Goal: Communication & Community: Ask a question

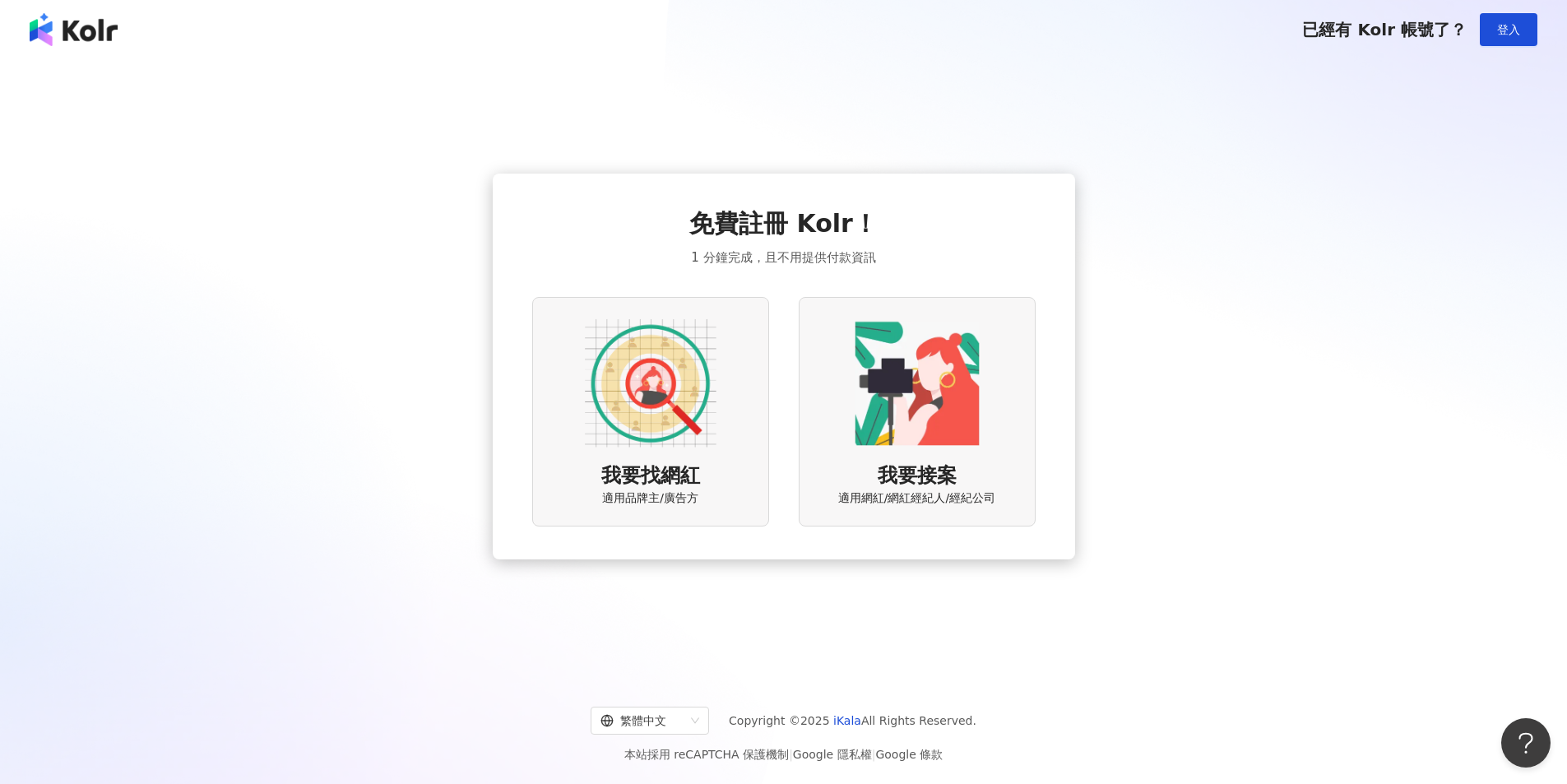
click at [680, 402] on img at bounding box center [651, 384] width 132 height 132
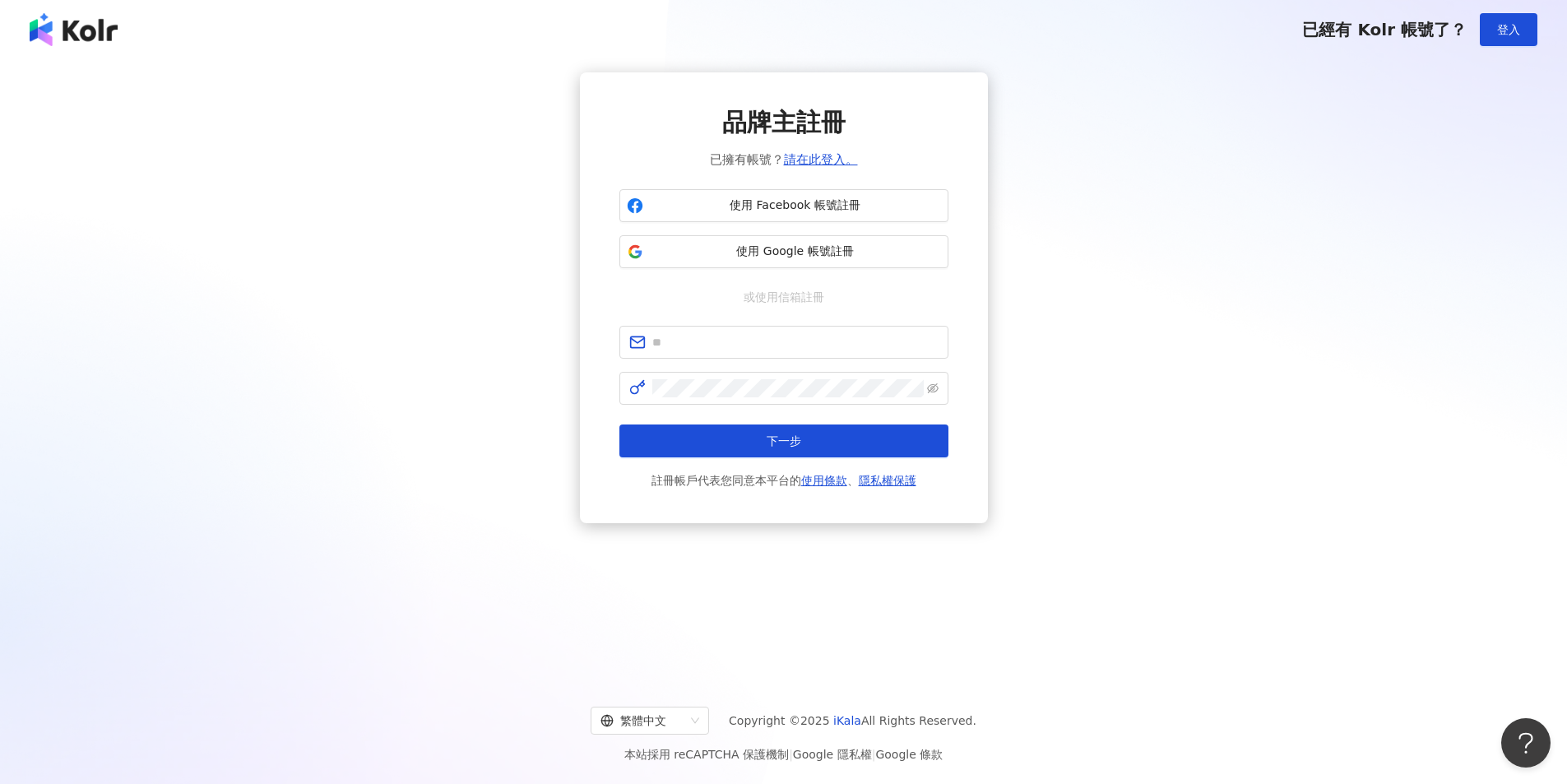
click at [807, 360] on form "下一步 註冊帳戶代表您同意本平台的 使用條款 、 隱私權保護" at bounding box center [784, 407] width 329 height 164
click at [824, 345] on input "text" at bounding box center [795, 342] width 286 height 18
type input "**********"
click at [619, 424] on button "下一步" at bounding box center [784, 440] width 329 height 32
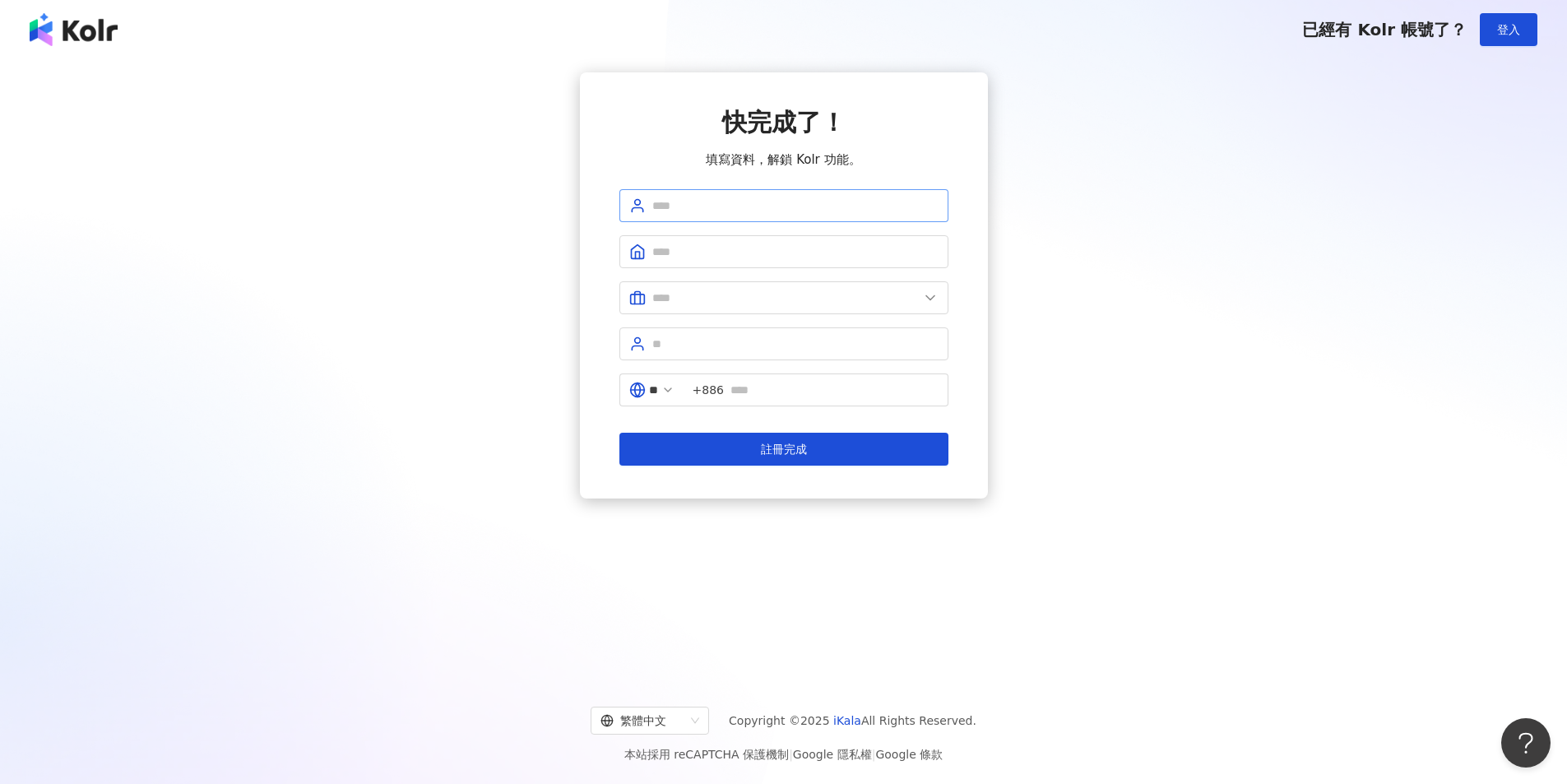
click at [781, 218] on span at bounding box center [784, 205] width 329 height 32
click at [789, 212] on input "text" at bounding box center [795, 206] width 286 height 18
click at [1011, 219] on div "快完成了！ 填寫資料，解鎖 Kolr 功能。 ** +886 註冊完成" at bounding box center [784, 285] width 1528 height 426
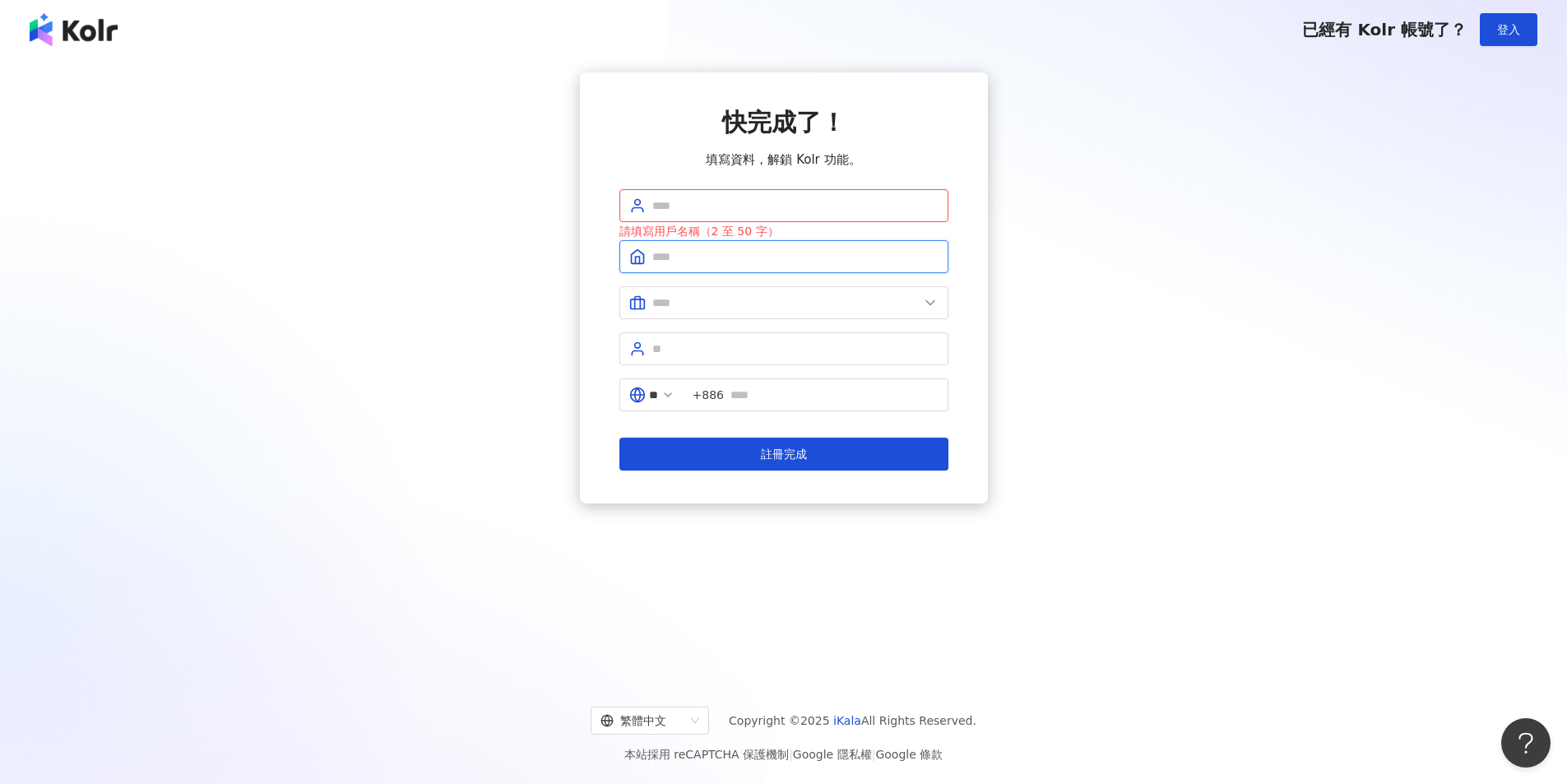
click at [830, 254] on input "text" at bounding box center [795, 257] width 286 height 18
drag, startPoint x: 825, startPoint y: 283, endPoint x: 826, endPoint y: 299, distance: 16.0
click at [825, 286] on form "請填寫用戶名稱（2 至 50 字） ** +886 註冊完成" at bounding box center [784, 330] width 329 height 281
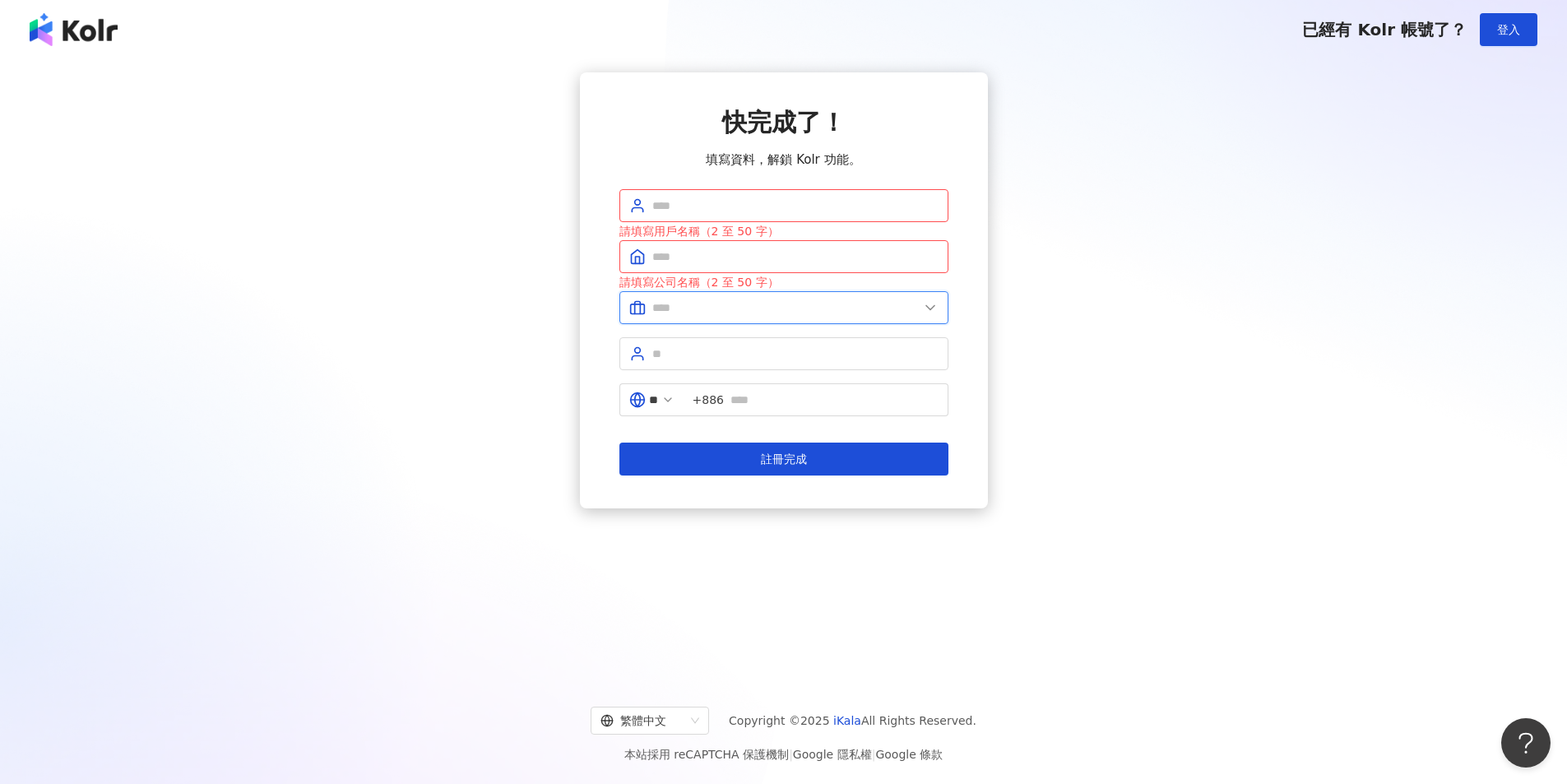
click at [828, 299] on input "text" at bounding box center [785, 307] width 267 height 18
drag, startPoint x: 832, startPoint y: 207, endPoint x: 960, endPoint y: 221, distance: 128.8
click at [832, 207] on input "text" at bounding box center [795, 206] width 286 height 18
click at [1146, 224] on div "快完成了！ 填寫資料，解鎖 Kolr 功能。 請填寫用戶名稱（2 至 50 字） 請填寫公司名稱（2 至 50 字） 美容業 醫療生技及保健業 食品飲料業 批…" at bounding box center [784, 290] width 1528 height 436
click at [917, 201] on input "text" at bounding box center [795, 206] width 286 height 18
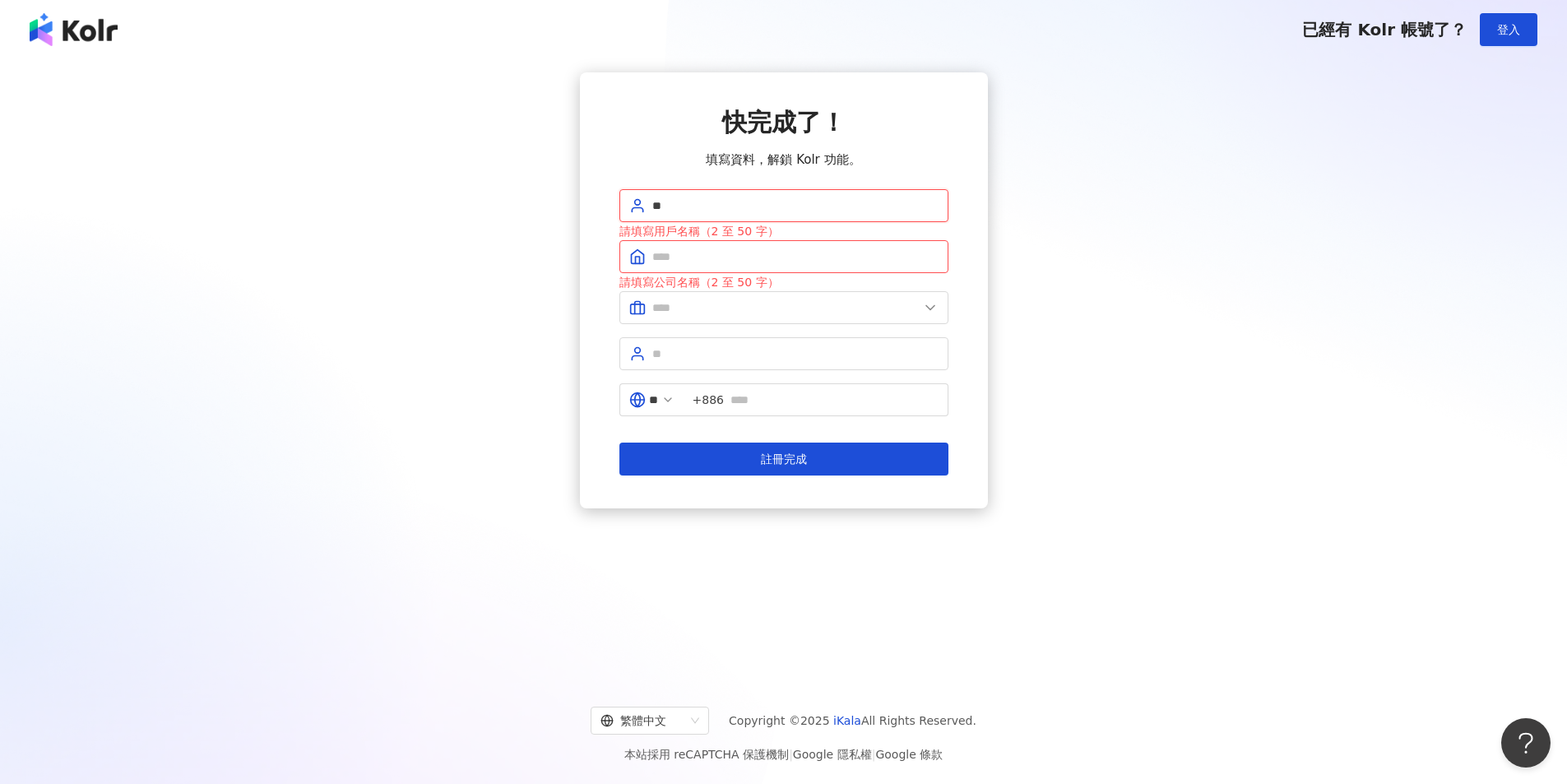
type input "*"
type input "***"
click at [840, 255] on input "text" at bounding box center [795, 257] width 286 height 18
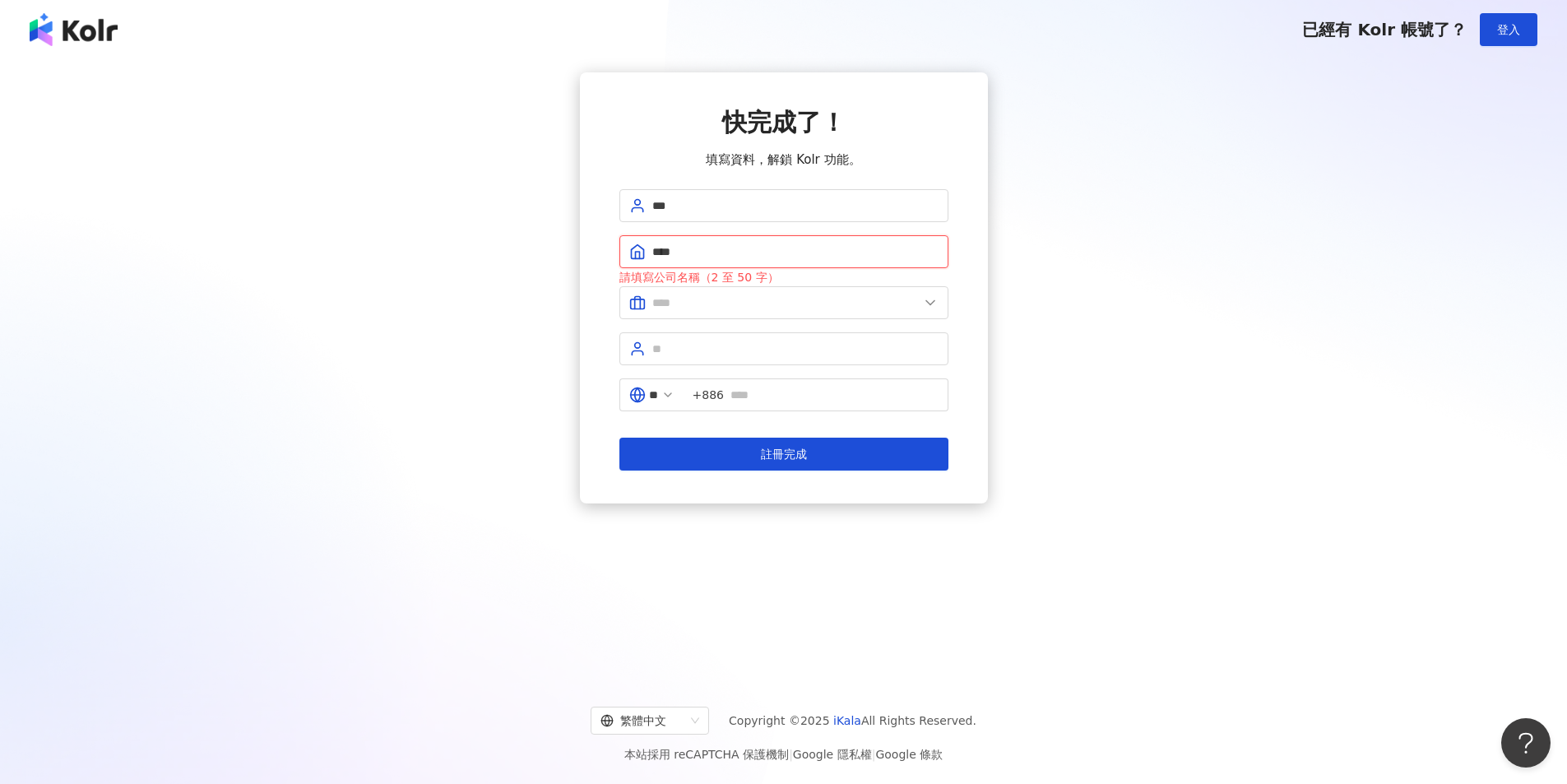
type input "****"
click at [1123, 277] on div "快完成了！ 填寫資料，解鎖 Kolr 功能。 *** **** 請填寫公司名稱（2 至 50 字） 美容業 醫療生技及保健業 食品飲料業 批發及零售業 電子商…" at bounding box center [784, 288] width 1528 height 431
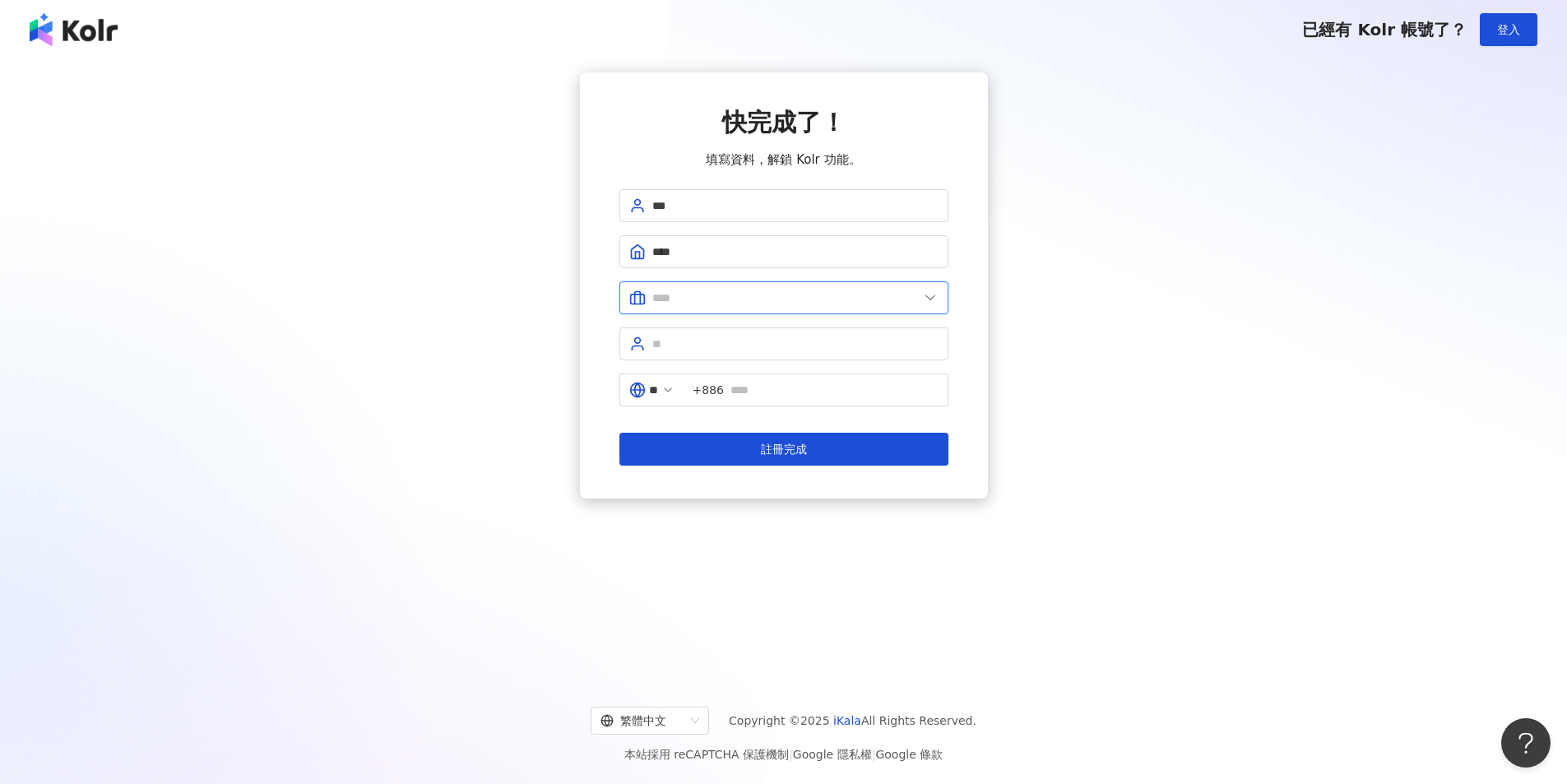
click at [906, 291] on input "text" at bounding box center [785, 297] width 267 height 18
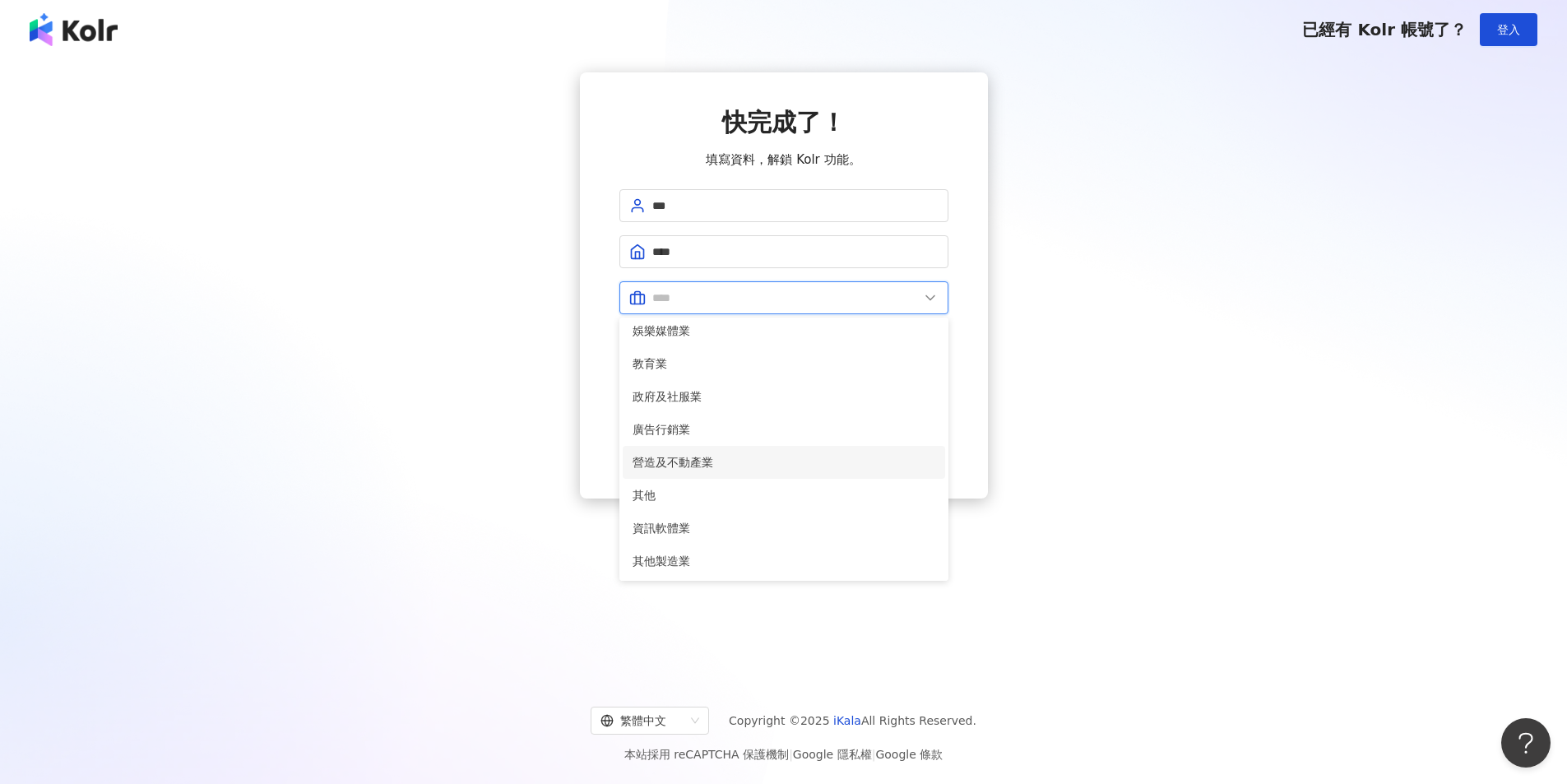
scroll to position [253, 0]
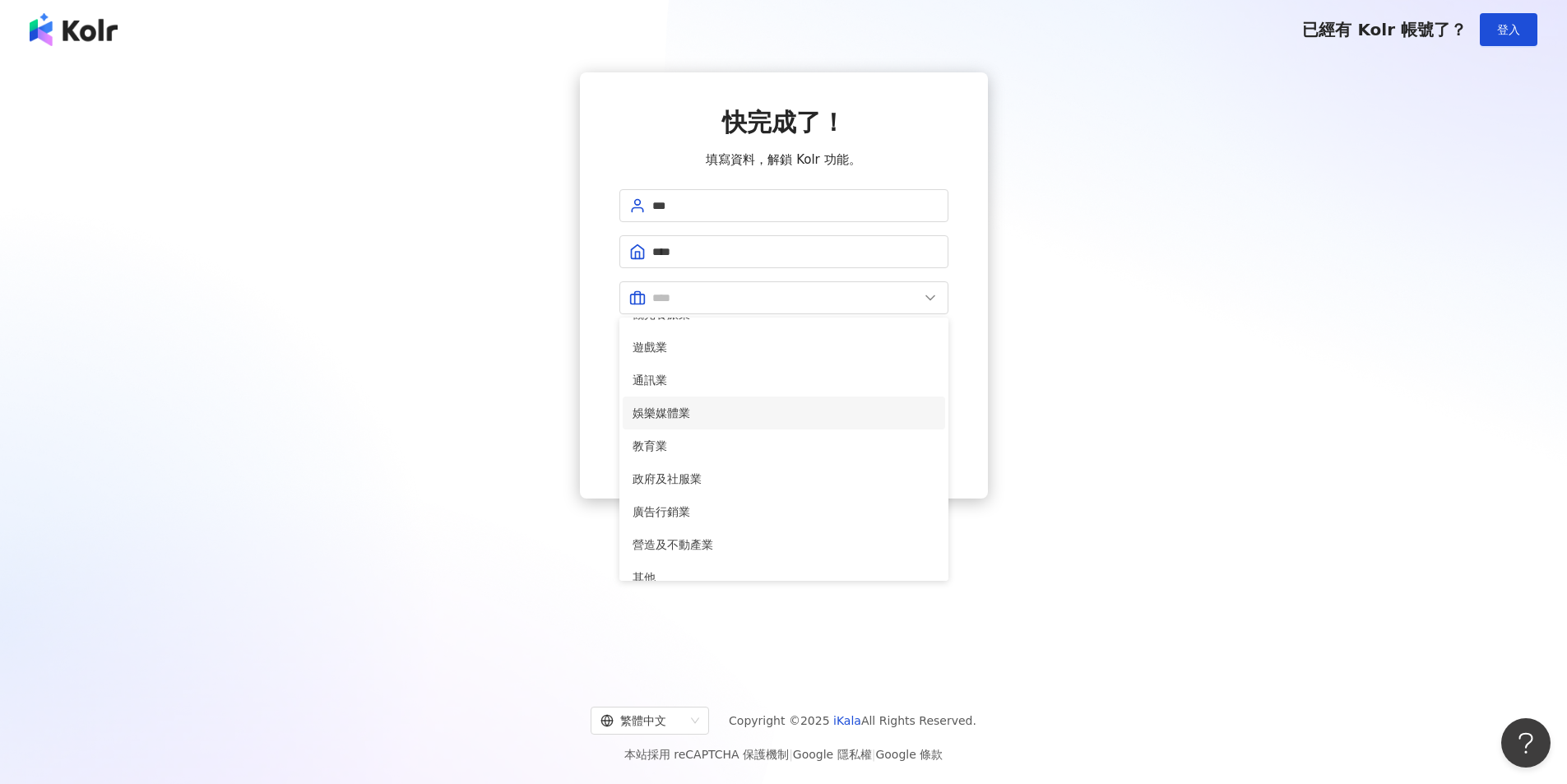
click at [779, 423] on li "娛樂媒體業" at bounding box center [784, 412] width 323 height 32
type input "*****"
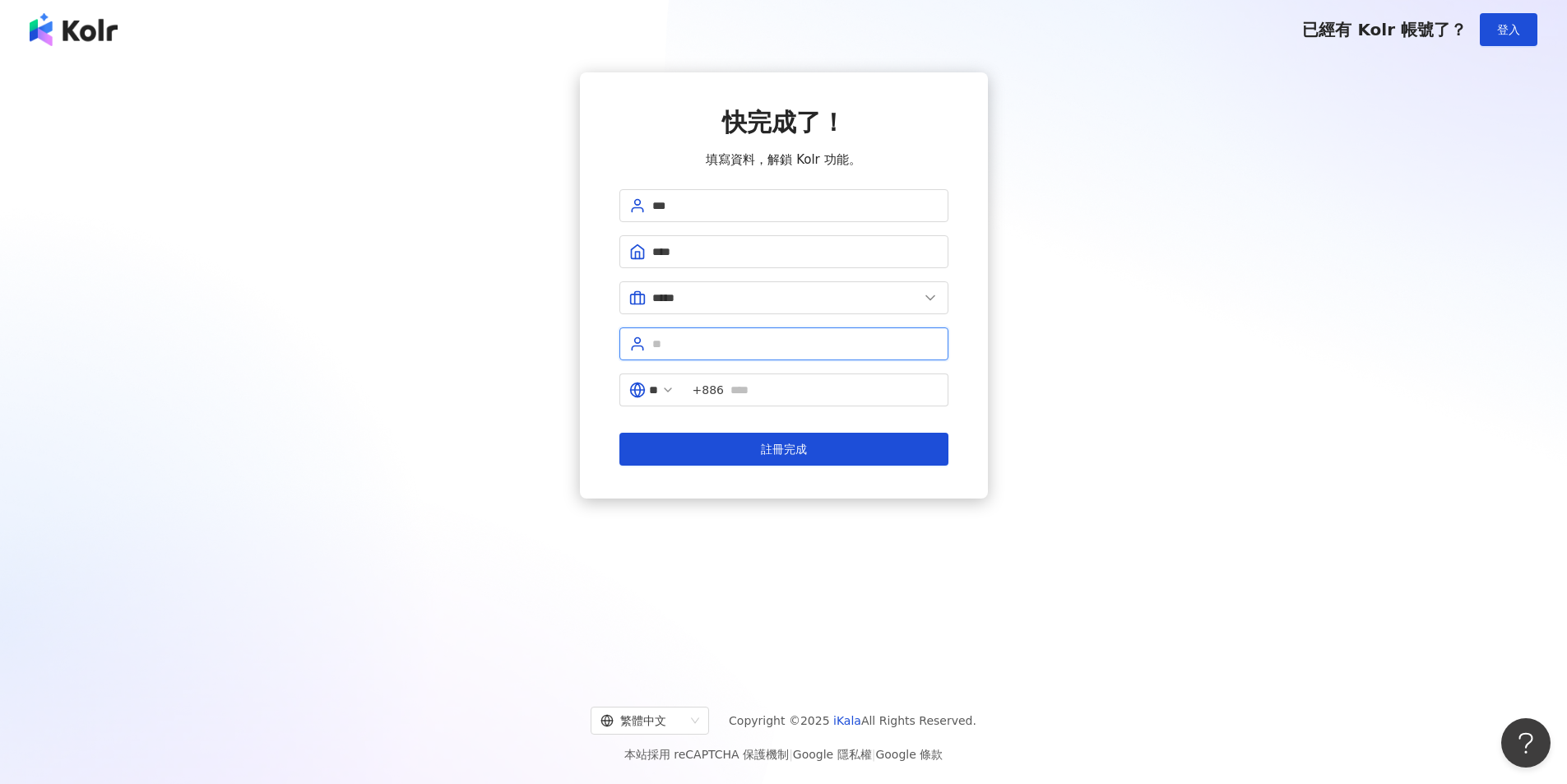
click at [899, 340] on input "text" at bounding box center [795, 343] width 286 height 18
type input "**"
click at [890, 393] on input "text" at bounding box center [834, 390] width 208 height 18
type input "**********"
click at [824, 444] on button "註冊完成" at bounding box center [784, 449] width 329 height 32
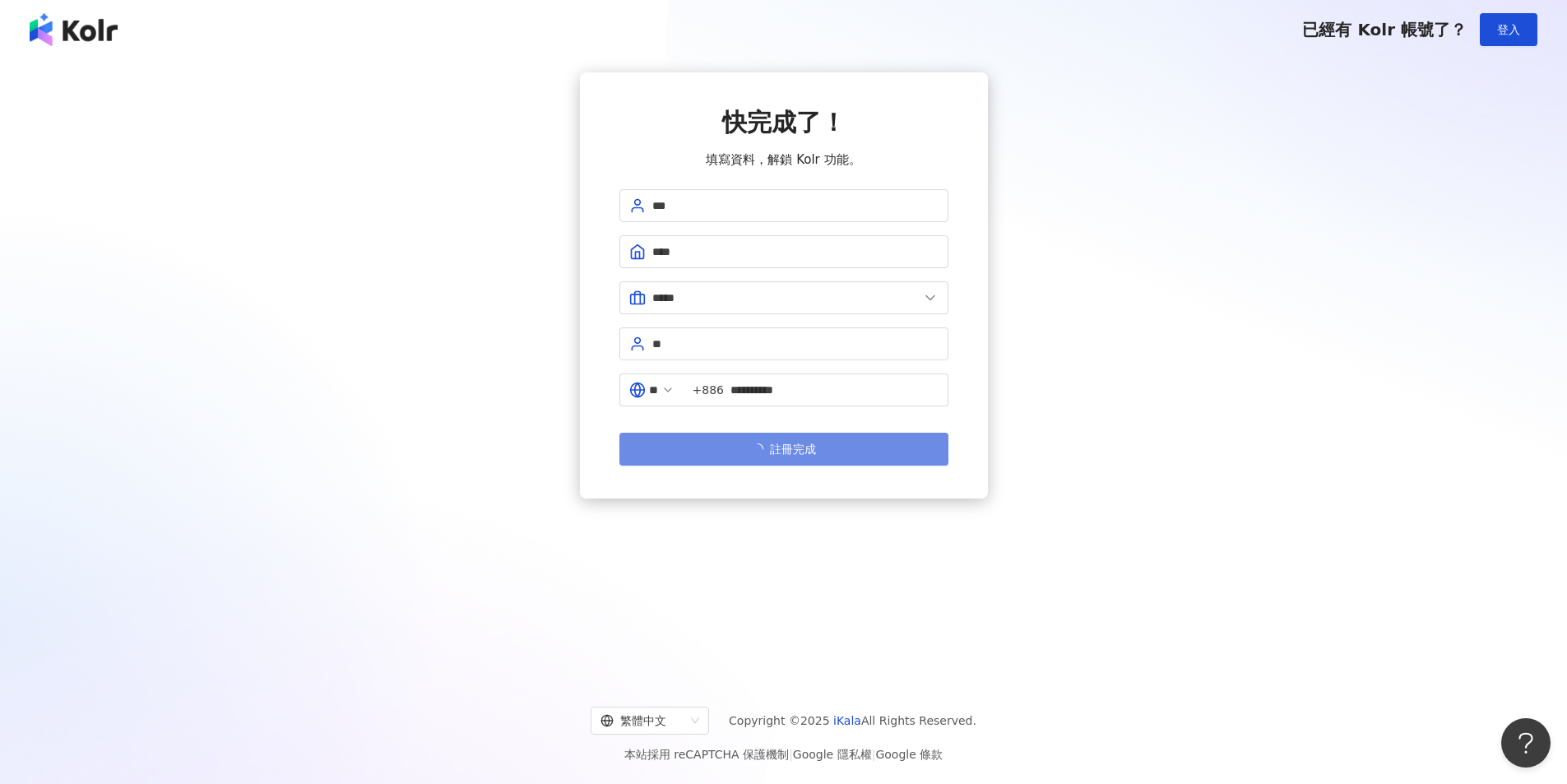
click at [1055, 400] on div "**********" at bounding box center [784, 285] width 1528 height 426
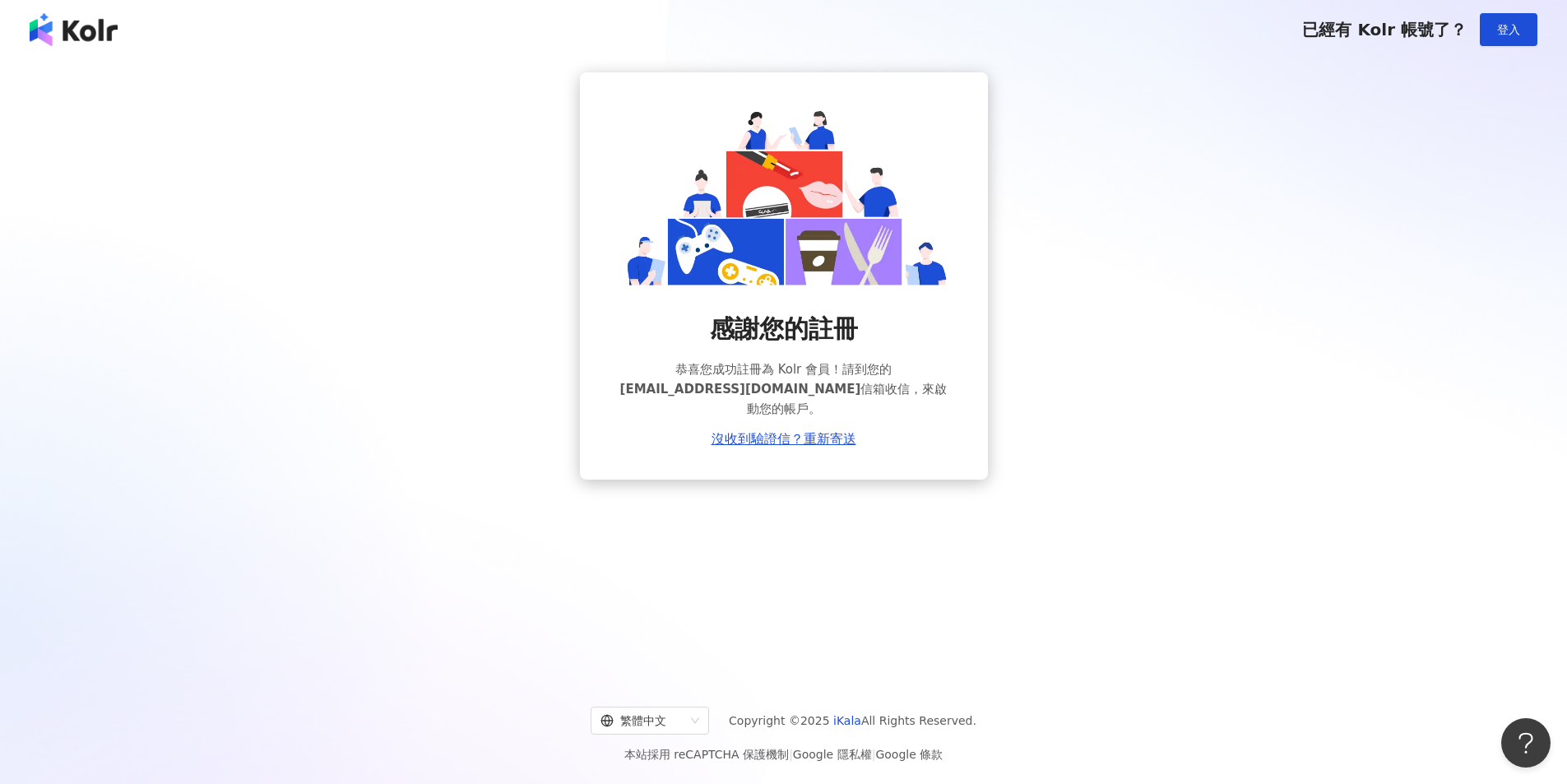
click at [780, 386] on span "[EMAIL_ADDRESS][DOMAIN_NAME]" at bounding box center [740, 389] width 241 height 15
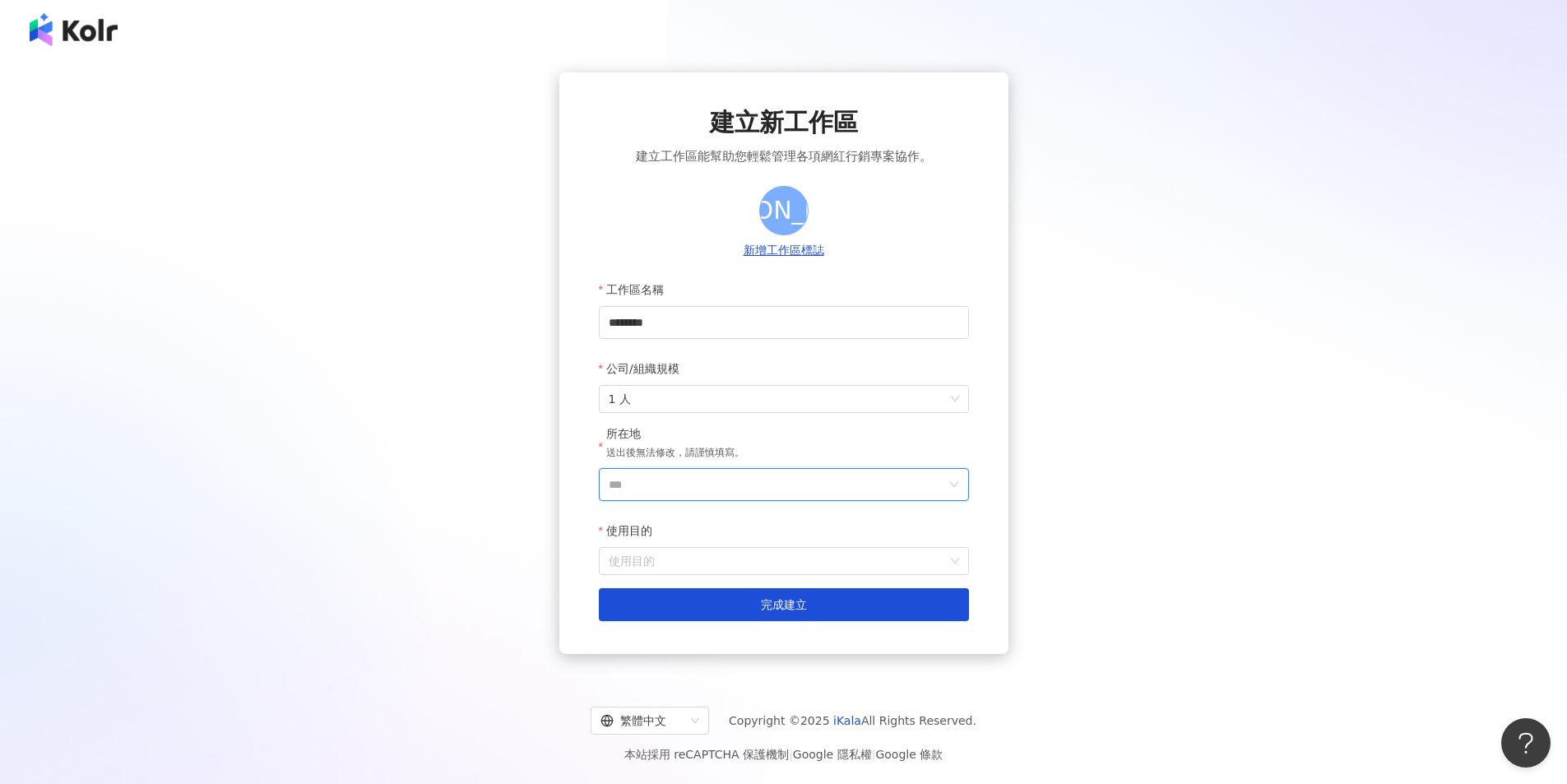
click at [800, 480] on input "***" at bounding box center [778, 484] width 338 height 31
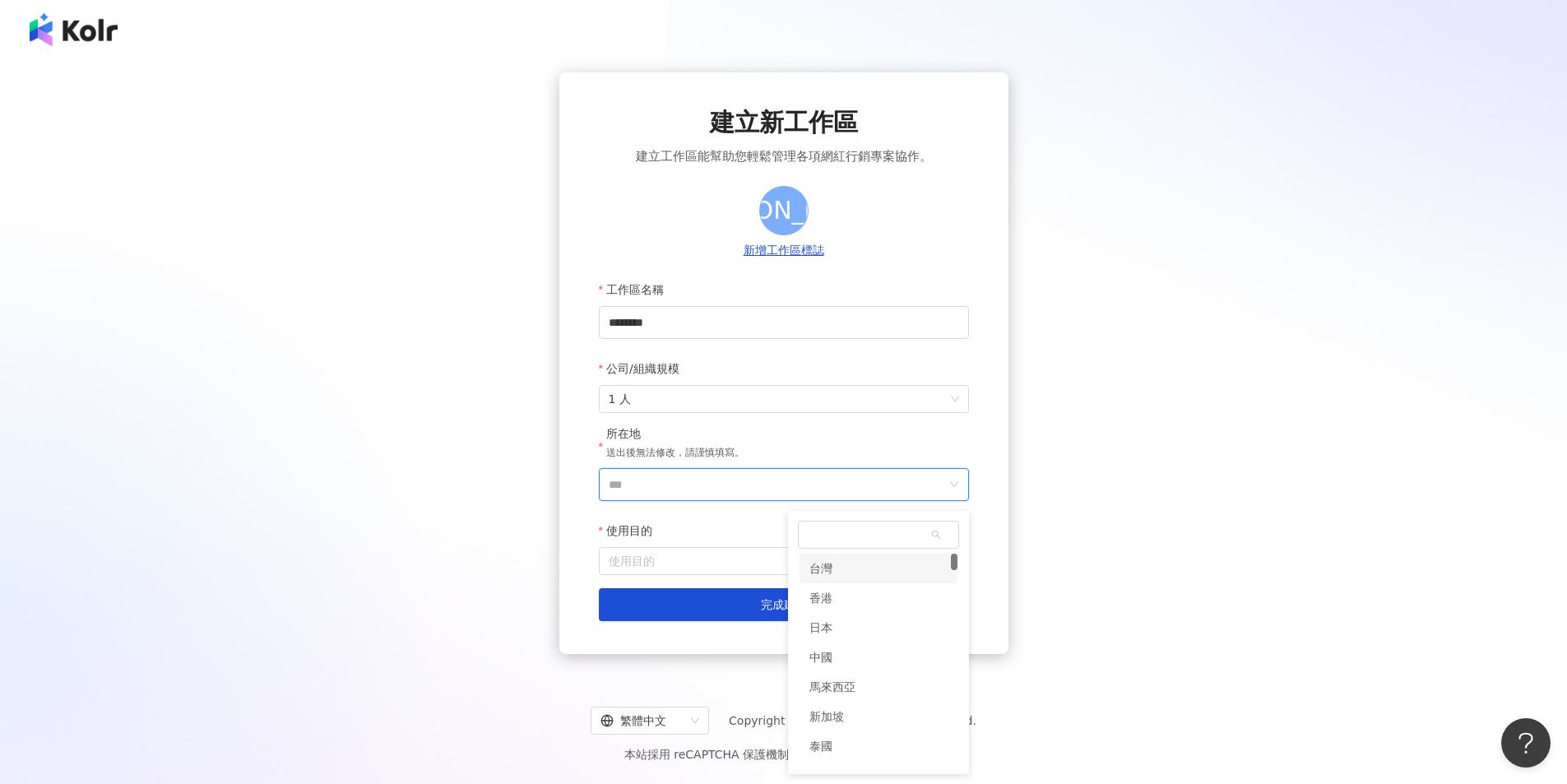
click at [855, 577] on div "台灣" at bounding box center [878, 569] width 157 height 30
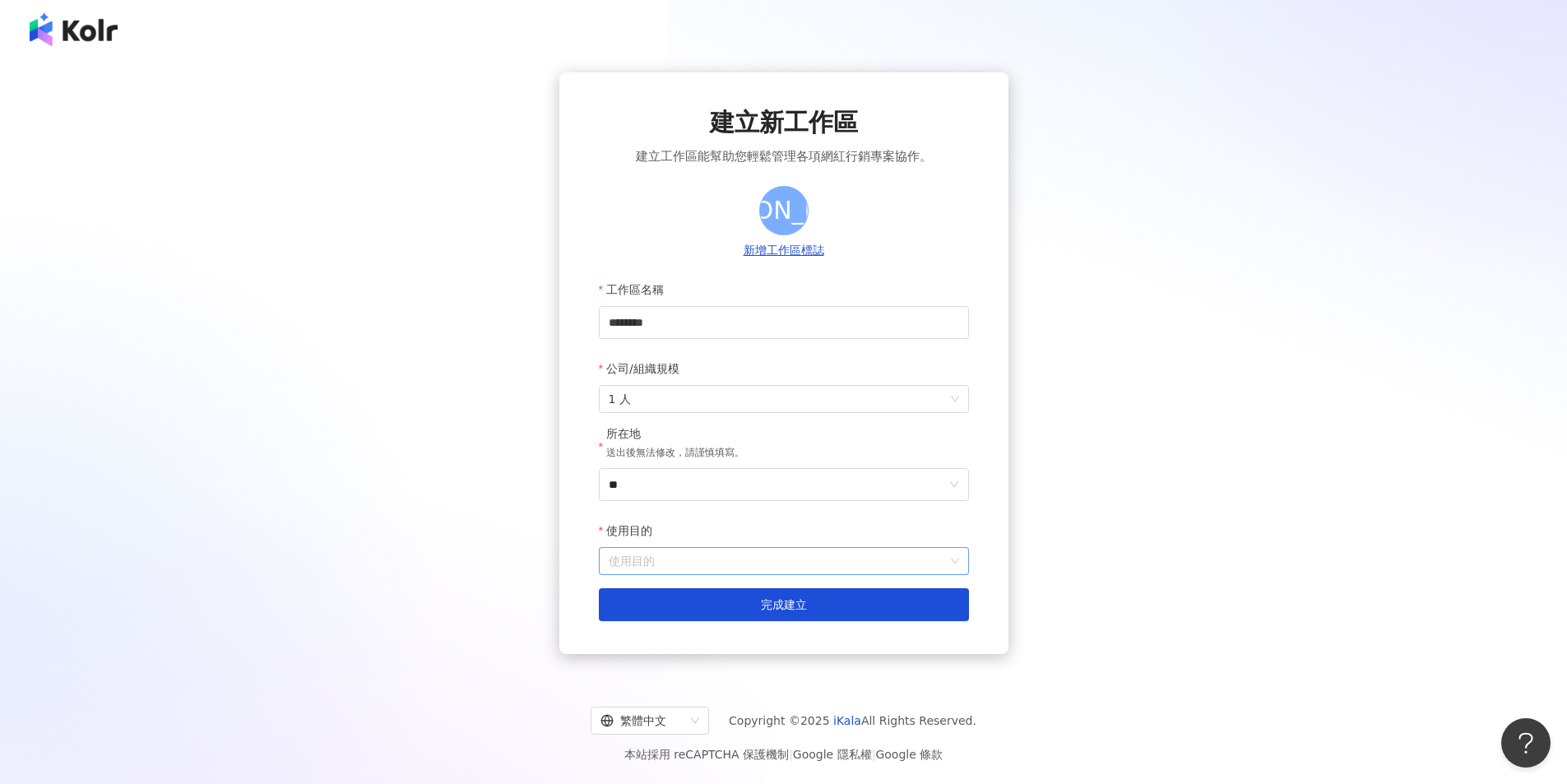
click at [869, 573] on input "使用目的" at bounding box center [784, 561] width 350 height 27
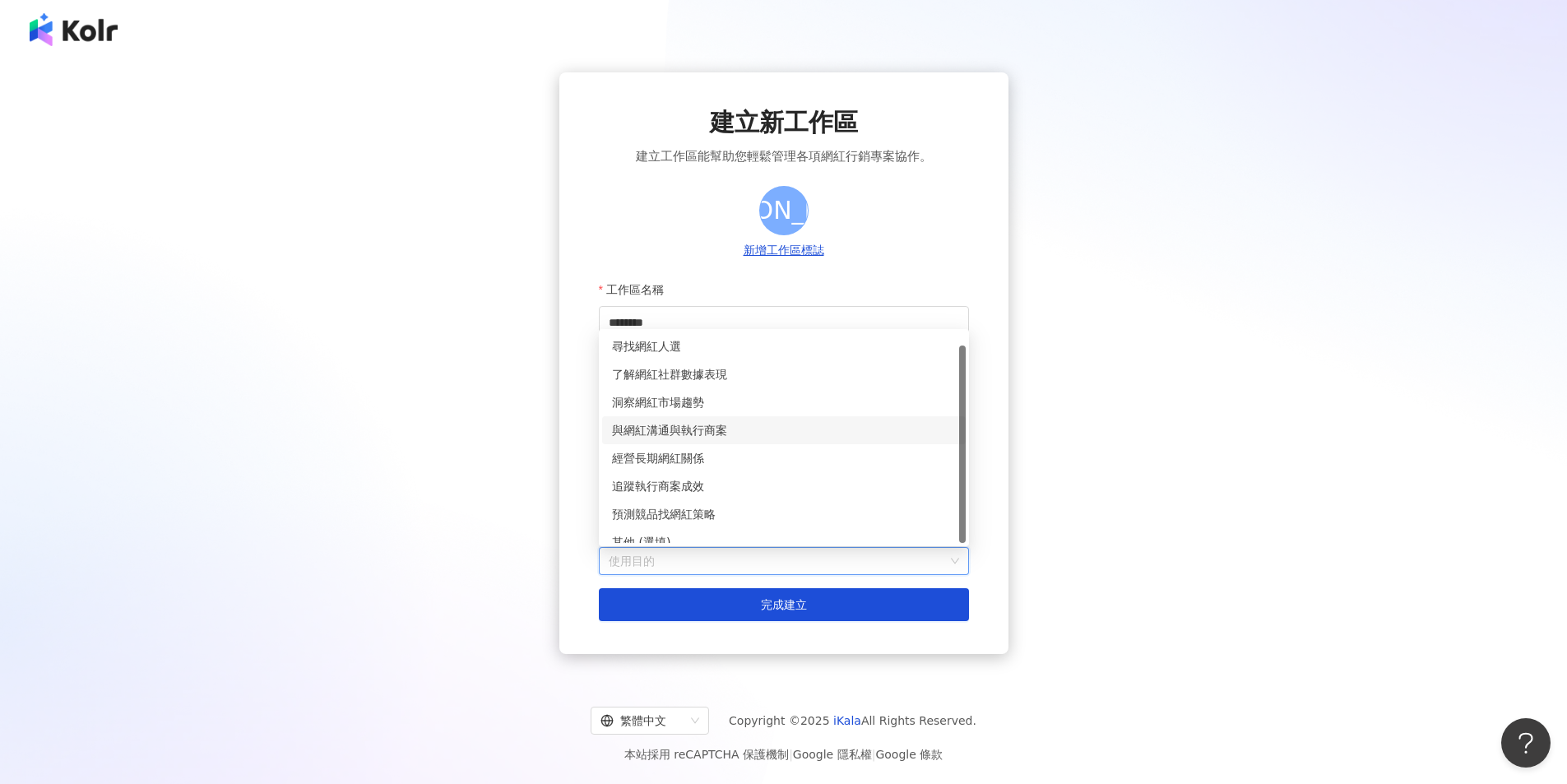
scroll to position [13, 0]
click at [780, 388] on div "洞察網紅市場趨勢" at bounding box center [784, 389] width 344 height 18
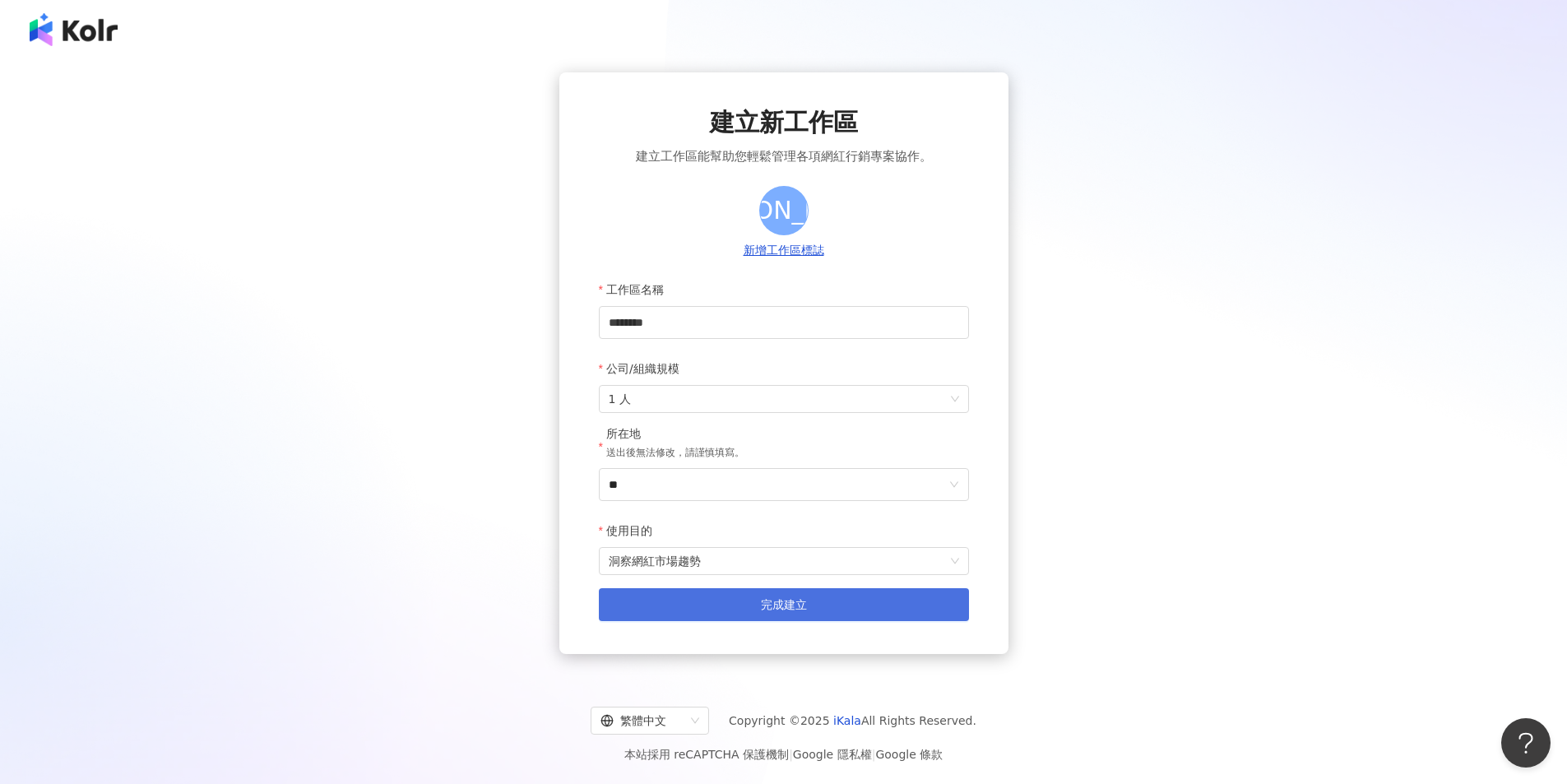
click at [748, 601] on button "完成建立" at bounding box center [784, 604] width 370 height 32
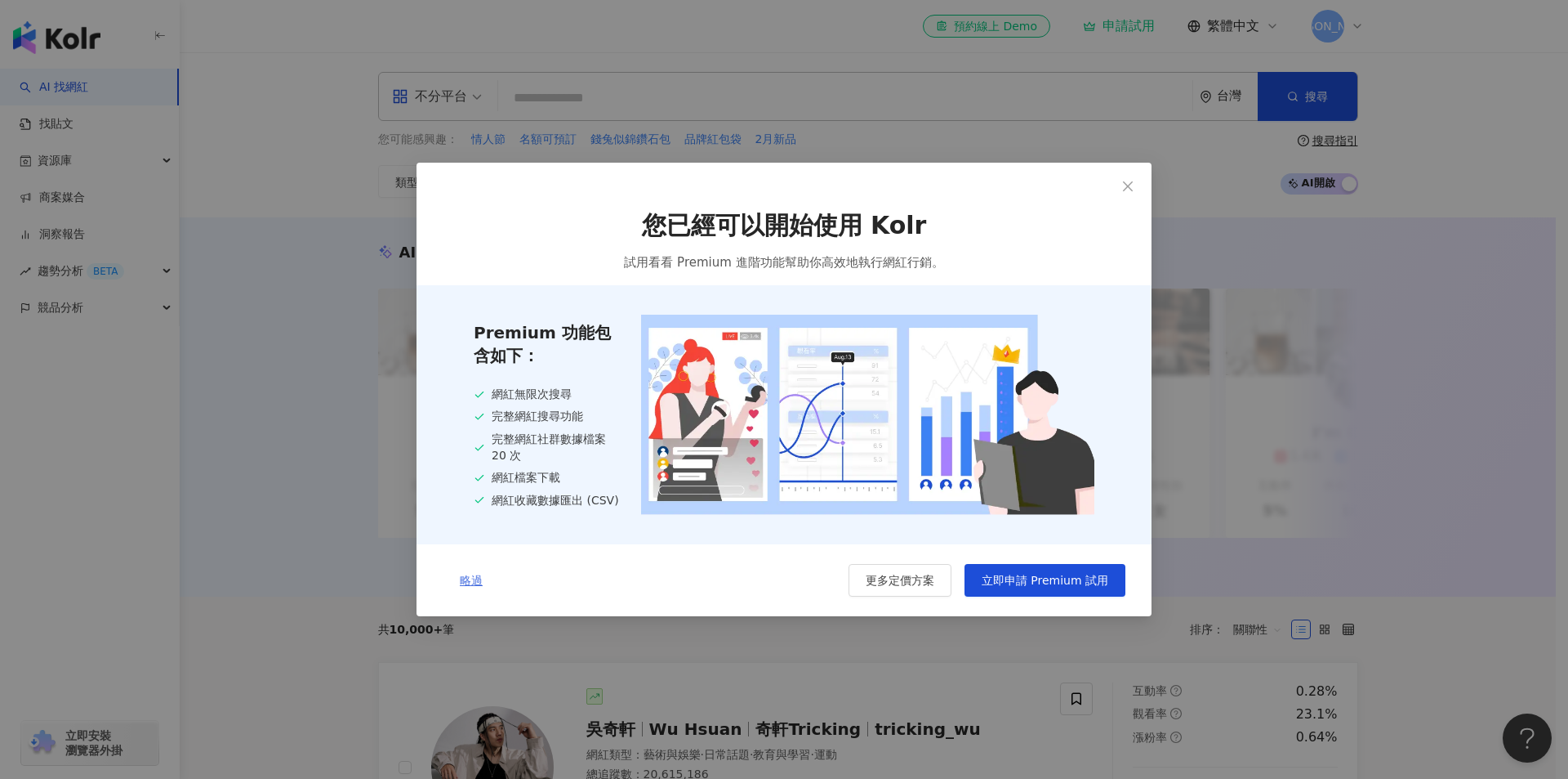
click at [473, 580] on span "略過" at bounding box center [471, 580] width 22 height 13
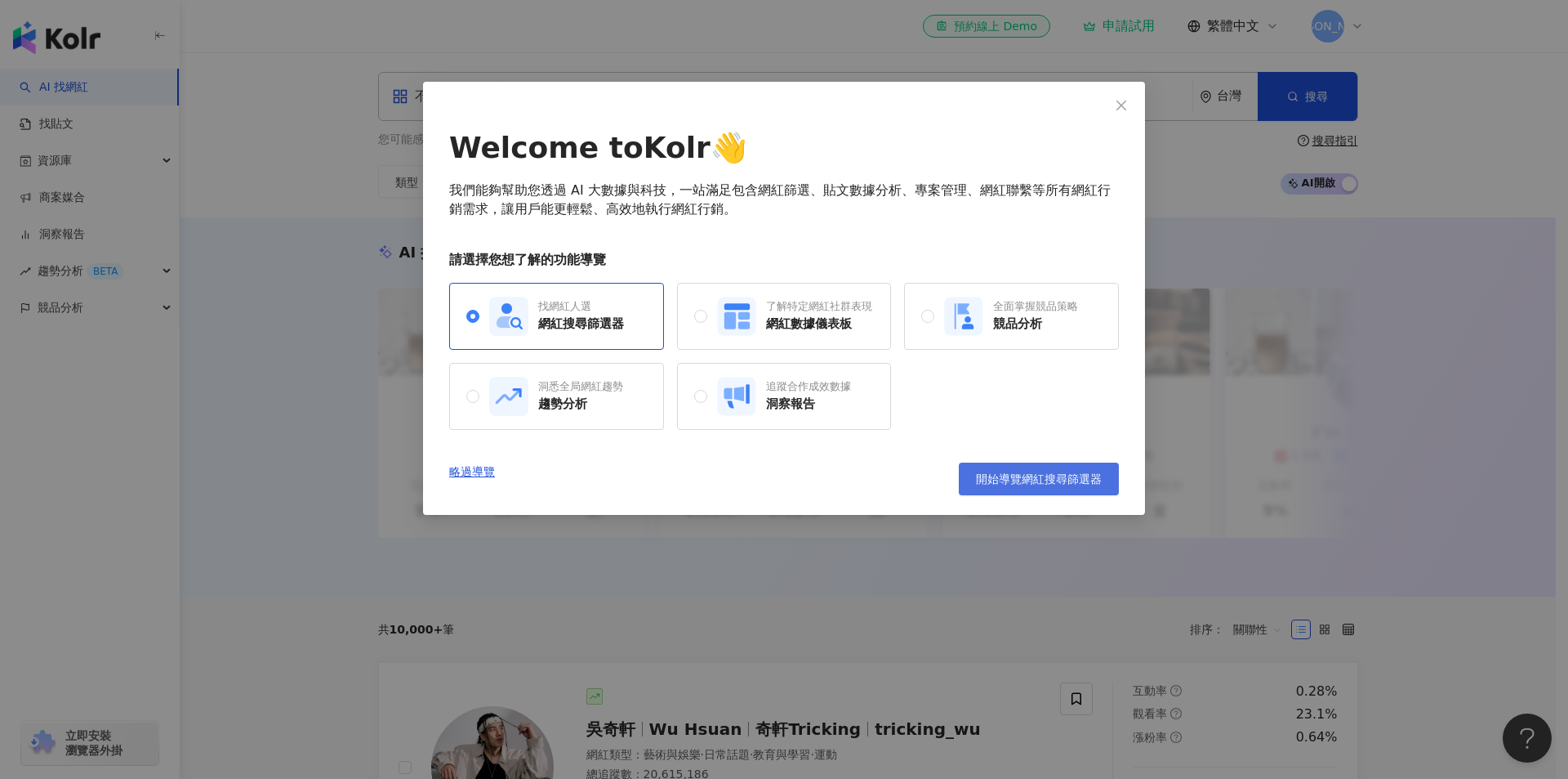
click at [1007, 481] on span "開始導覽網紅搜尋篩選器" at bounding box center [1038, 478] width 126 height 13
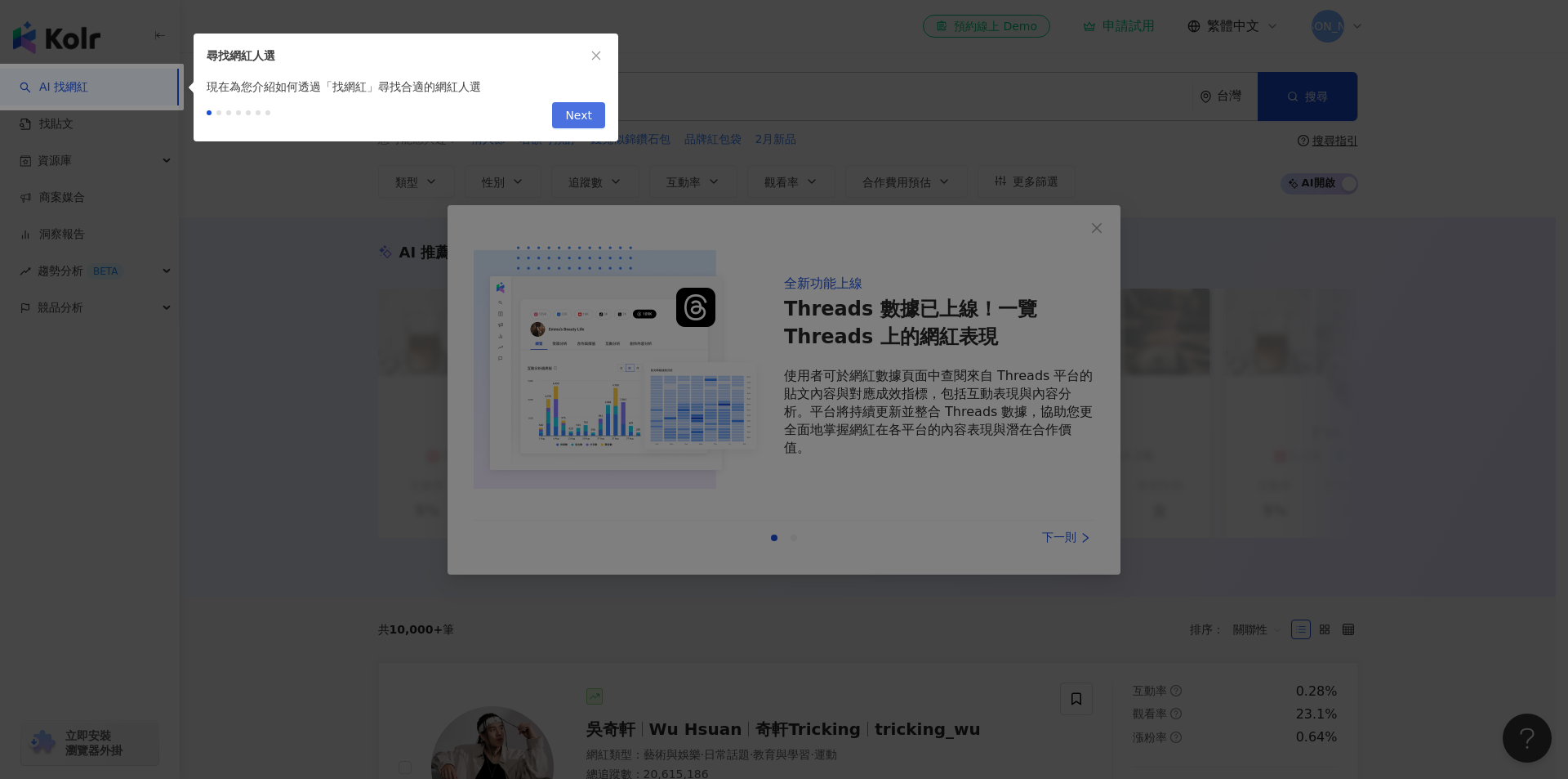
click at [588, 121] on span "Next" at bounding box center [578, 115] width 27 height 26
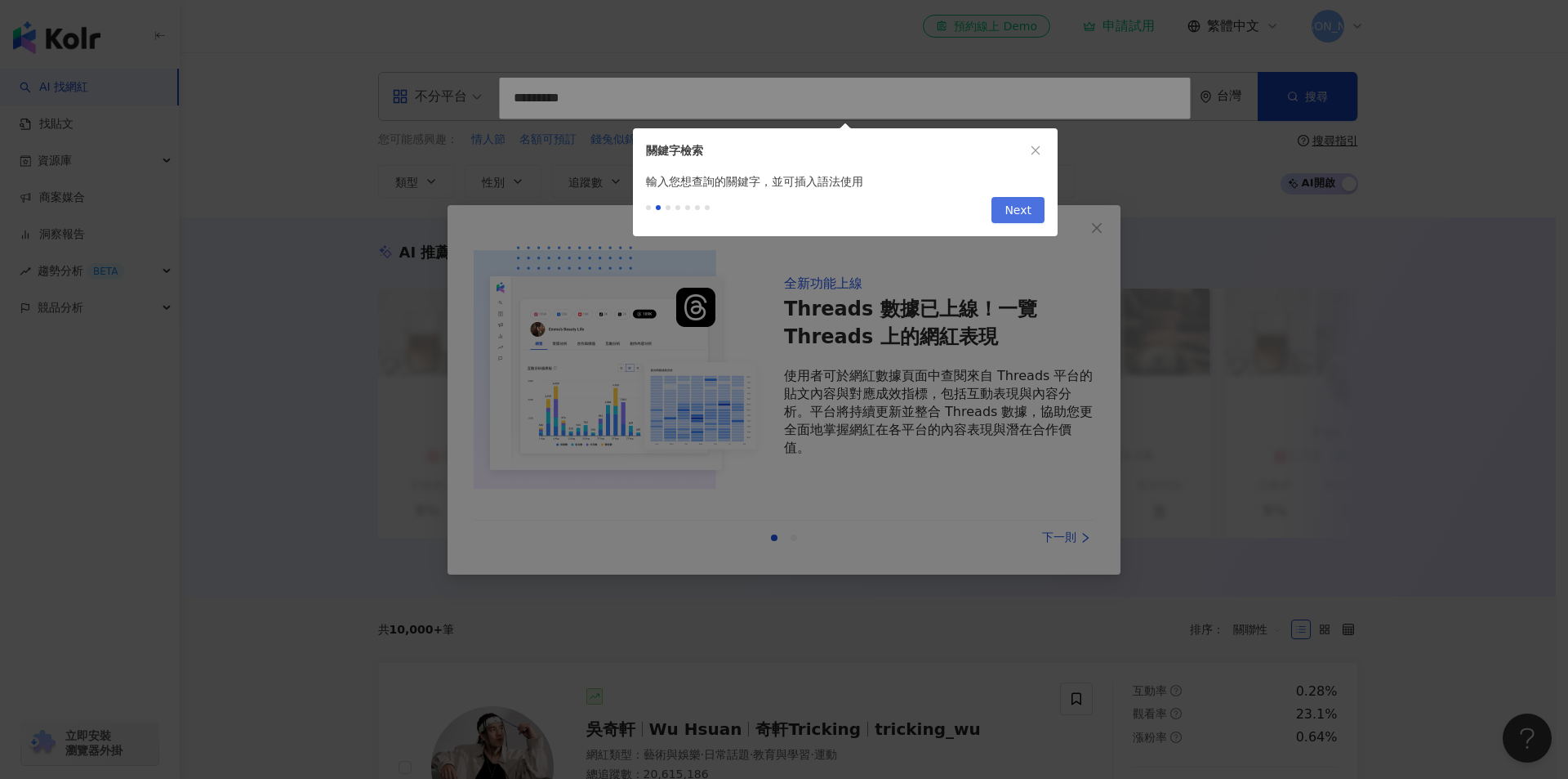
type input "*********"
click at [1019, 217] on span "Next" at bounding box center [1018, 210] width 27 height 26
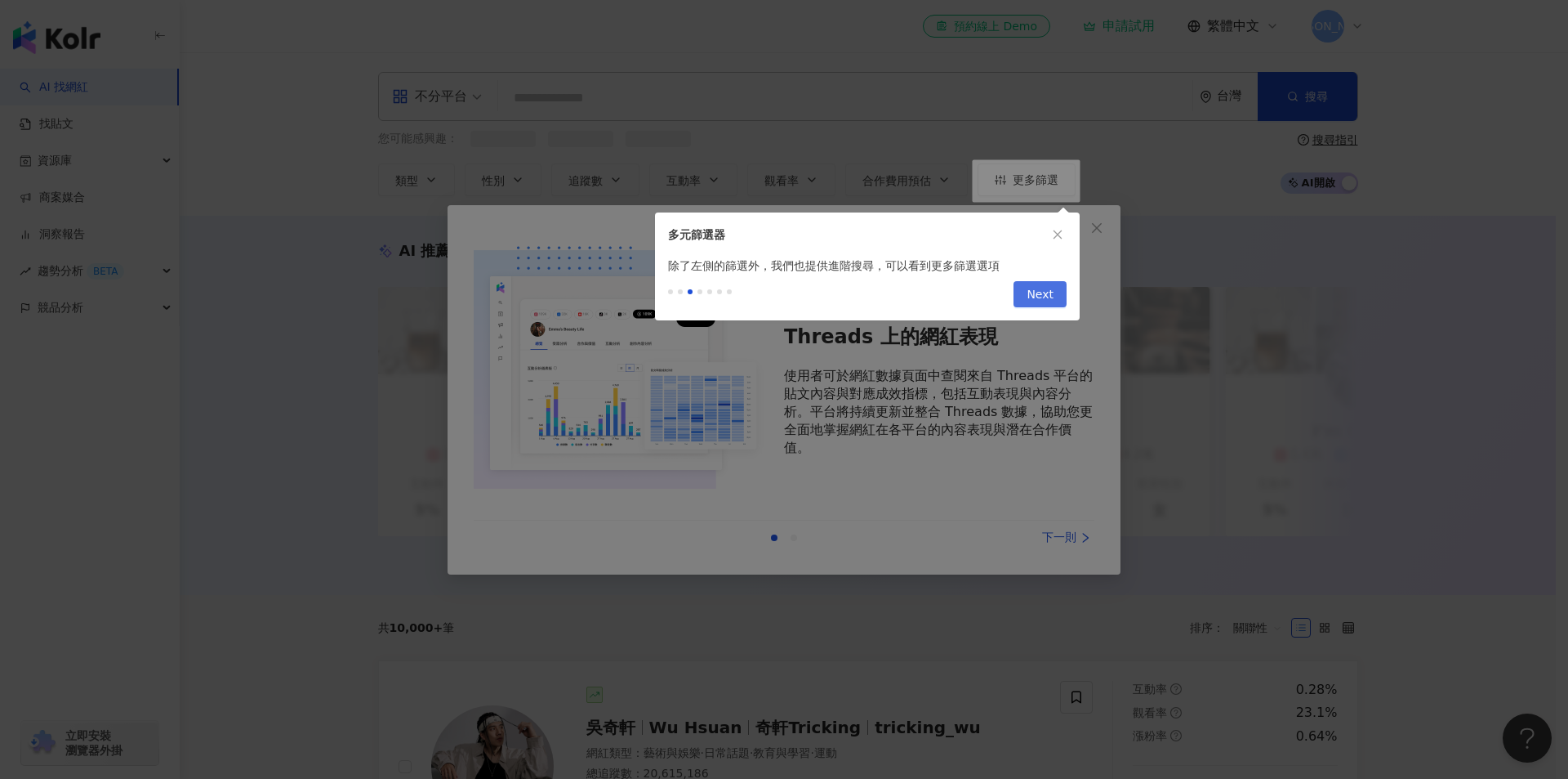
click at [1043, 286] on span "Next" at bounding box center [1040, 294] width 27 height 26
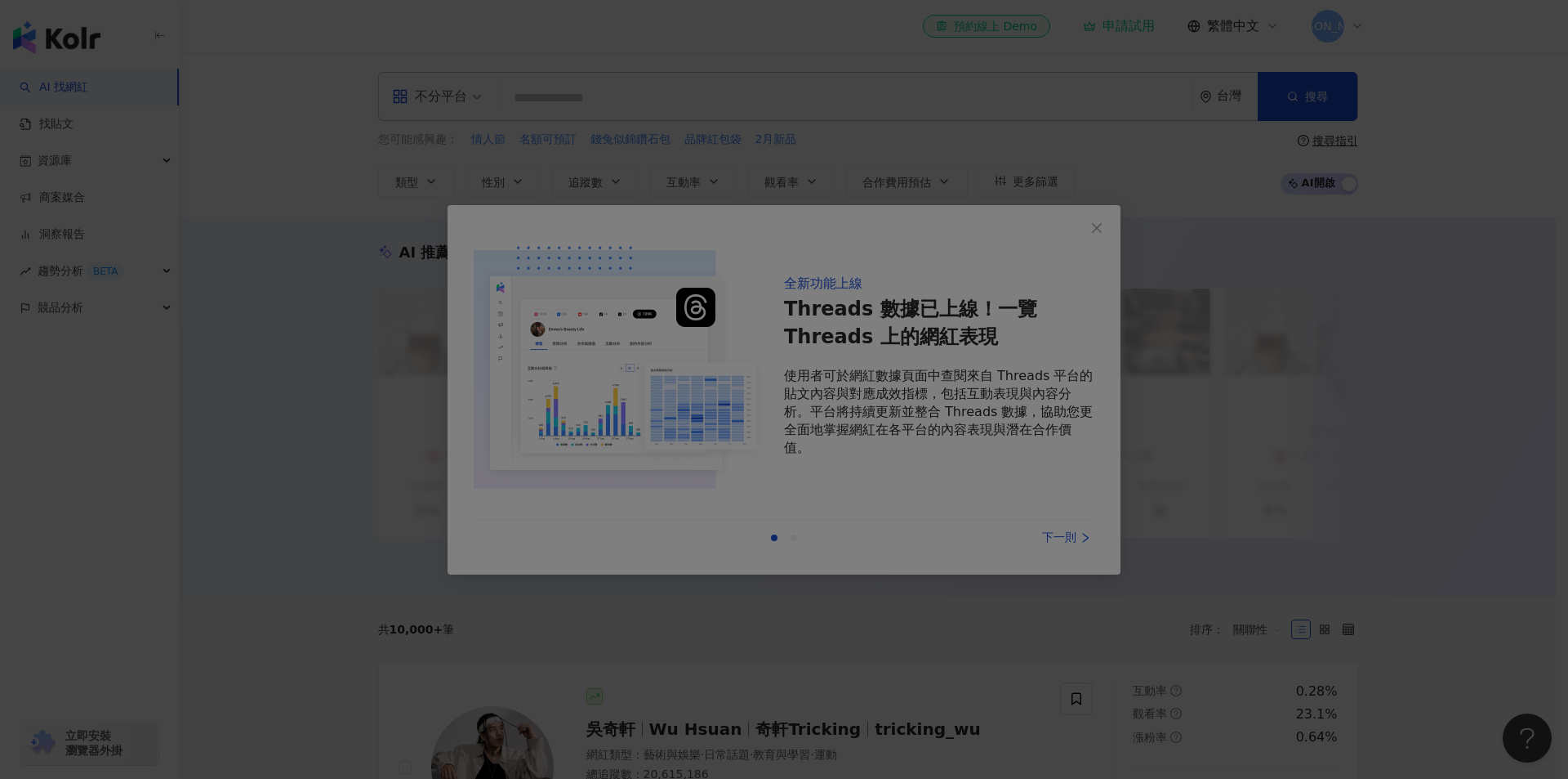
drag, startPoint x: 943, startPoint y: 331, endPoint x: 981, endPoint y: 321, distance: 39.3
click at [950, 331] on div at bounding box center [784, 389] width 1568 height 779
click at [1062, 536] on div at bounding box center [784, 389] width 1568 height 779
click at [724, 472] on div at bounding box center [784, 389] width 1568 height 779
click at [1338, 195] on div at bounding box center [784, 389] width 1568 height 779
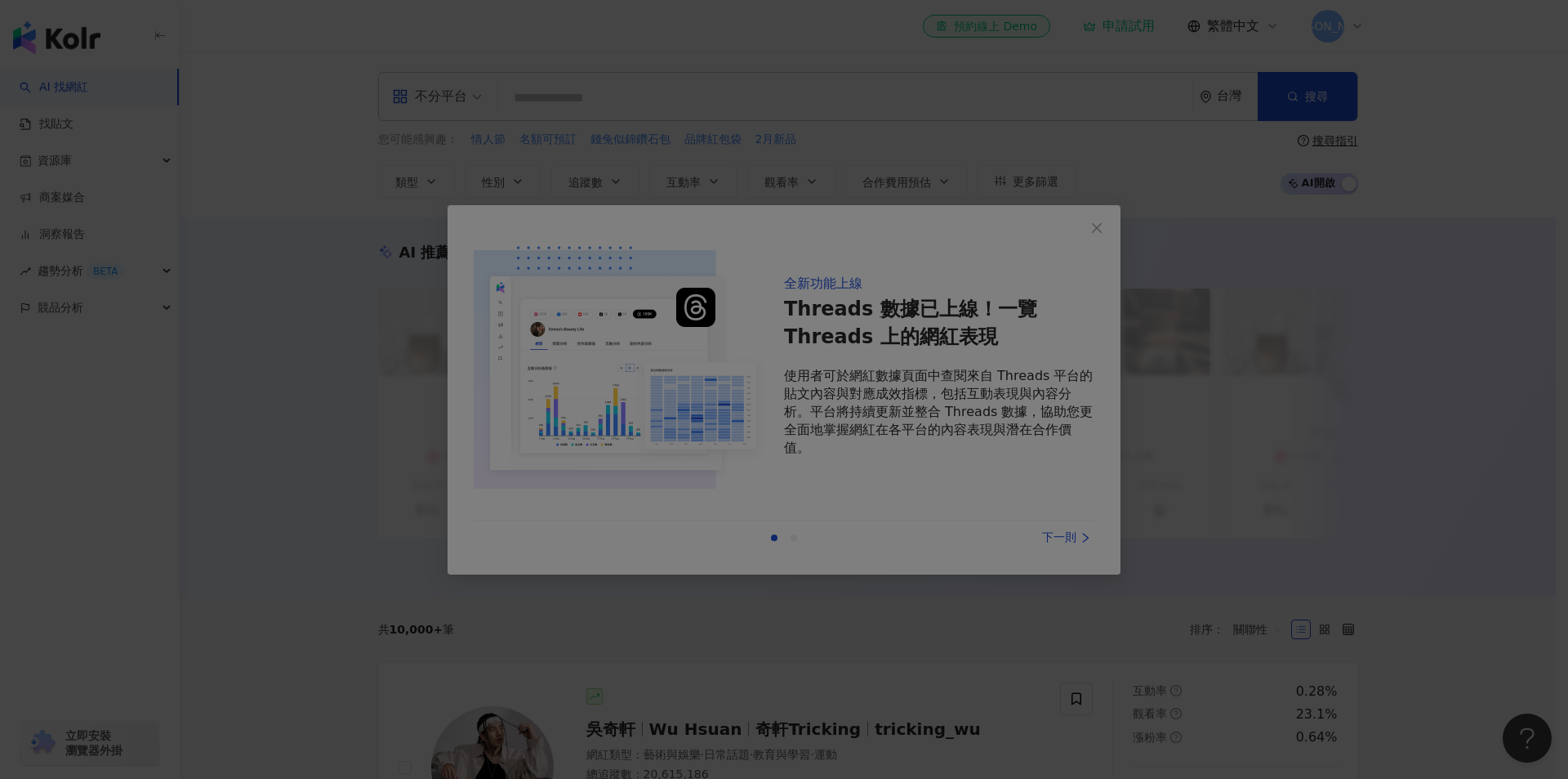
click at [840, 217] on div at bounding box center [784, 389] width 1568 height 779
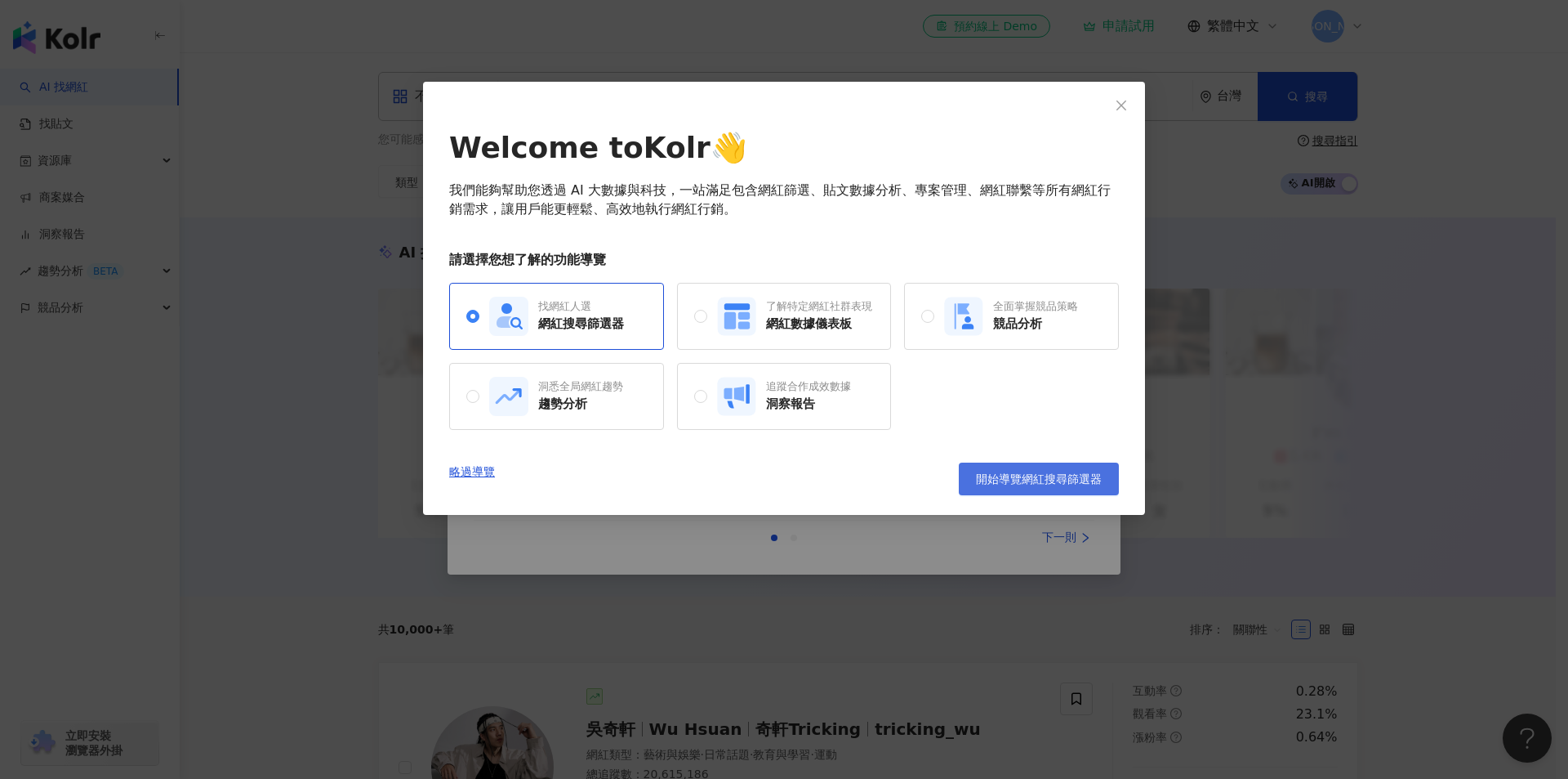
click at [1100, 479] on span "開始導覽網紅搜尋篩選器" at bounding box center [1038, 478] width 126 height 13
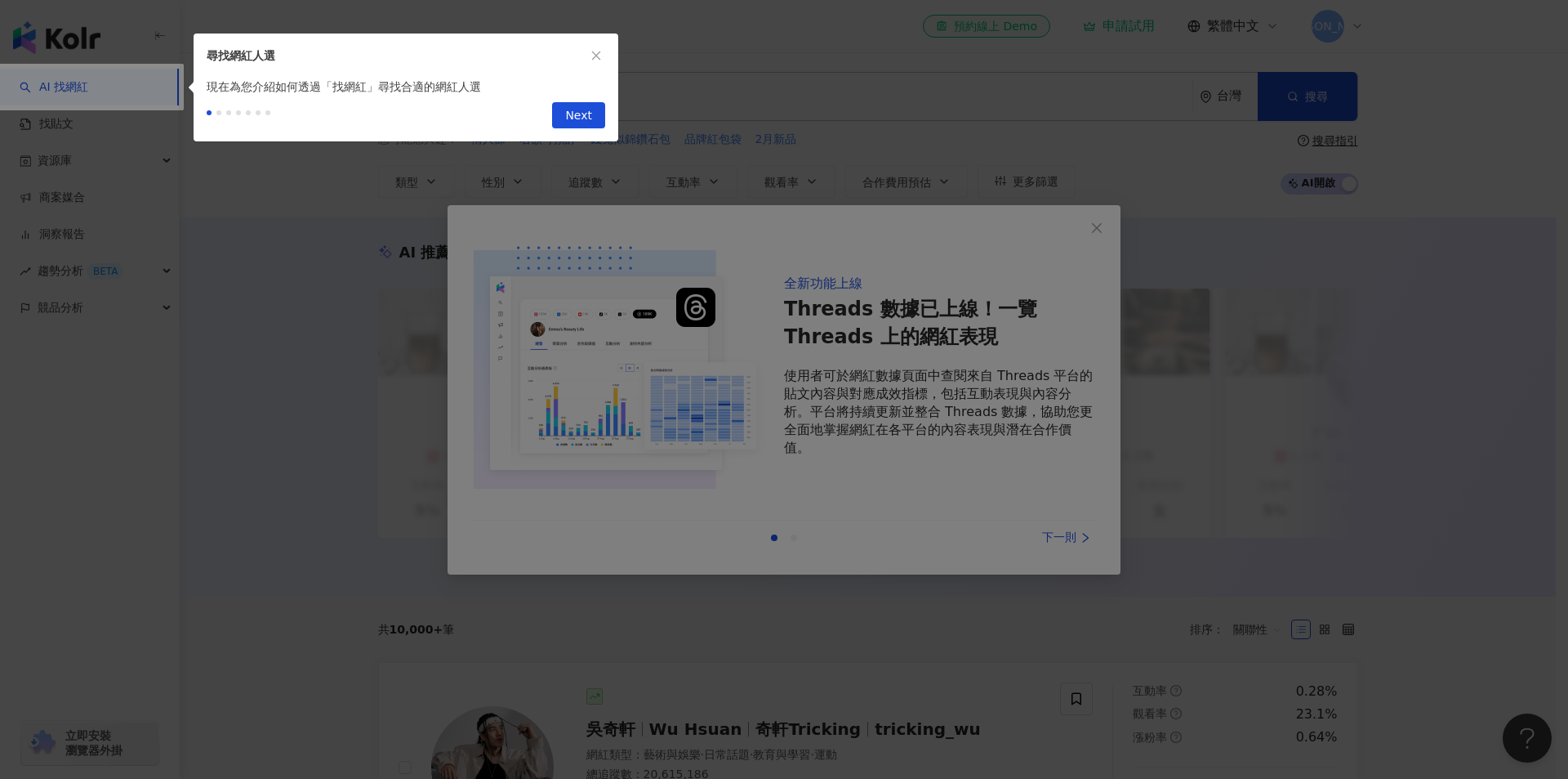
drag, startPoint x: 272, startPoint y: 129, endPoint x: 272, endPoint y: 118, distance: 11.0
click at [272, 126] on div "Next" at bounding box center [405, 118] width 425 height 46
click at [269, 115] on div "Next" at bounding box center [405, 118] width 425 height 46
click at [584, 122] on span "Next" at bounding box center [578, 115] width 27 height 26
type input "*********"
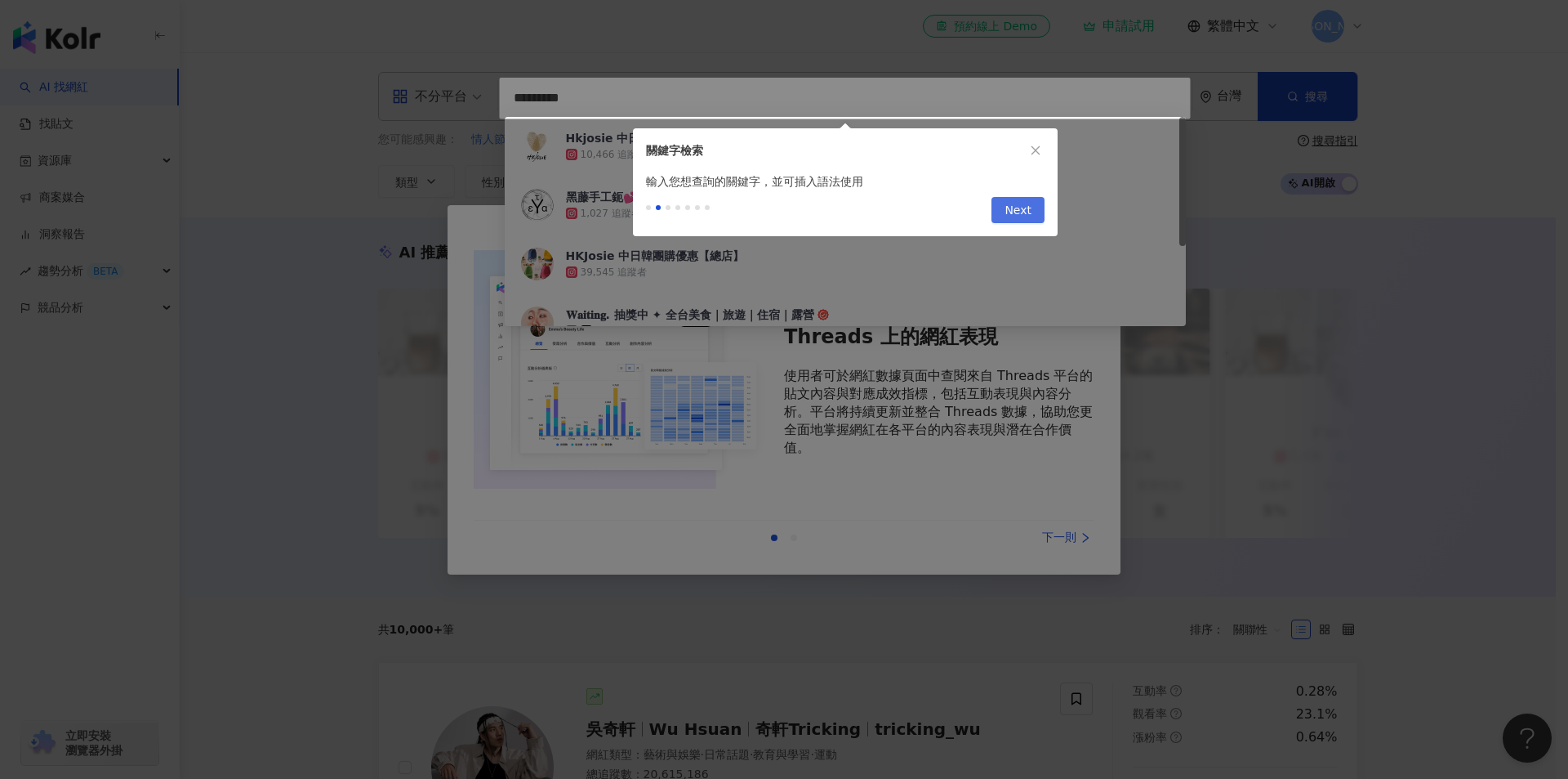
click at [1022, 211] on span "Next" at bounding box center [1018, 210] width 27 height 26
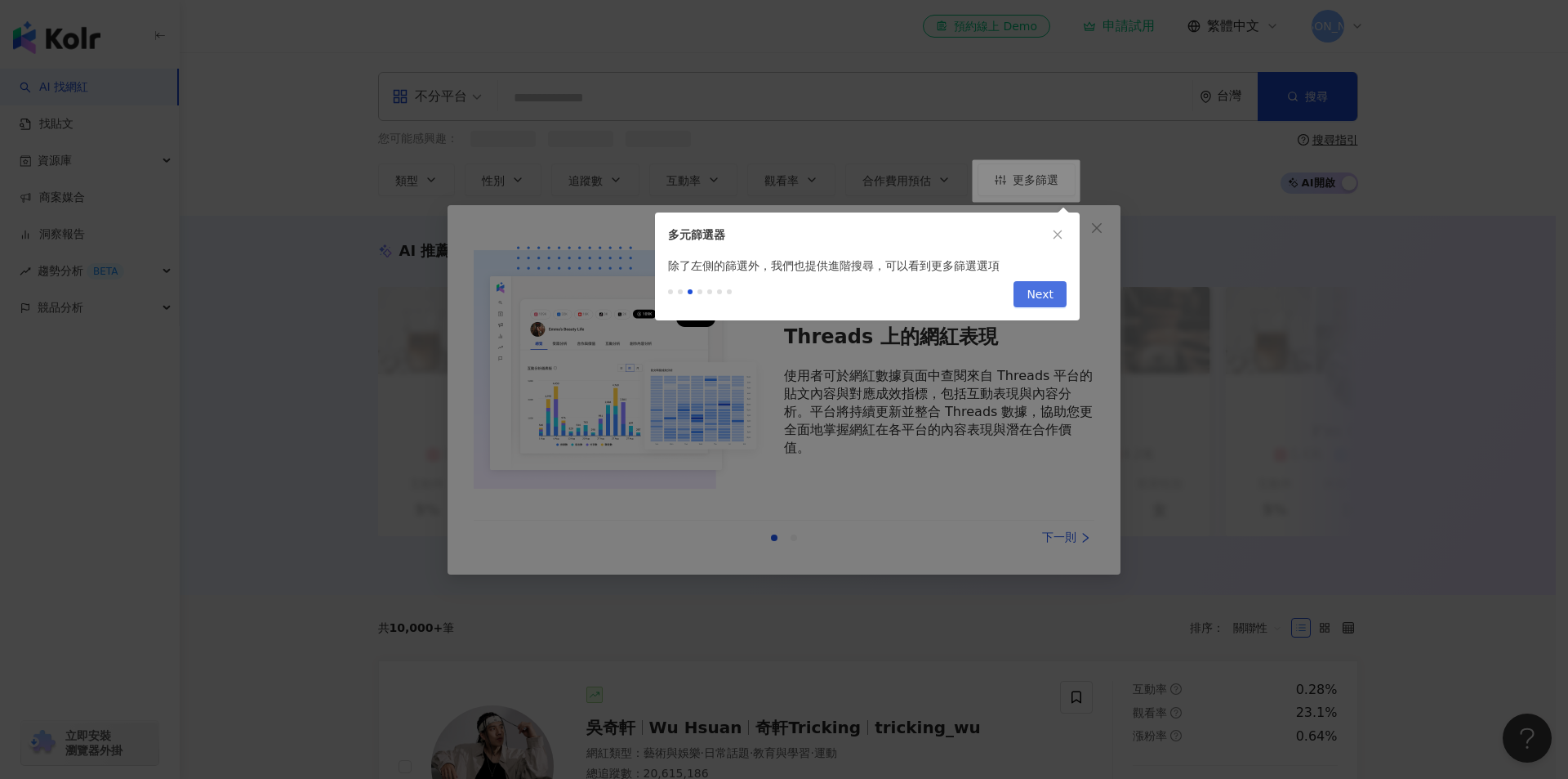
click at [1043, 298] on span "Next" at bounding box center [1040, 294] width 27 height 26
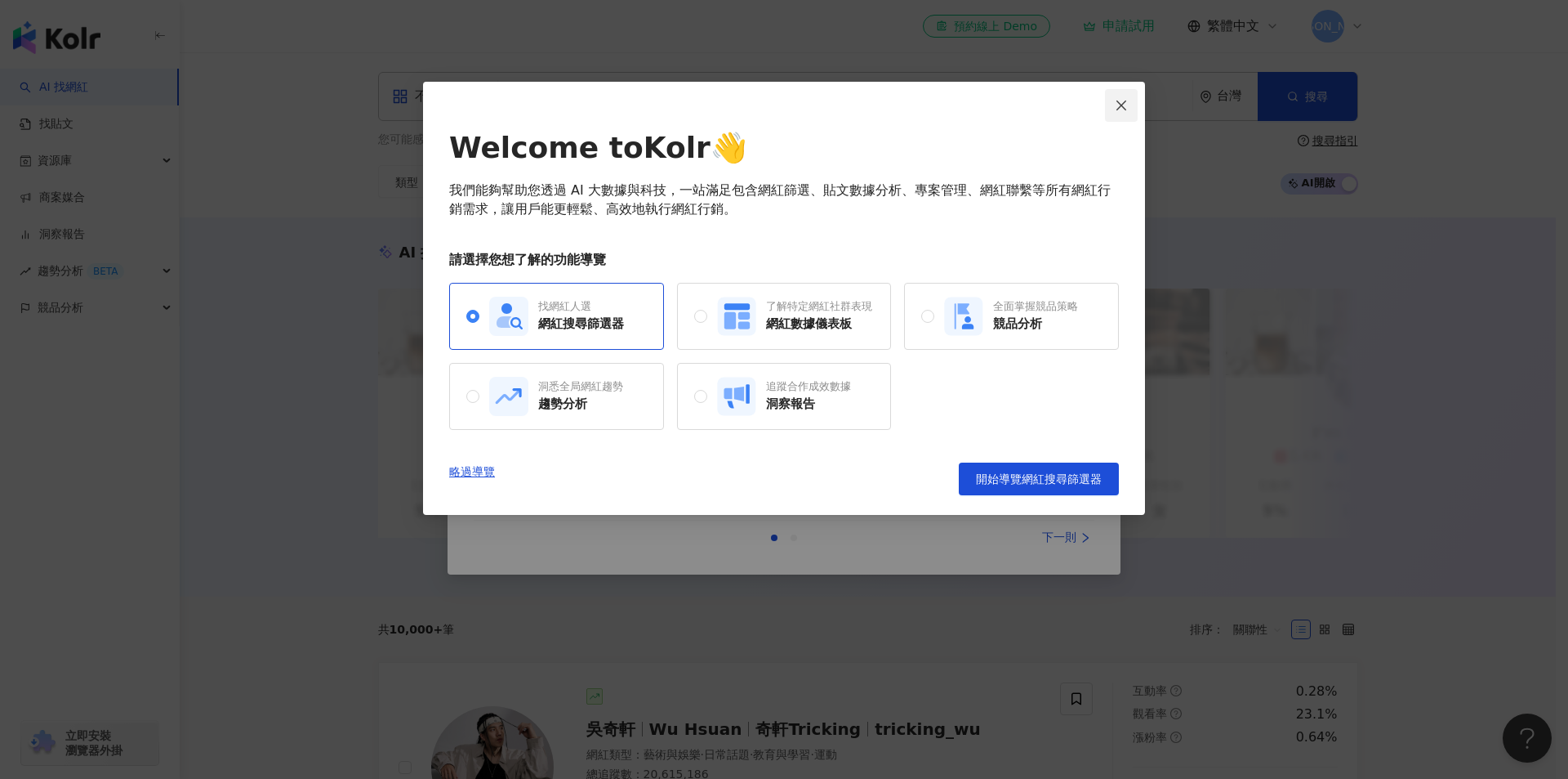
click at [1117, 112] on button "Close" at bounding box center [1121, 105] width 32 height 32
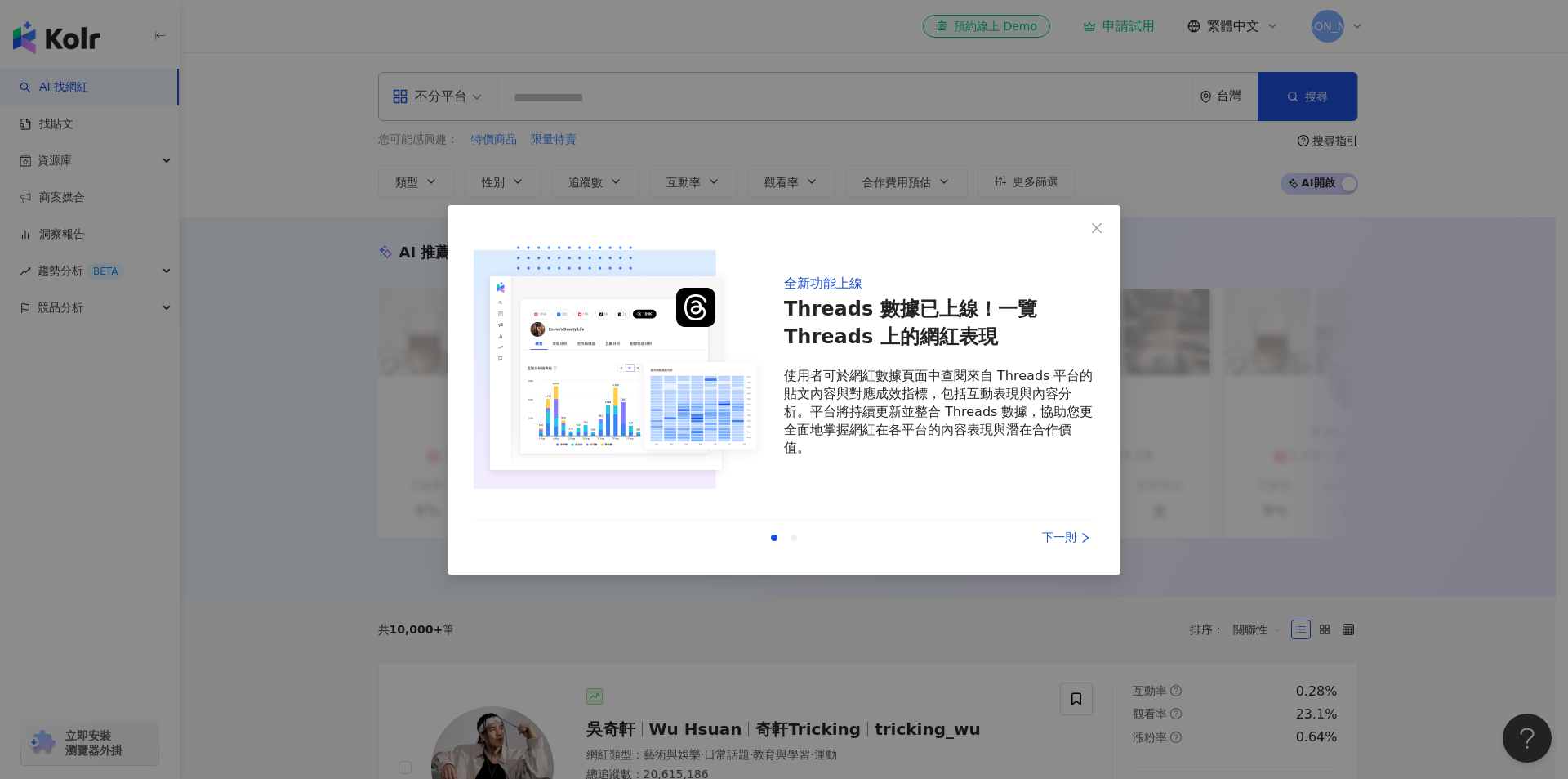
click at [1078, 544] on div "下一則" at bounding box center [1033, 538] width 122 height 18
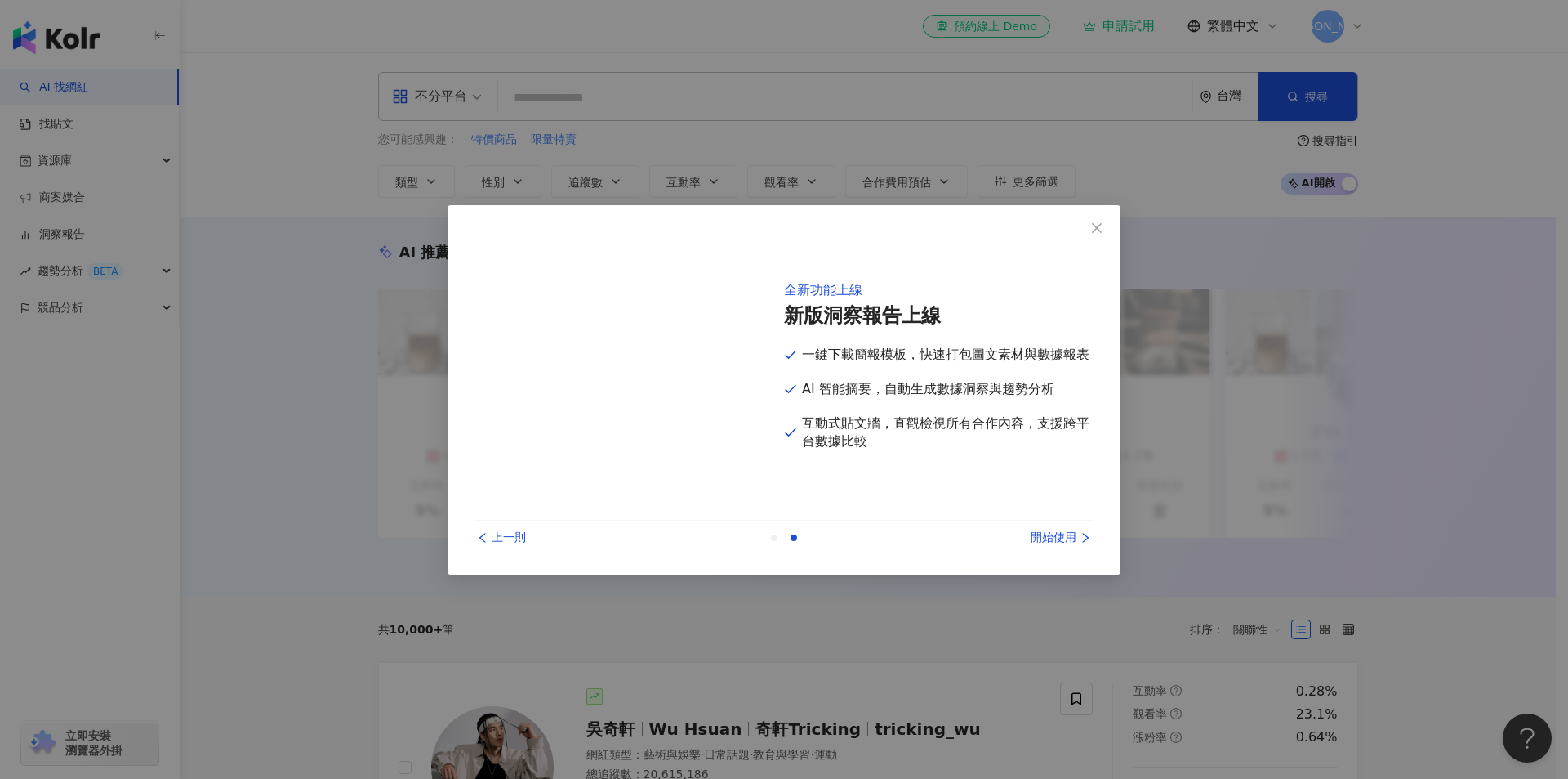
click at [1078, 544] on div "開始使用" at bounding box center [1033, 538] width 122 height 18
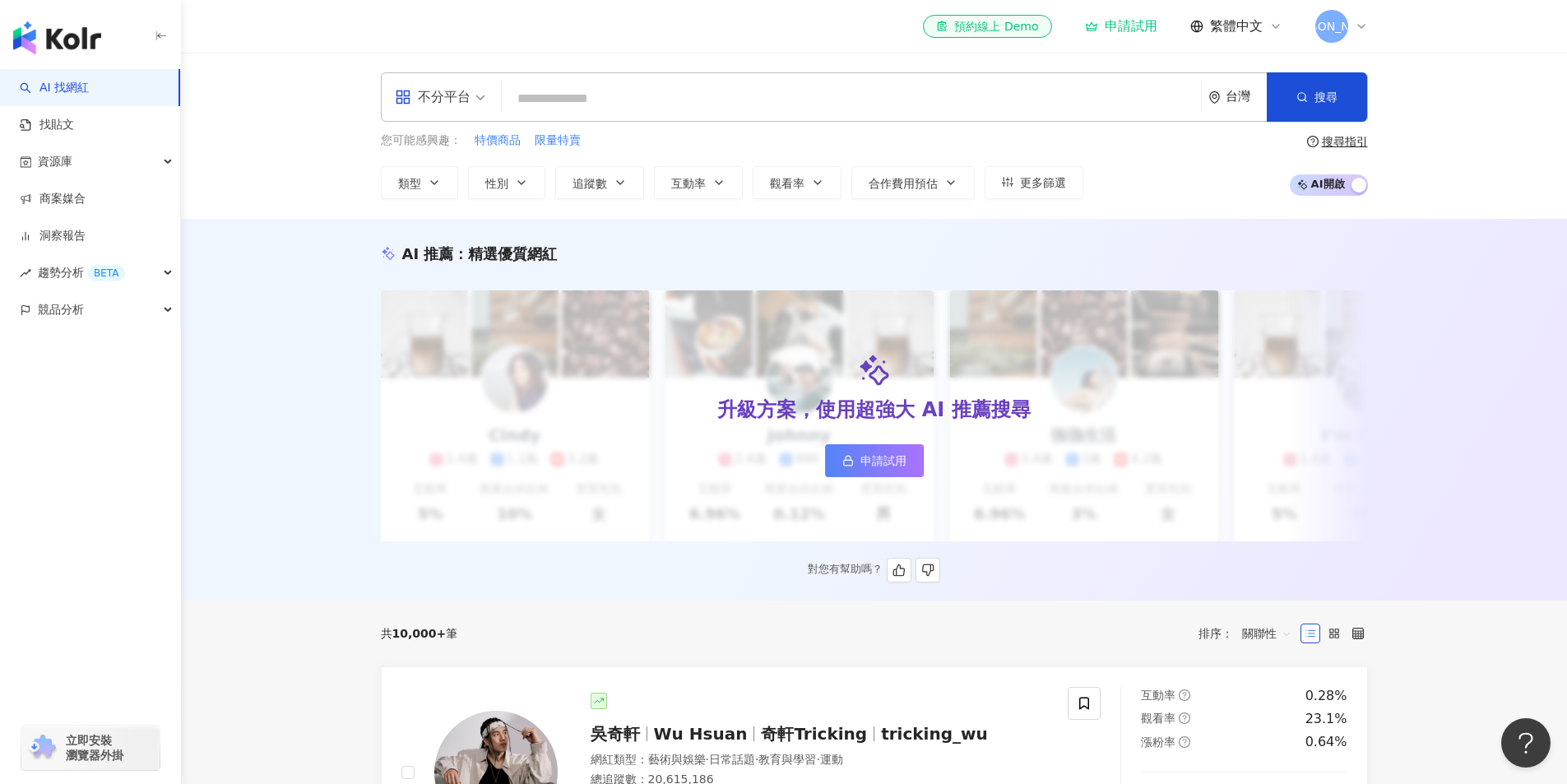
click at [893, 464] on span "申請試用" at bounding box center [883, 459] width 46 height 13
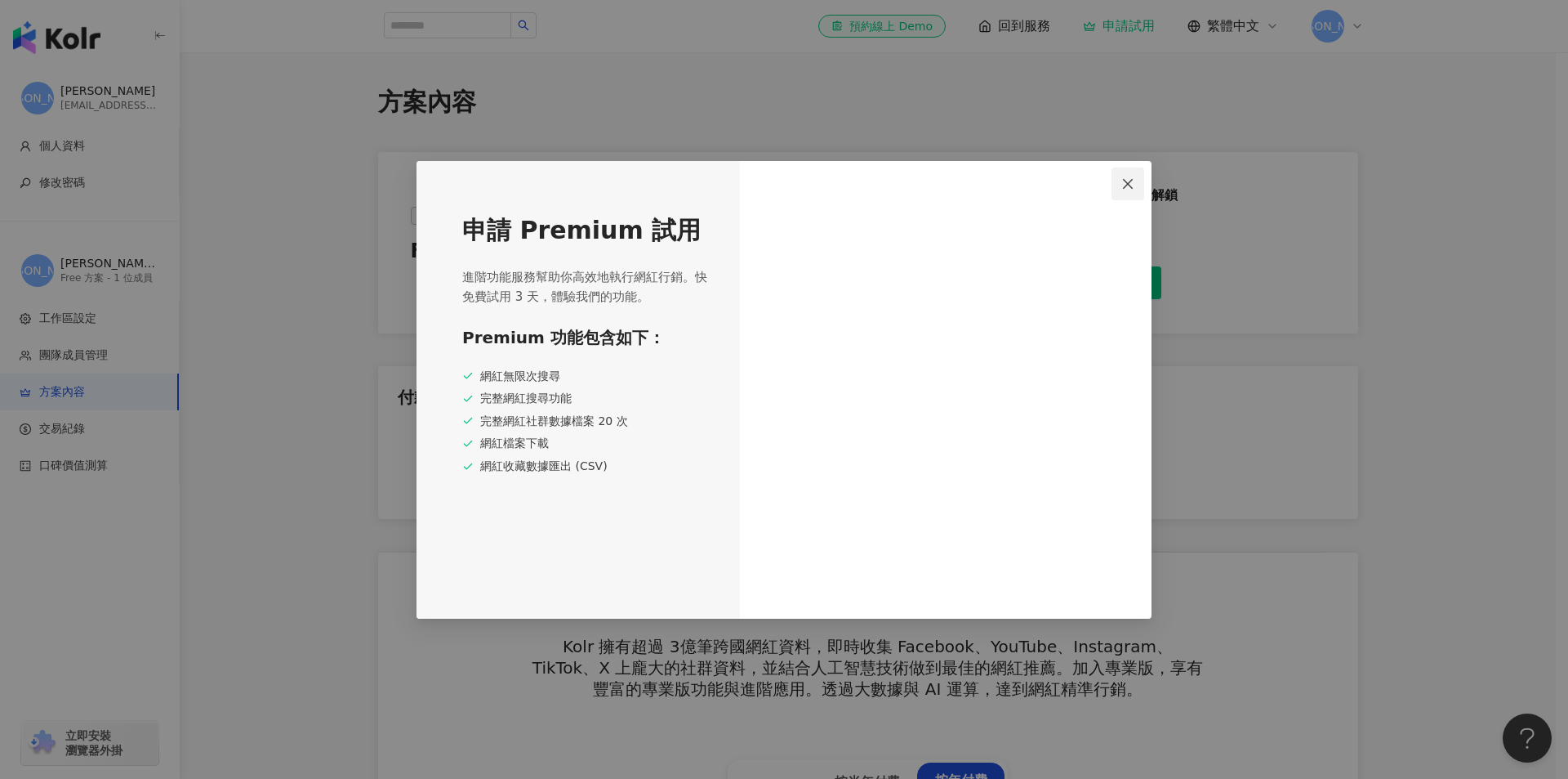
click at [1126, 189] on icon "close" at bounding box center [1127, 183] width 13 height 13
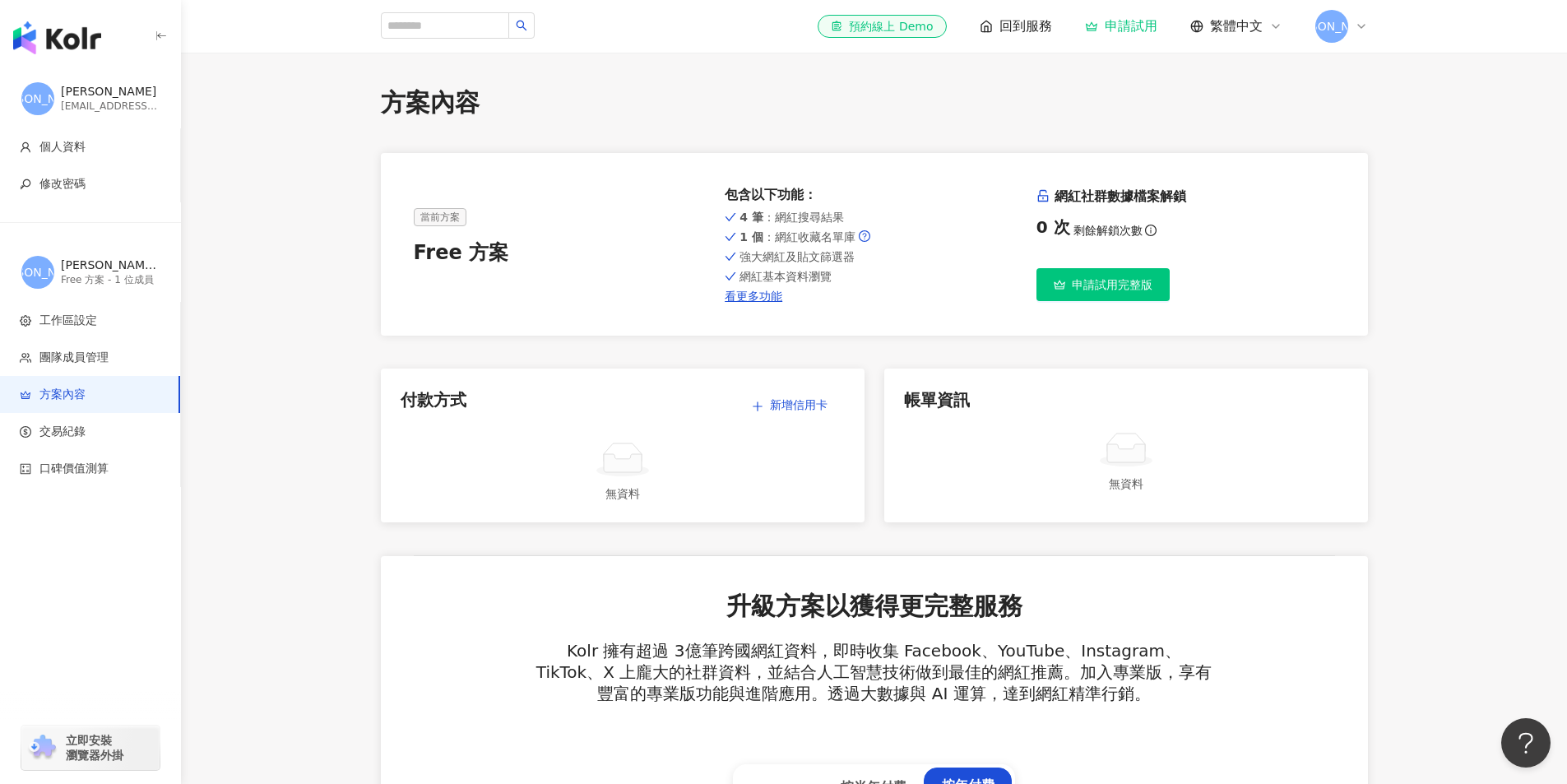
click at [89, 37] on img "button" at bounding box center [56, 37] width 88 height 32
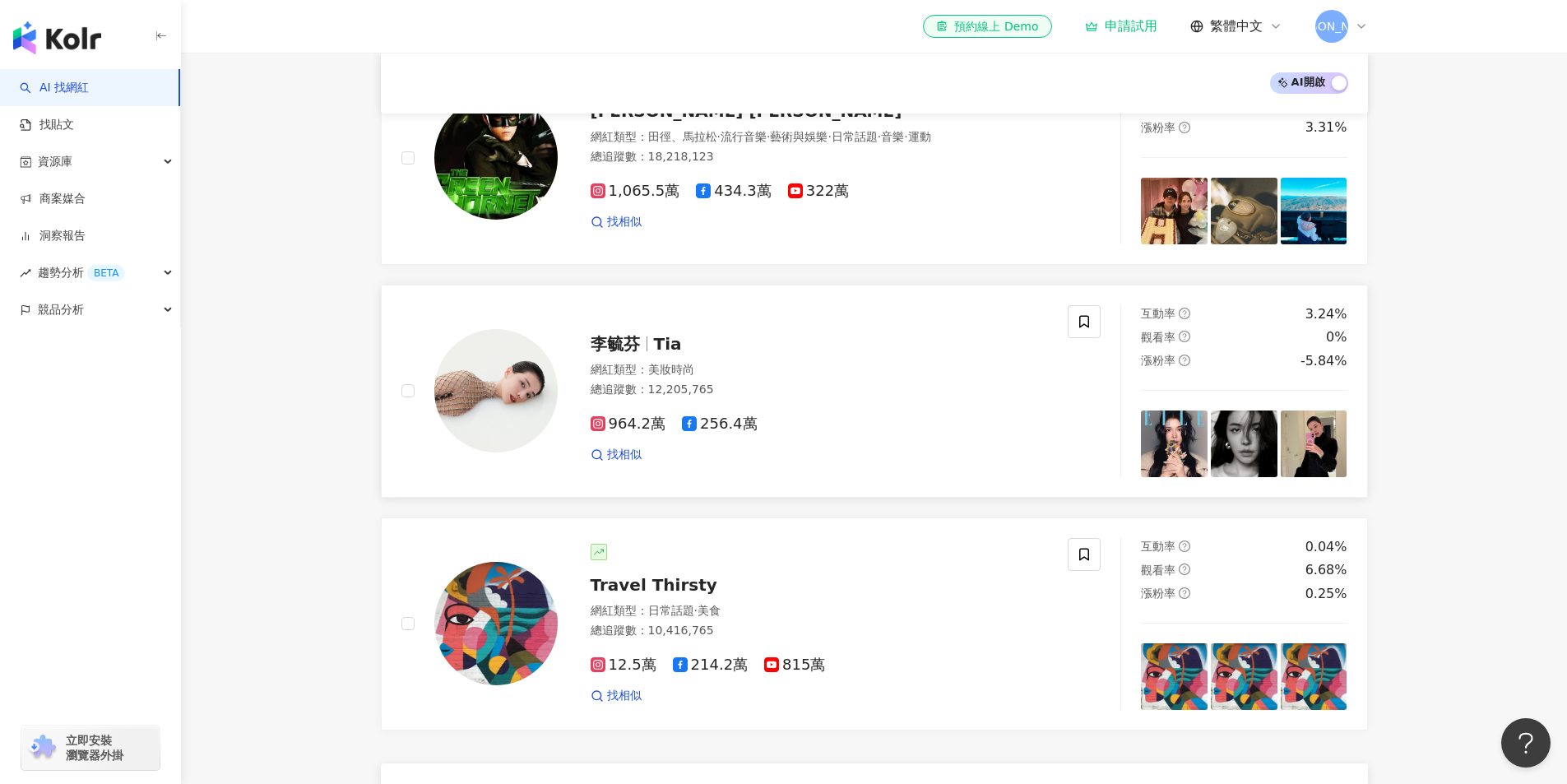
scroll to position [987, 0]
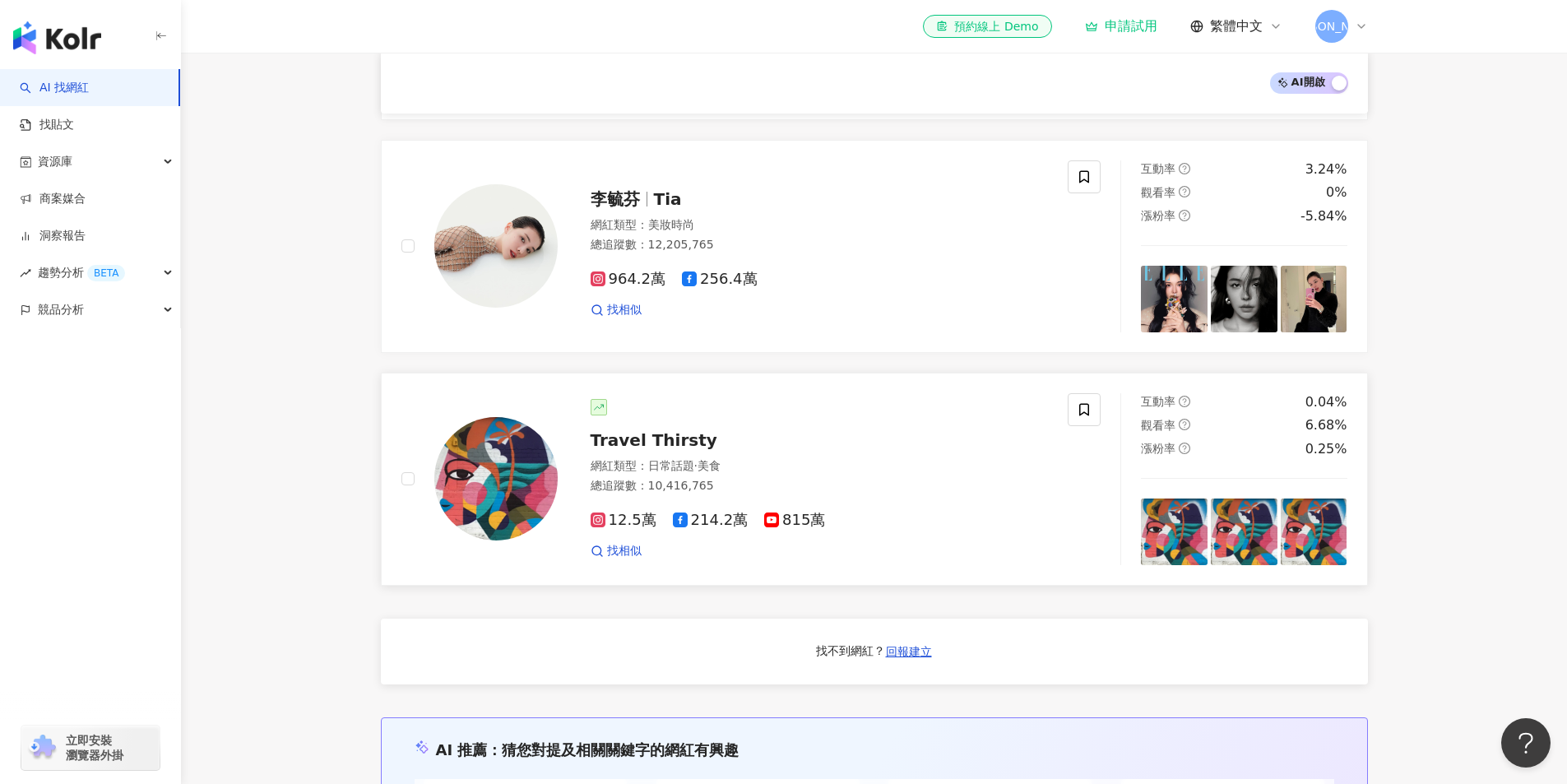
click at [719, 528] on span "214.2萬" at bounding box center [711, 520] width 76 height 18
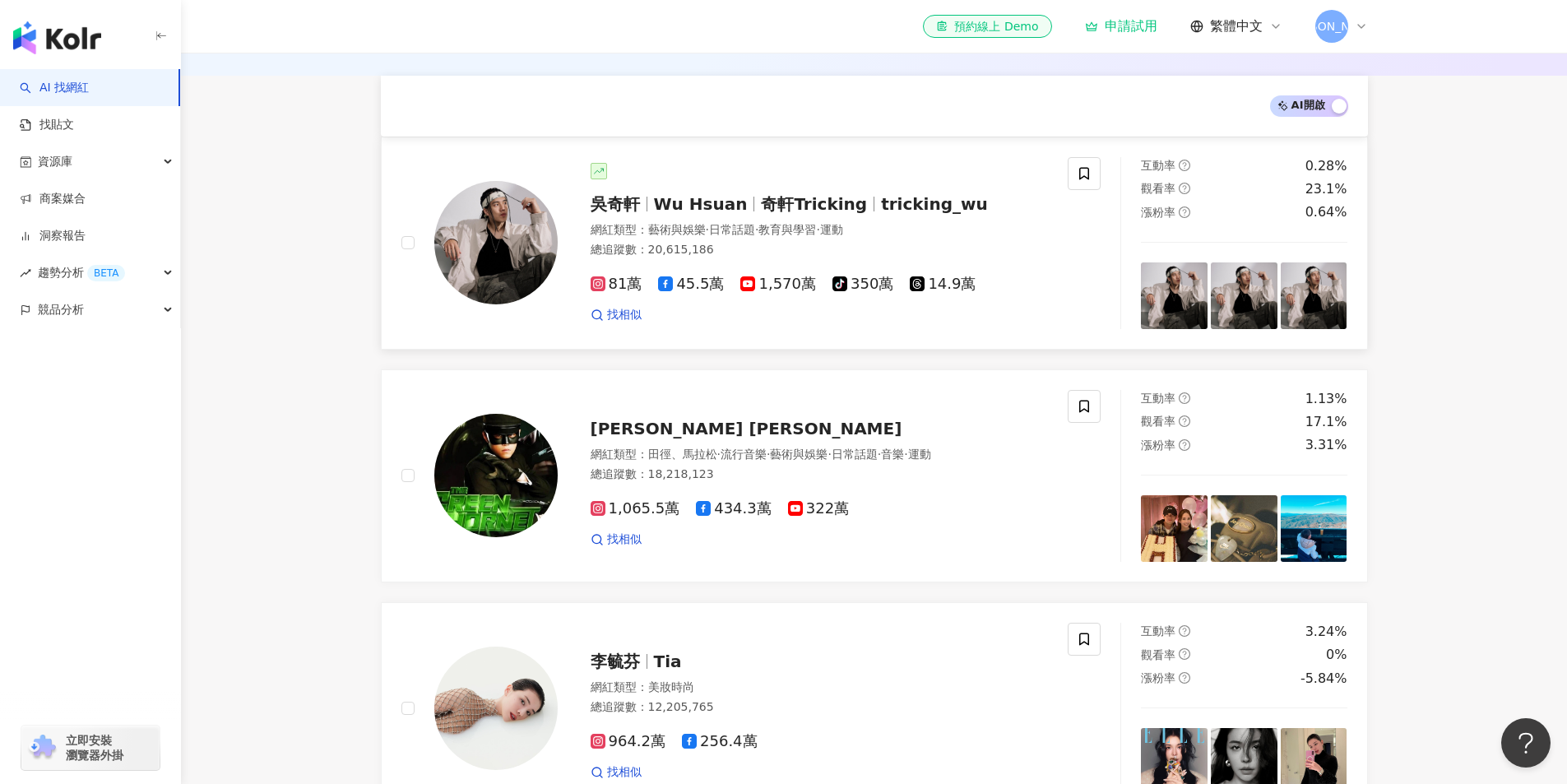
scroll to position [329, 0]
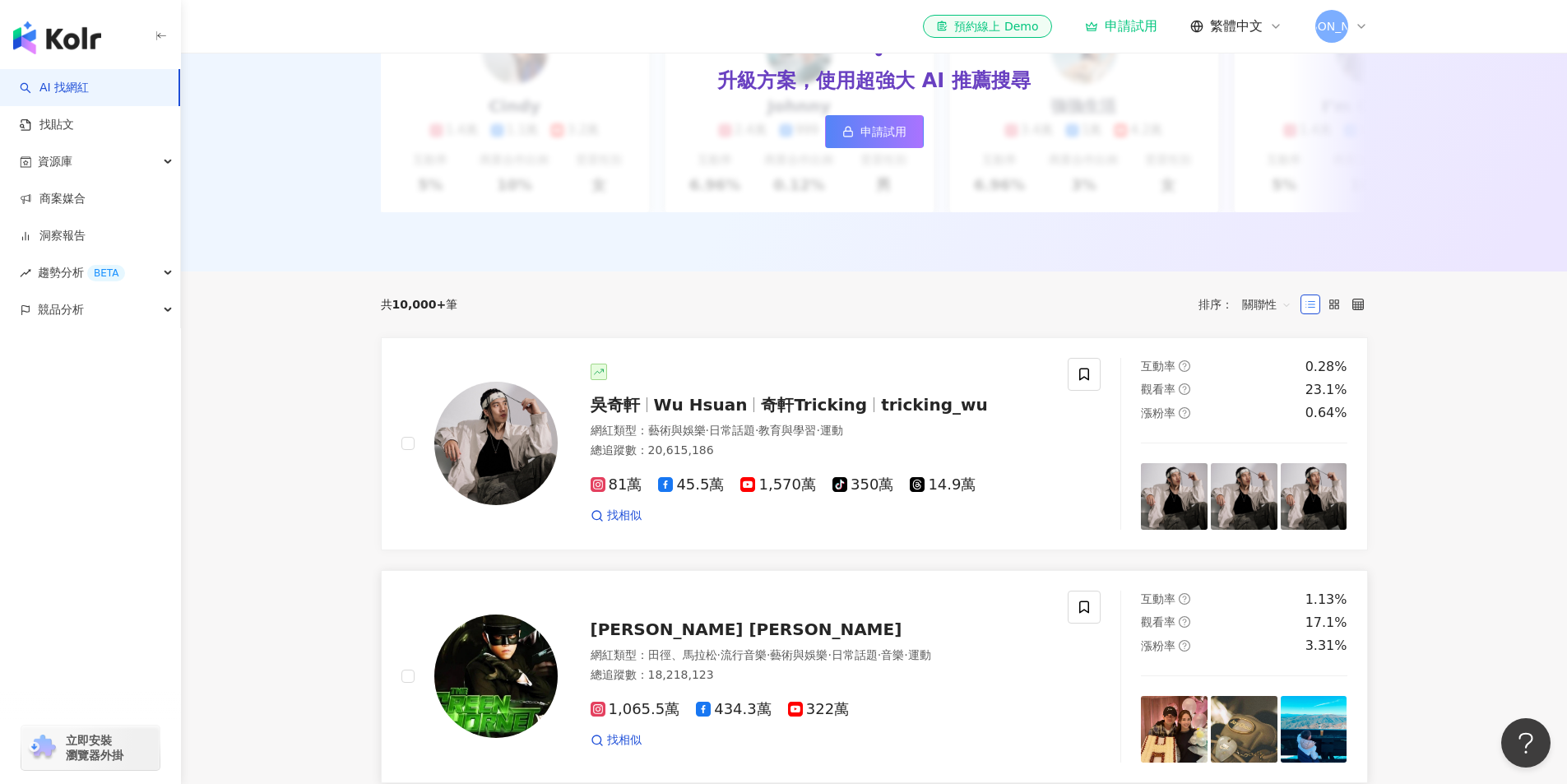
click at [608, 731] on div "1,065.5萬 434.3萬 322萬 找相似" at bounding box center [820, 718] width 459 height 61
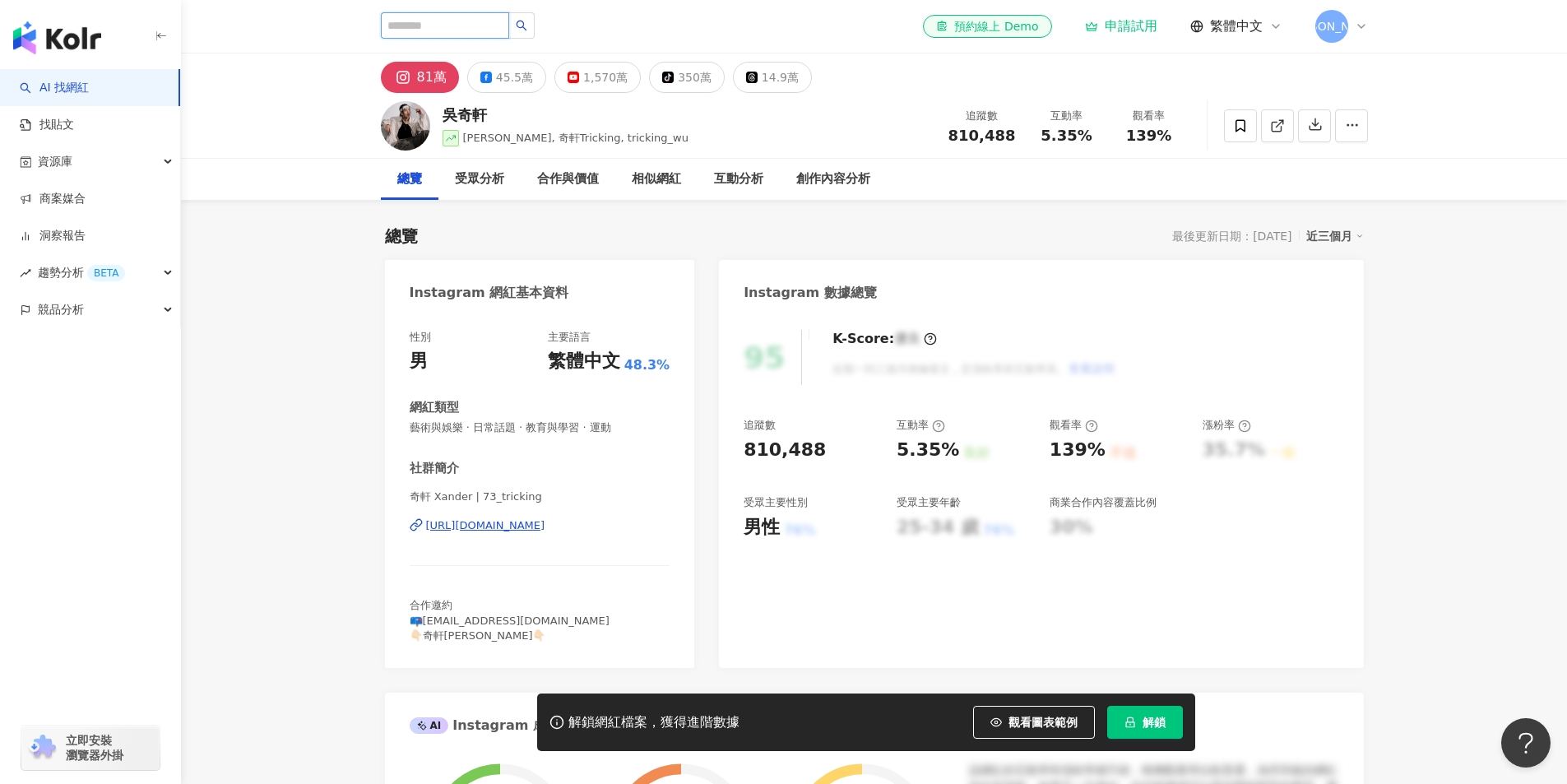
click at [464, 23] on input "search" at bounding box center [445, 26] width 128 height 27
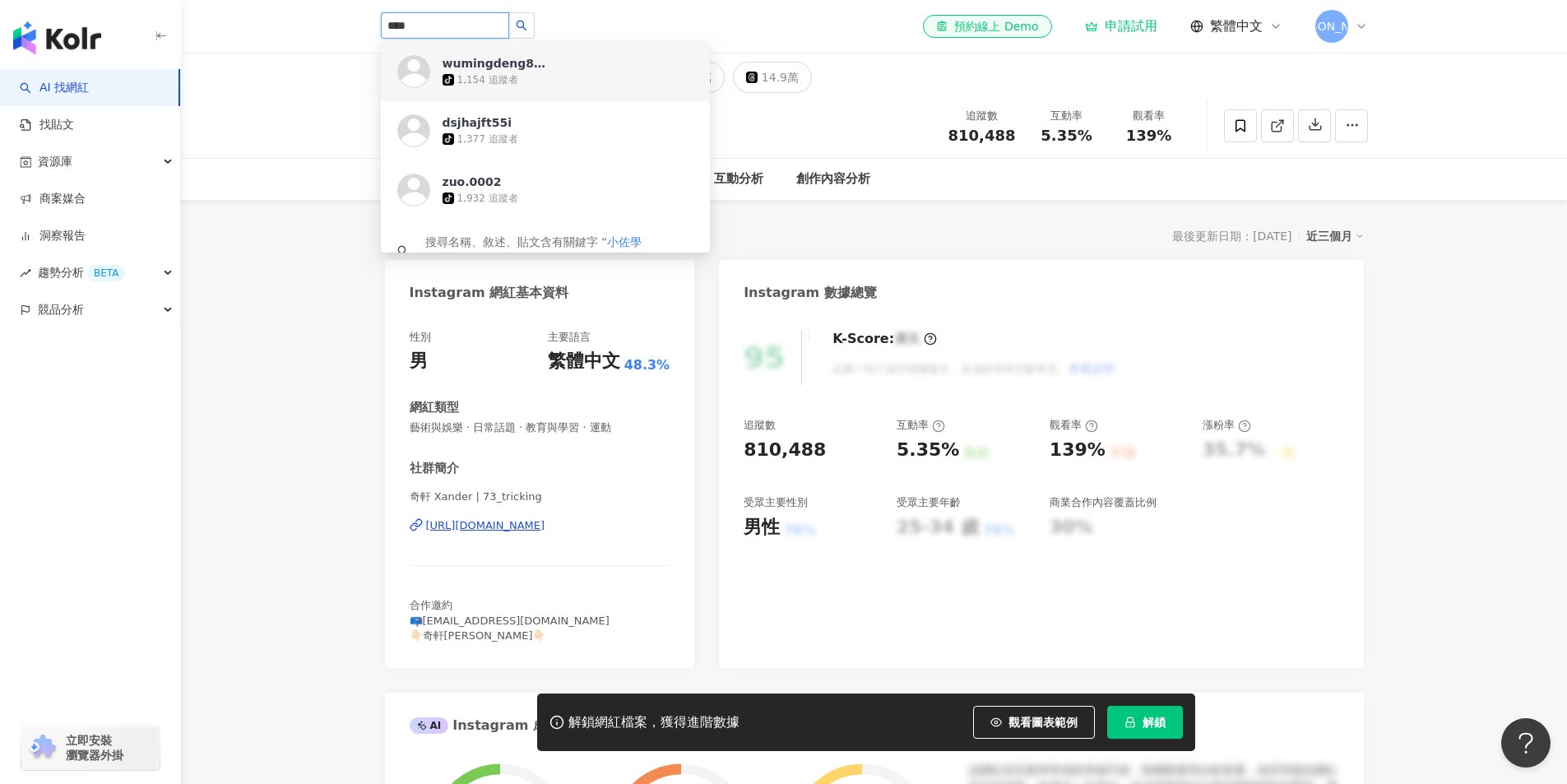
click at [502, 18] on input "****" at bounding box center [445, 26] width 128 height 27
type input "*"
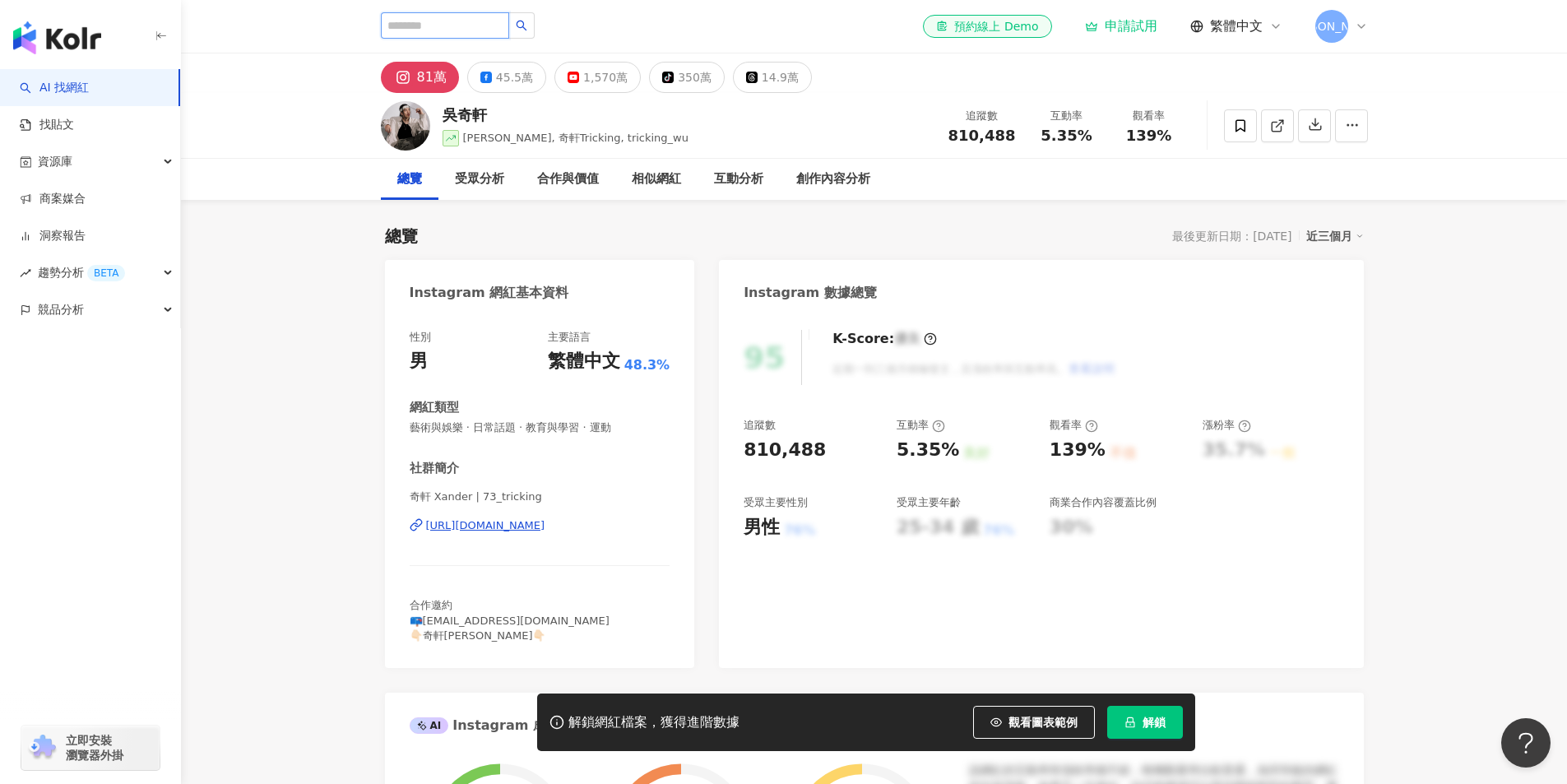
type input "*"
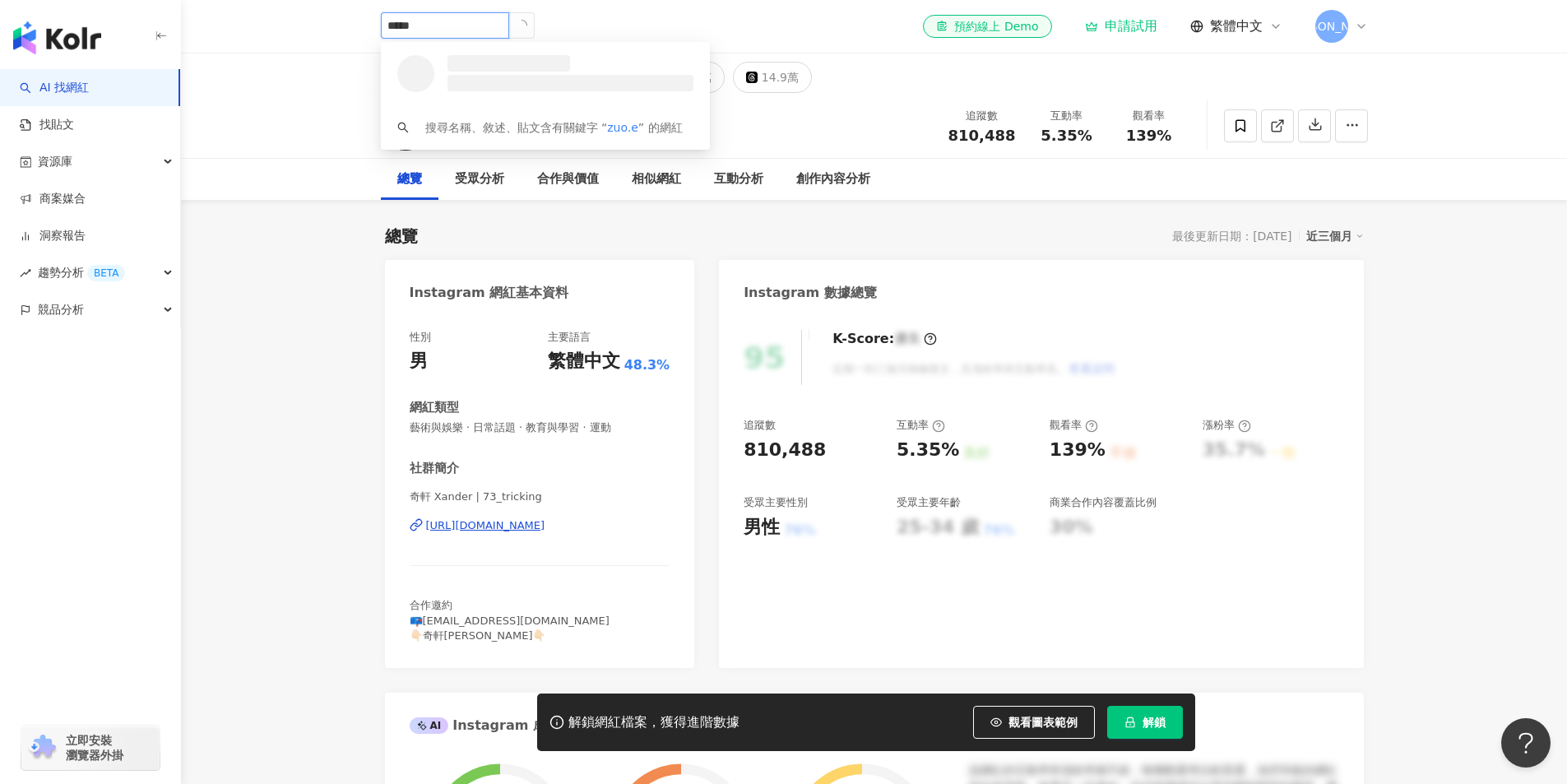
type input "******"
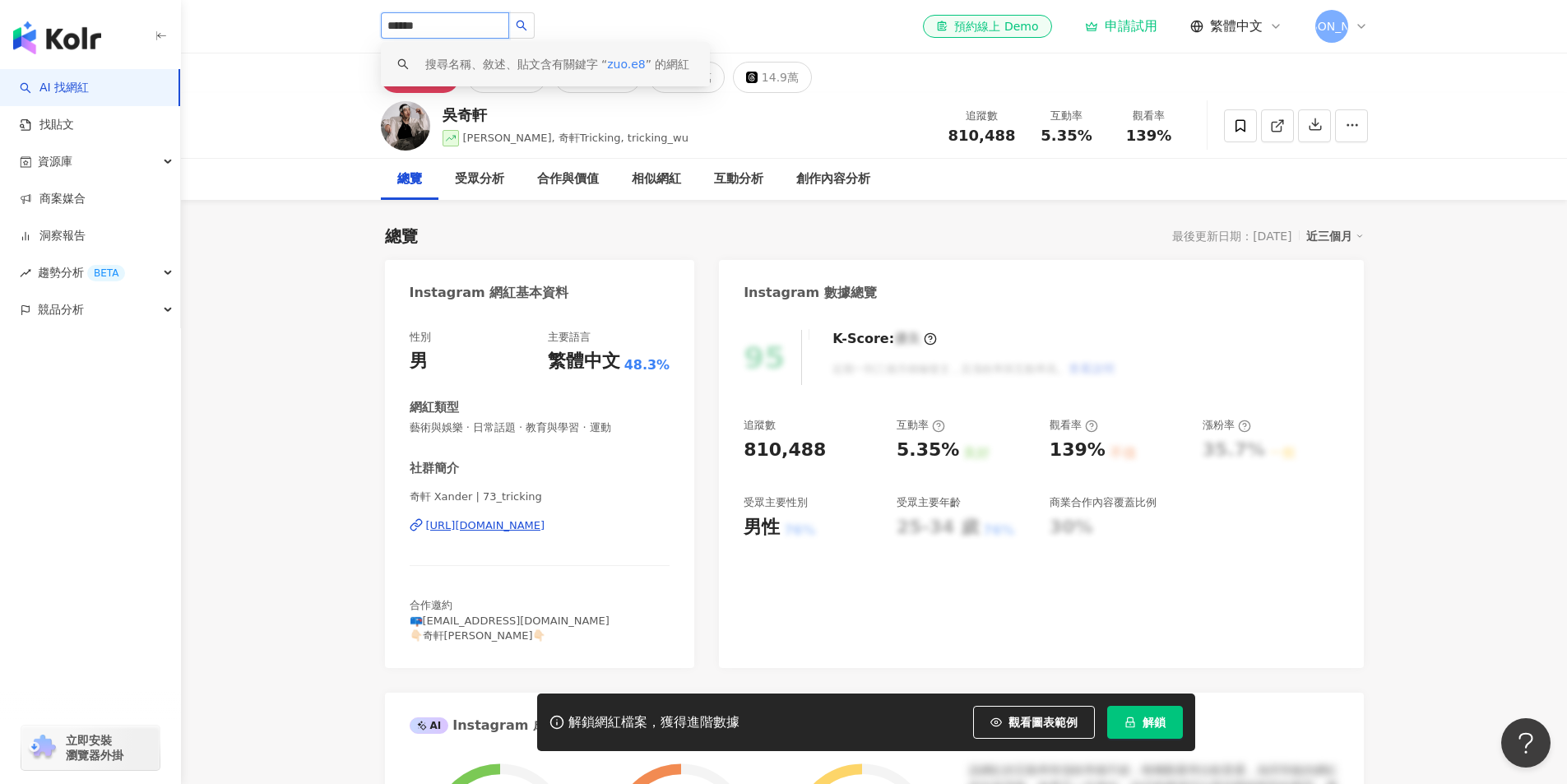
click at [619, 60] on span "zuo.e8" at bounding box center [626, 64] width 38 height 13
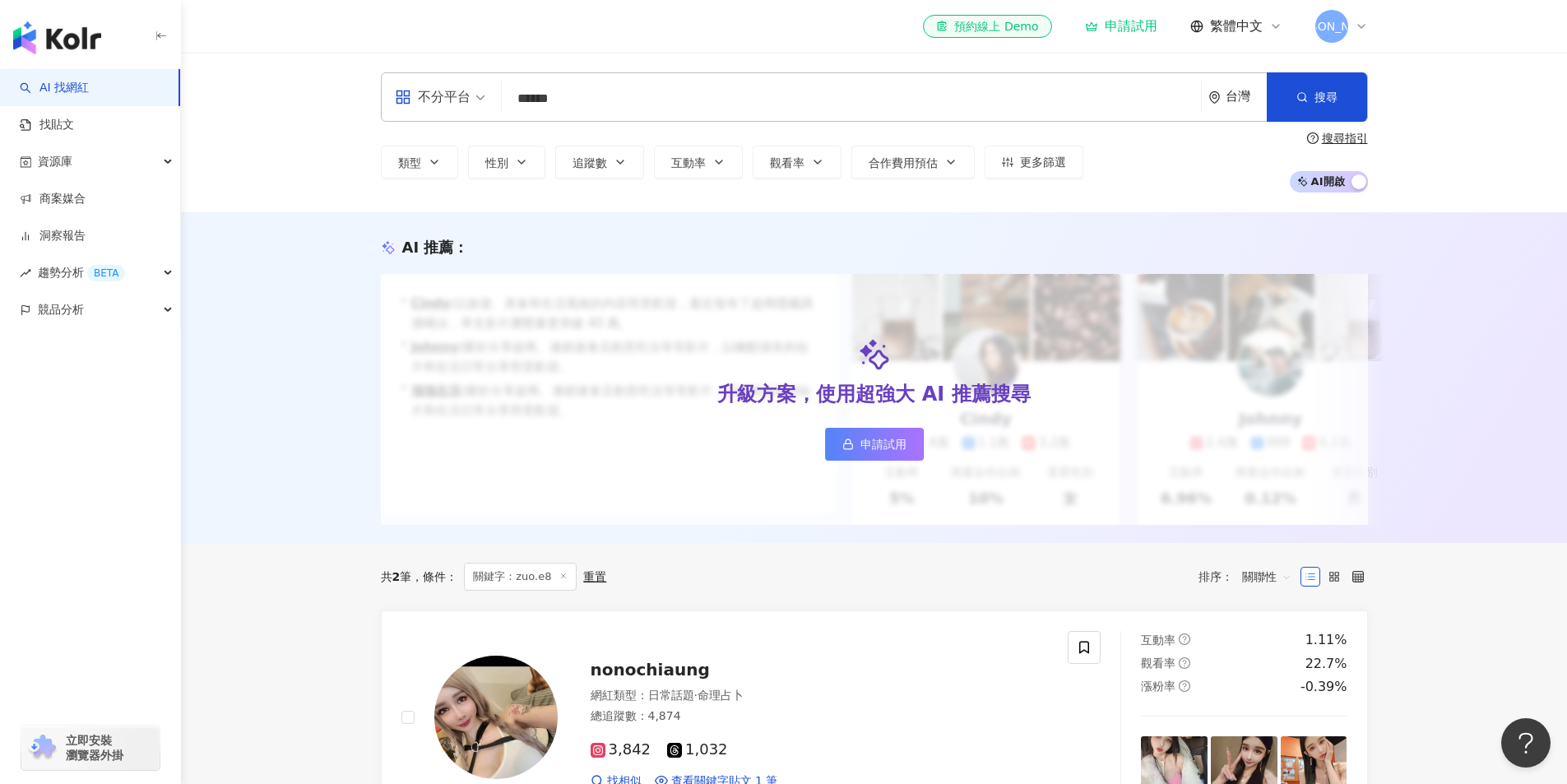
click at [484, 101] on span "不分平台" at bounding box center [440, 96] width 91 height 27
click at [464, 178] on div "Instagram" at bounding box center [445, 173] width 93 height 21
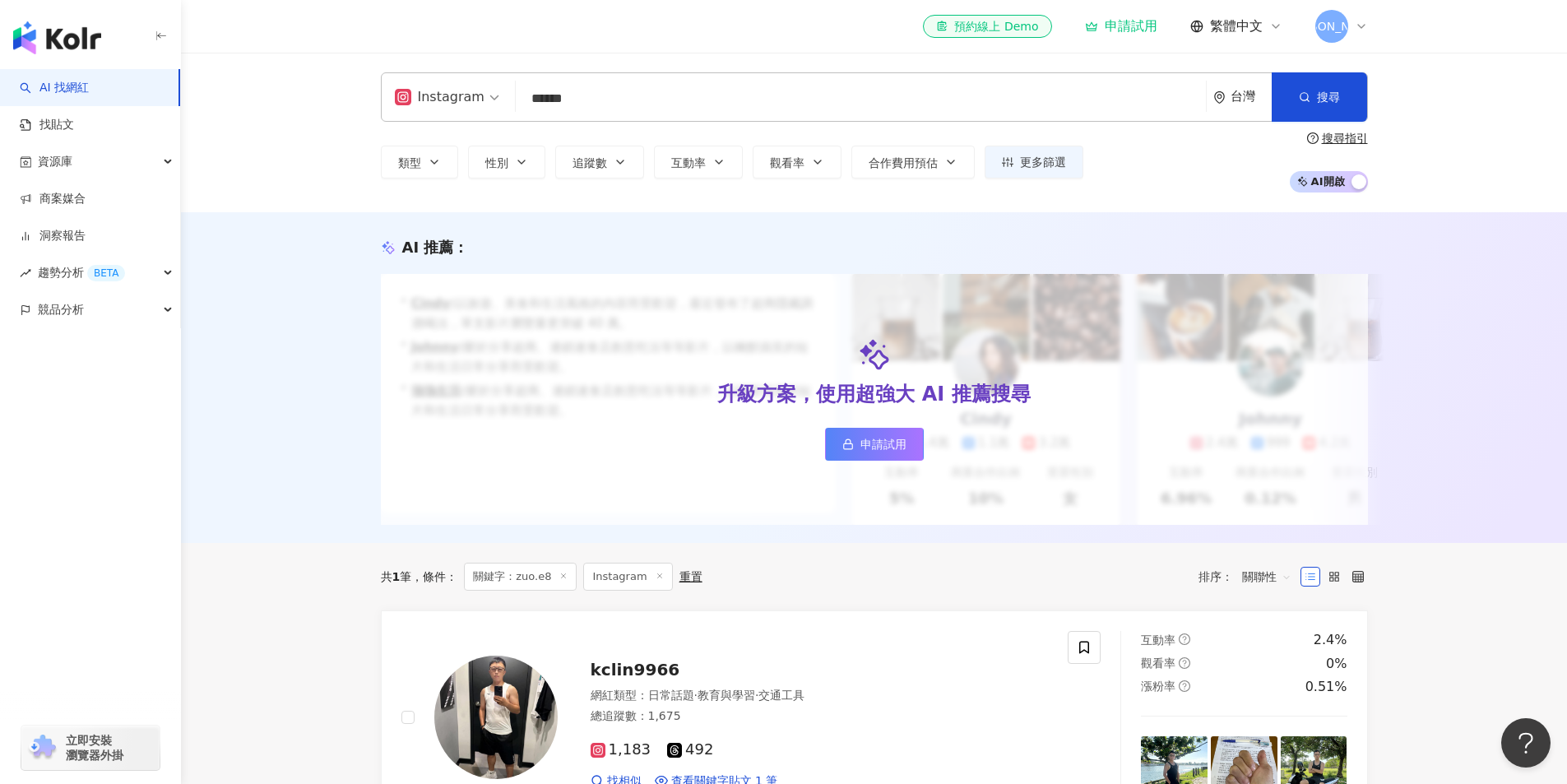
click at [772, 75] on div "ig Instagram ****** 台灣 搜尋" at bounding box center [874, 97] width 987 height 49
click at [712, 152] on button "互動率" at bounding box center [699, 161] width 89 height 32
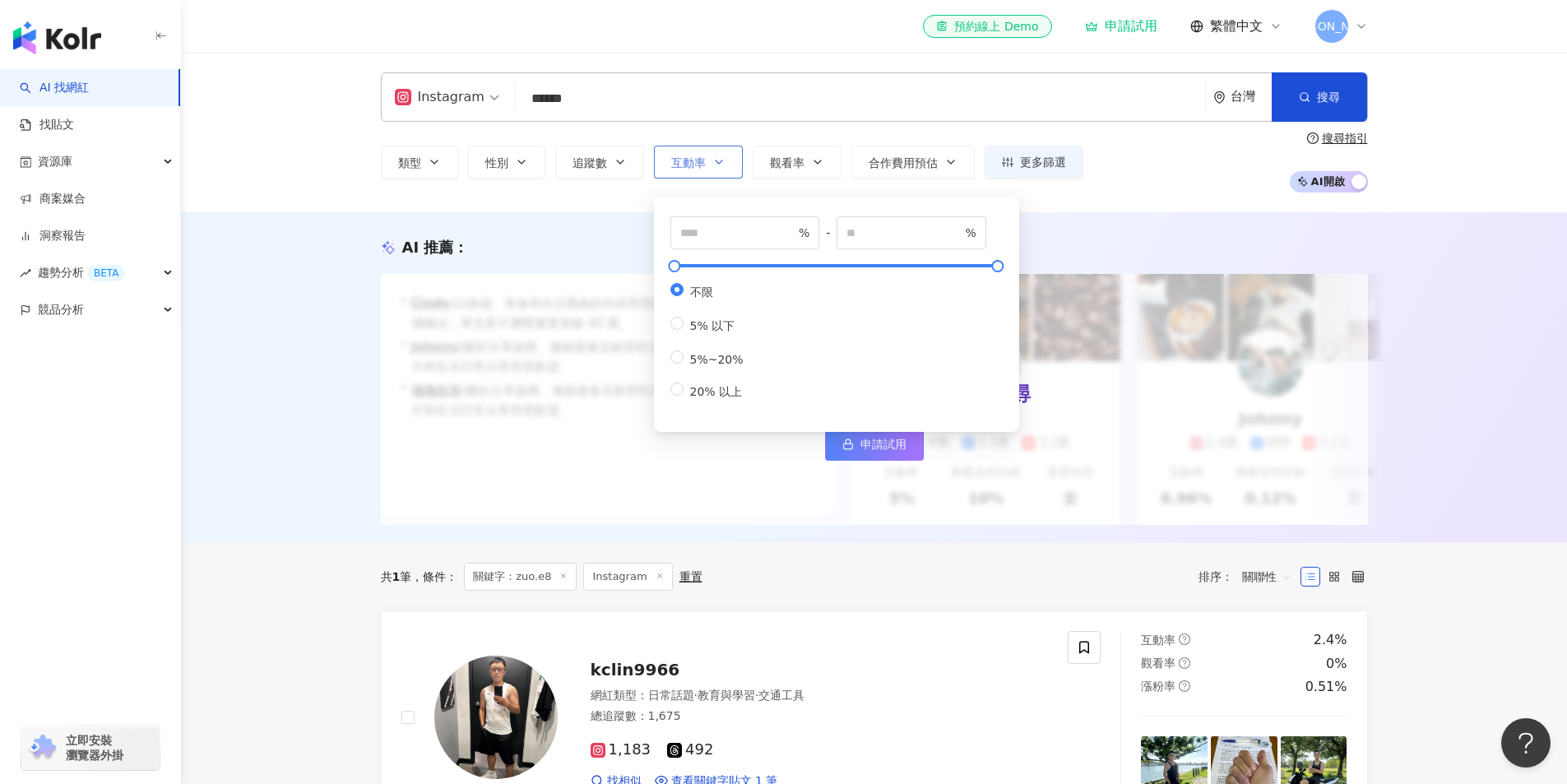
click at [695, 157] on span "互動率" at bounding box center [688, 162] width 34 height 13
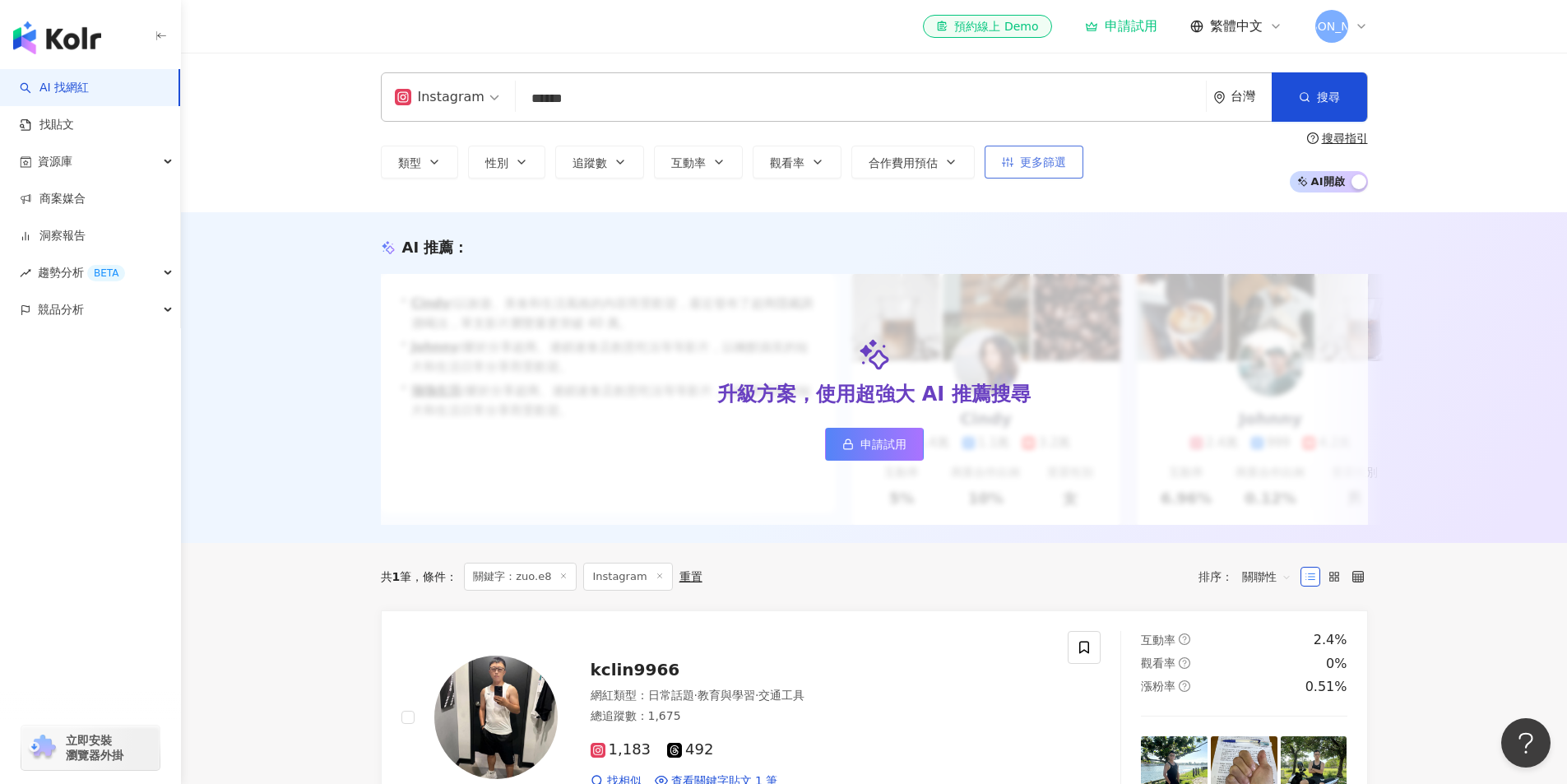
click at [1031, 151] on button "更多篩選" at bounding box center [1034, 161] width 98 height 32
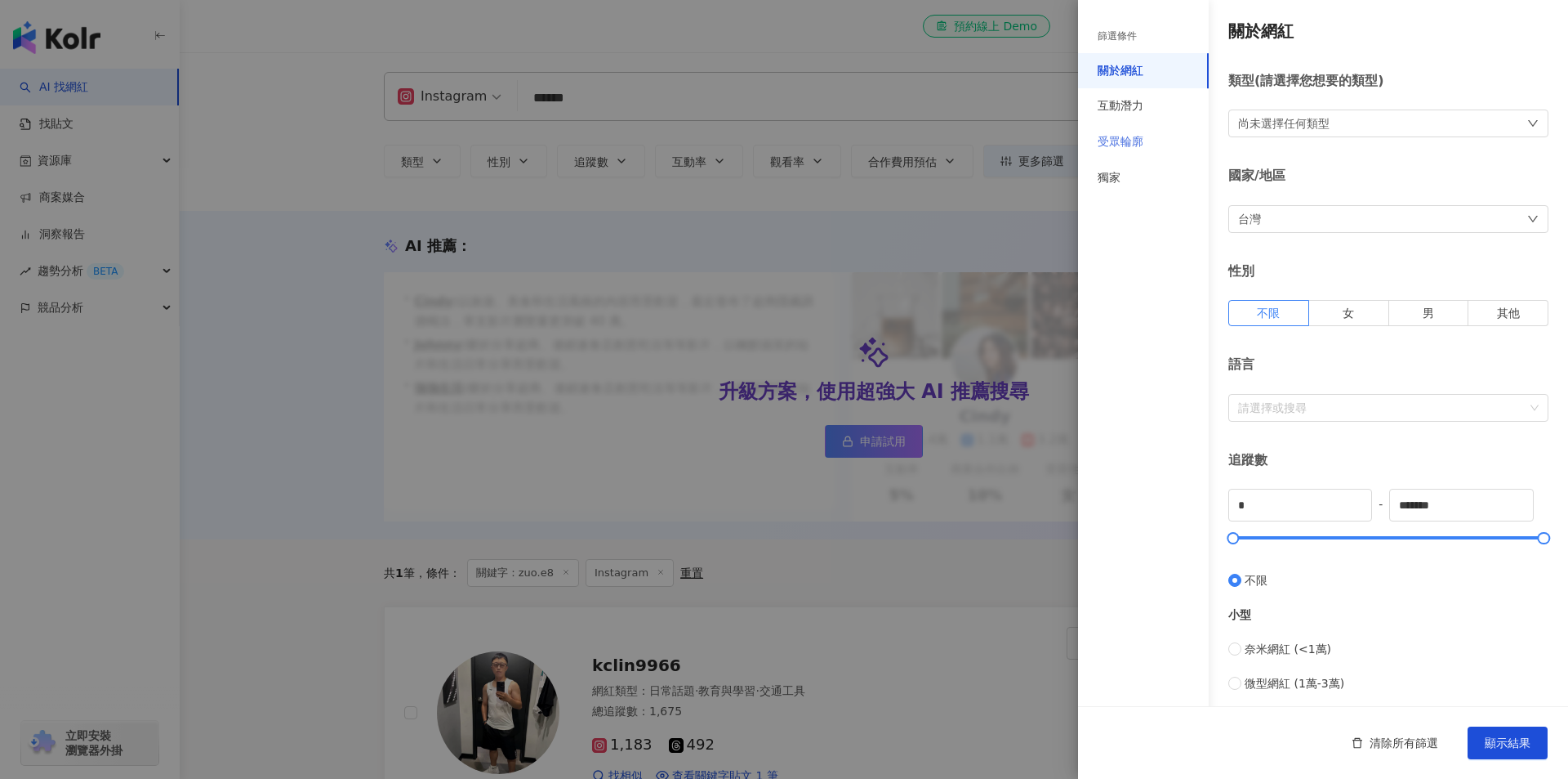
click at [1078, 140] on div "篩選條件 關於網紅 互動潛力 受眾輪廓 獨家 關於網紅 類型 ( 請選擇您想要的類型 ) 尚未選擇任何類型 國家/地區 台灣 性別 不限 女 男 其他 語言 …" at bounding box center [784, 389] width 1568 height 779
click at [1109, 137] on div "受眾輪廓" at bounding box center [1120, 142] width 46 height 17
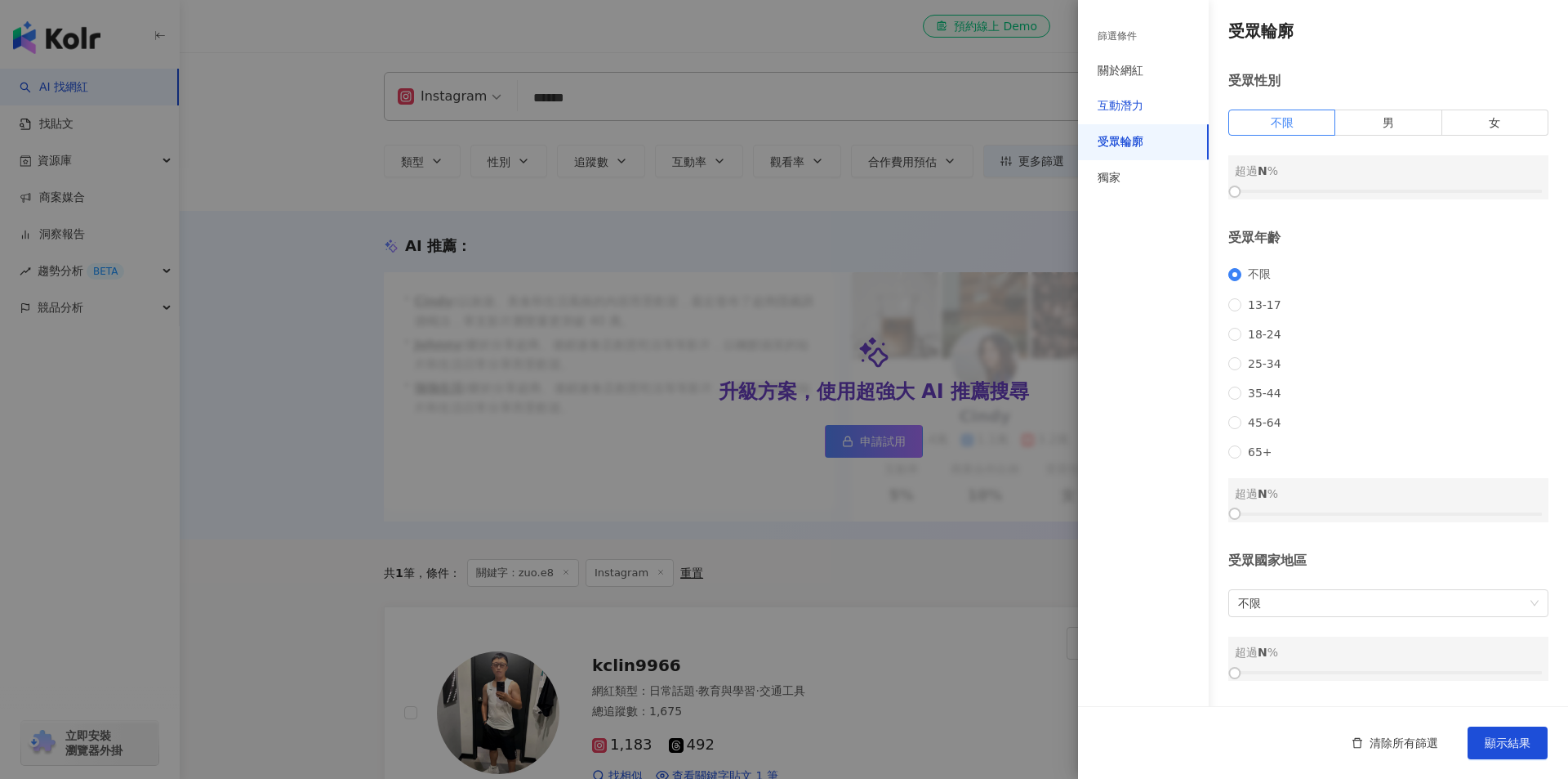
click at [1121, 107] on div "互動潛力" at bounding box center [1120, 106] width 46 height 17
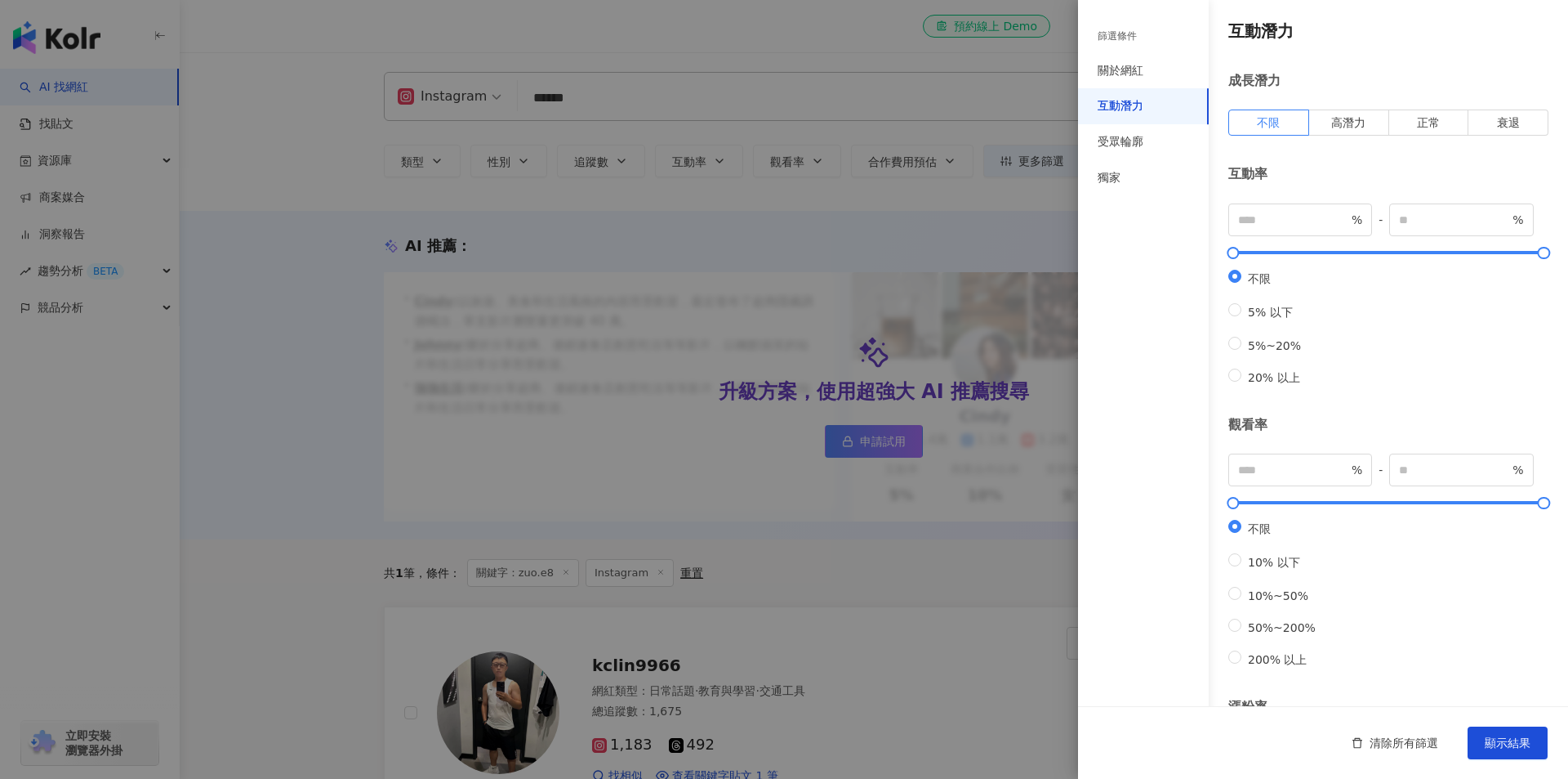
click at [864, 60] on div at bounding box center [784, 389] width 1568 height 779
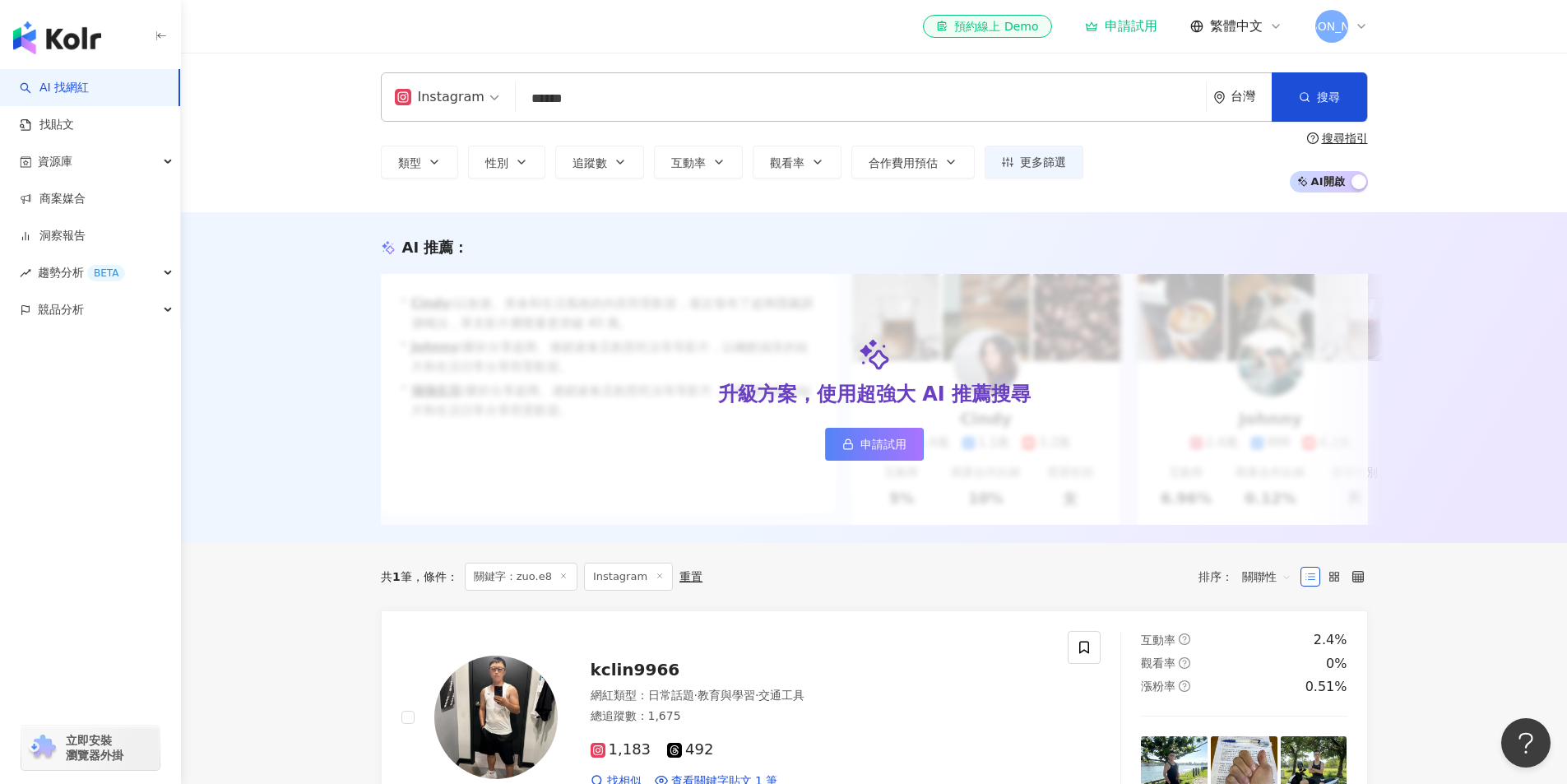
click at [715, 101] on input "******" at bounding box center [861, 98] width 677 height 31
click at [490, 100] on span "Instagram" at bounding box center [447, 96] width 104 height 27
click at [591, 97] on input "******" at bounding box center [861, 98] width 677 height 31
drag, startPoint x: 591, startPoint y: 97, endPoint x: 450, endPoint y: 113, distance: 141.9
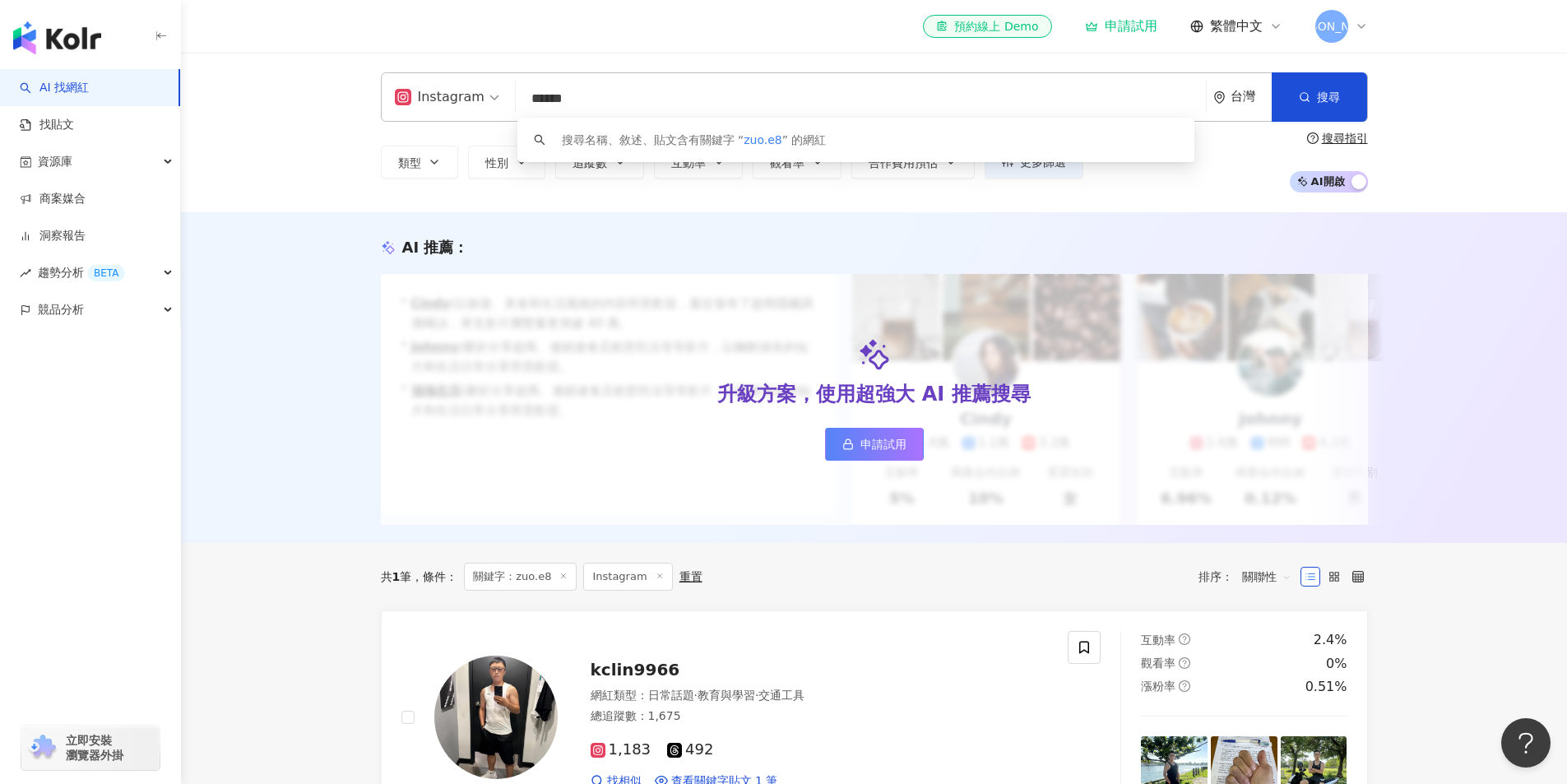
click at [450, 113] on div "Instagram ****** 台灣 搜尋 keyword 搜尋名稱、敘述、貼文含有關鍵字 “ zuo.e8 ” 的網紅" at bounding box center [874, 97] width 987 height 49
type input "*"
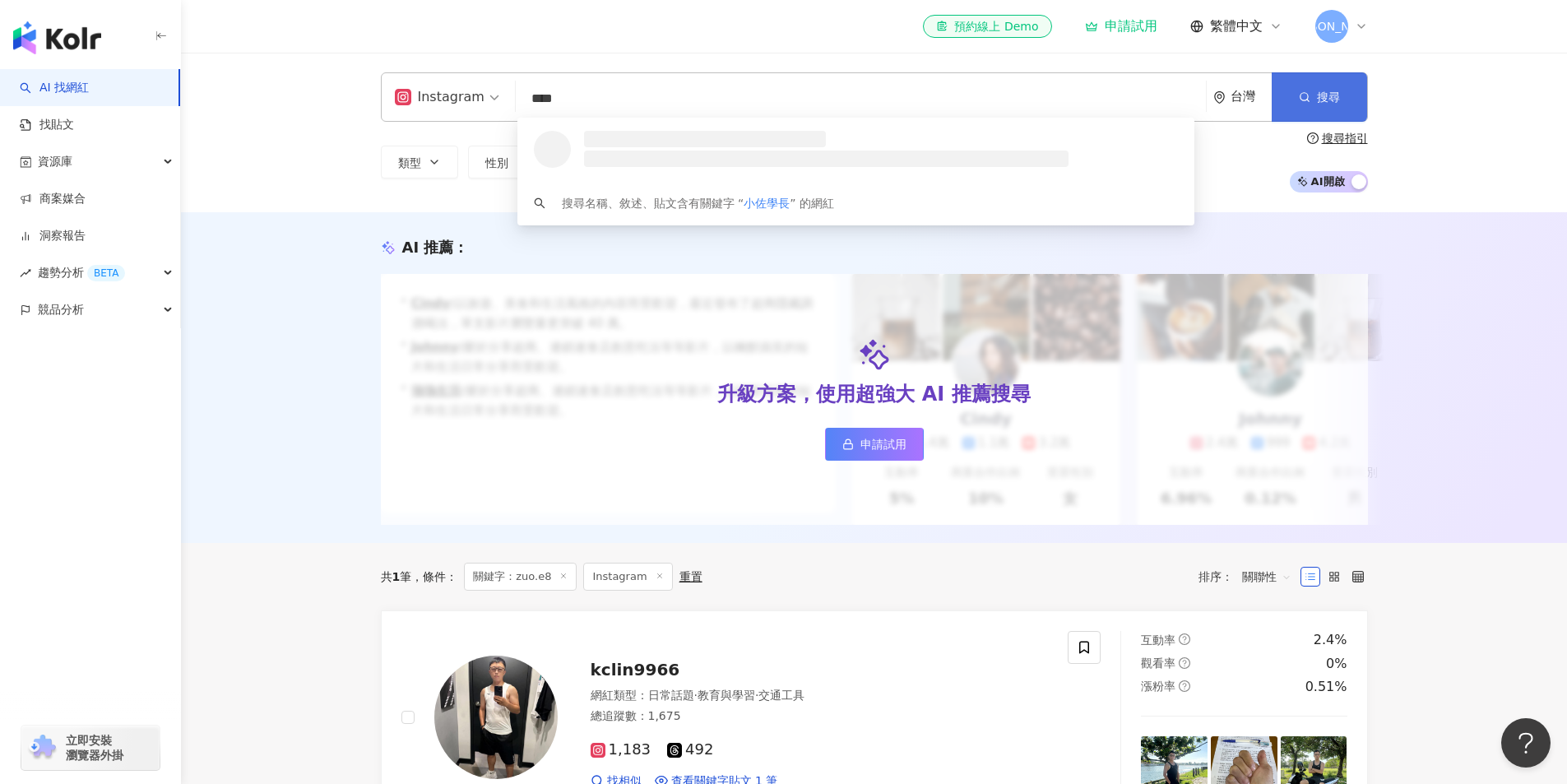
click at [1315, 107] on button "搜尋" at bounding box center [1319, 97] width 94 height 49
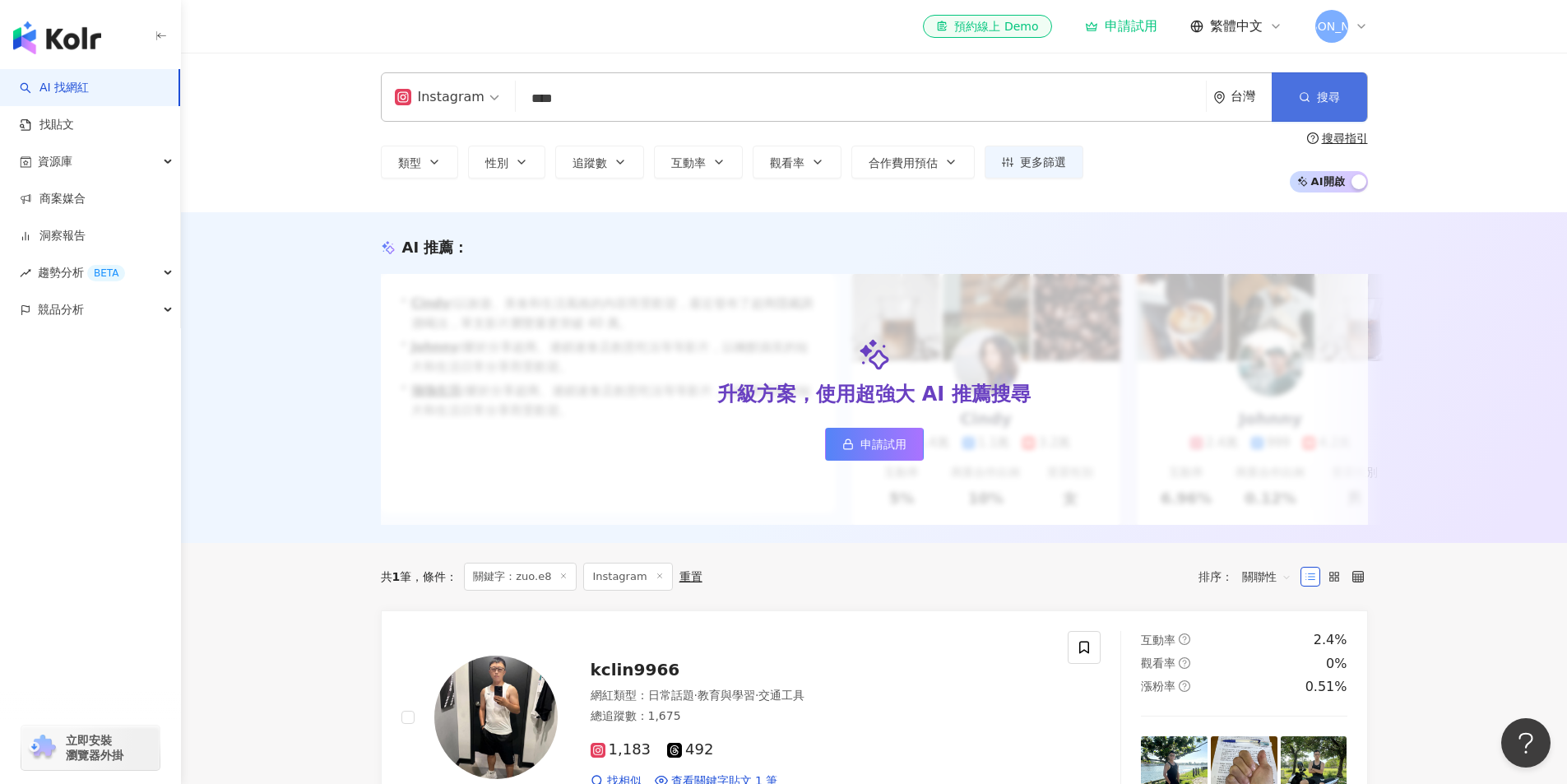
click at [1299, 100] on icon "button" at bounding box center [1305, 97] width 12 height 12
click at [1466, 419] on div "AI 推薦 ： 升級方案，使用超強大 AI 推薦搜尋 申請試用 • Cindy : 以旅遊、美食和生活風格的內容而受歡迎，最近發布了超商隱藏調酒喝法，單支影片…" at bounding box center [874, 378] width 1386 height 331
click at [1331, 113] on button "搜尋" at bounding box center [1319, 97] width 94 height 49
drag, startPoint x: 584, startPoint y: 94, endPoint x: 336, endPoint y: 128, distance: 250.3
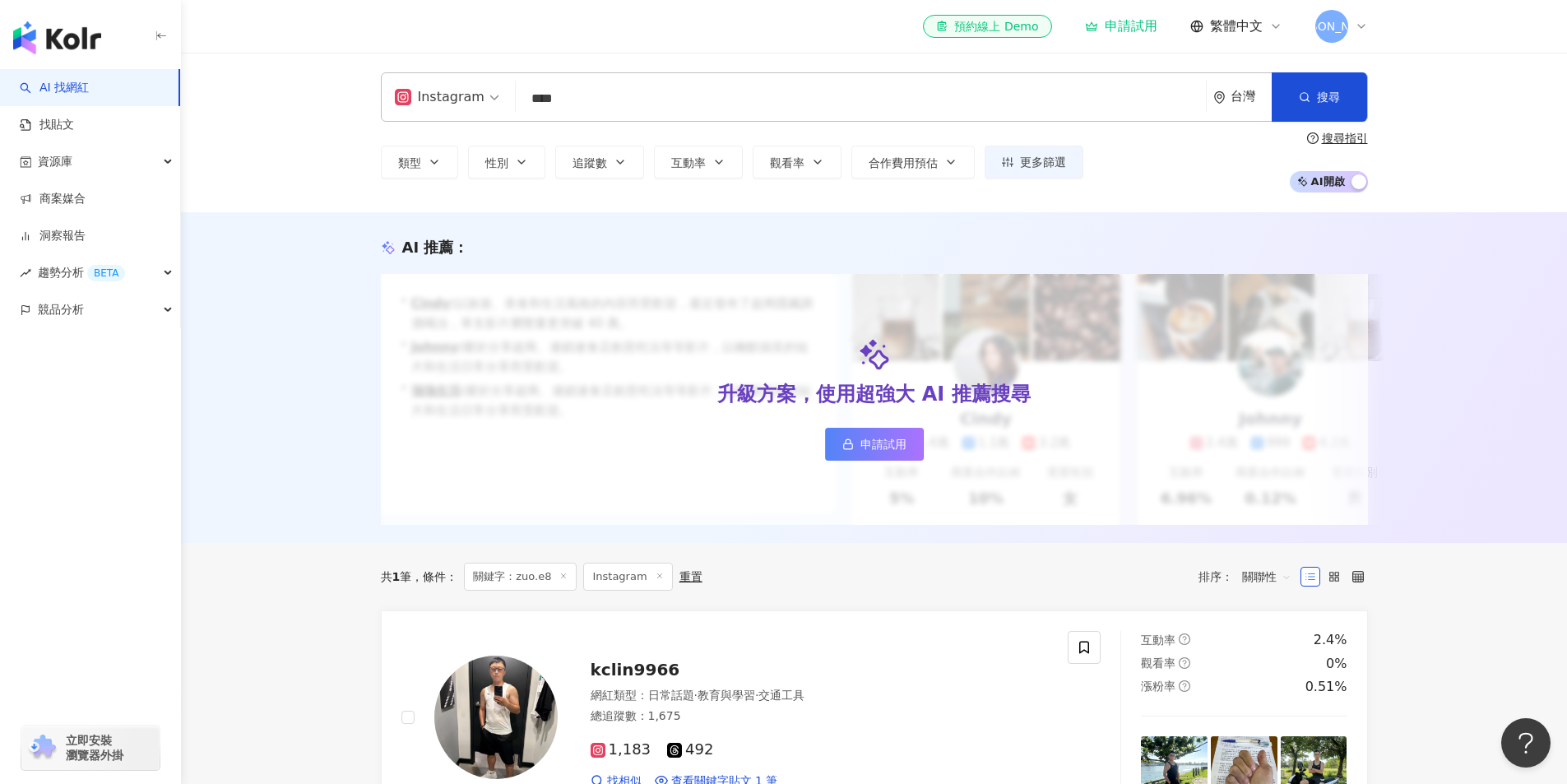
click at [336, 128] on div "Instagram **** 台灣 搜尋 loading 搜尋名稱、敘述、貼文含有關鍵字 “ 小佐學長 ” 的網紅 類型 性別 追蹤數 互動率 觀看率 合作費…" at bounding box center [874, 132] width 1386 height 159
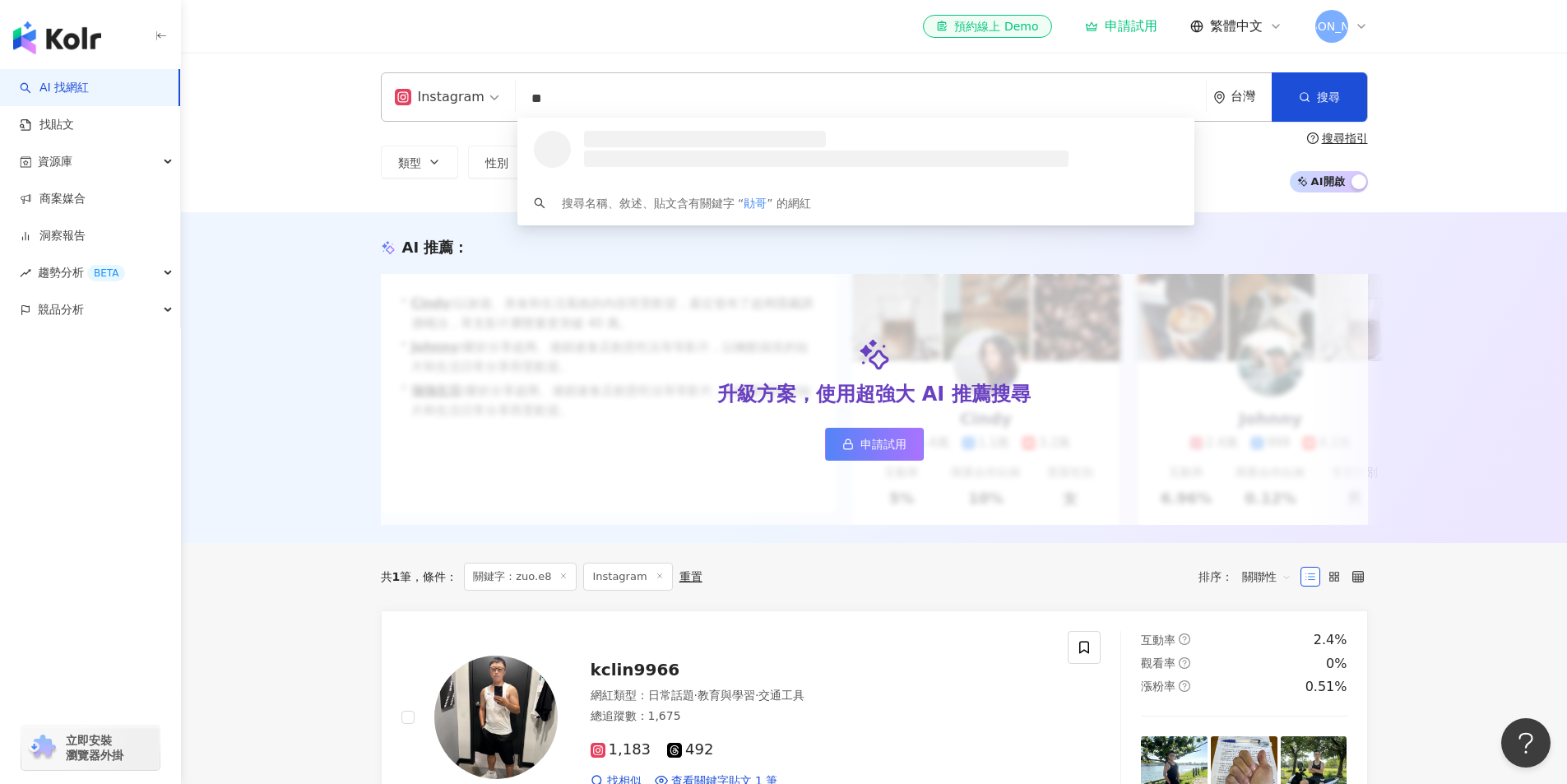
type input "**"
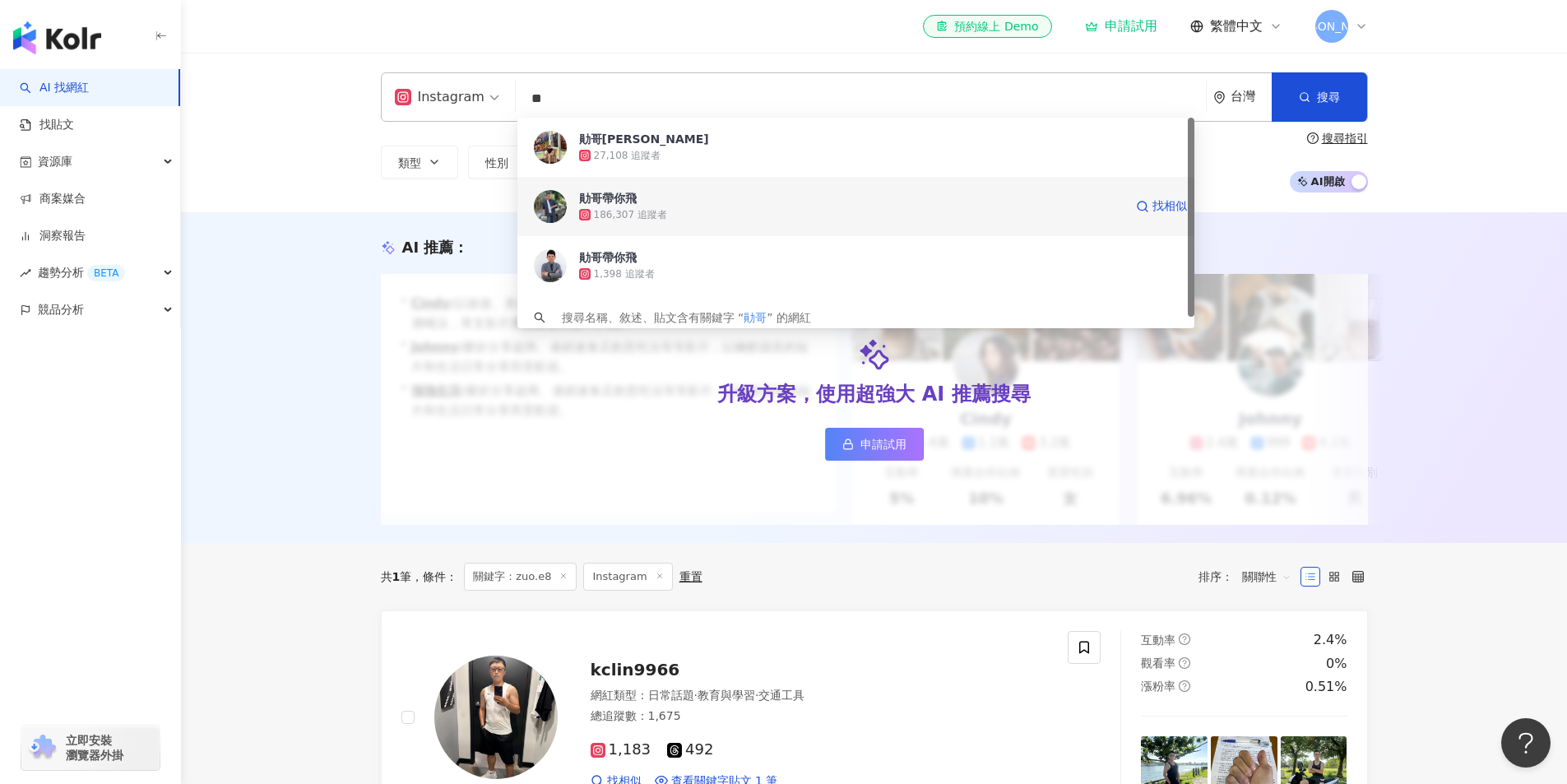
click at [884, 224] on div "勛哥帶你飛 186,307 追蹤者 找相似" at bounding box center [856, 207] width 677 height 59
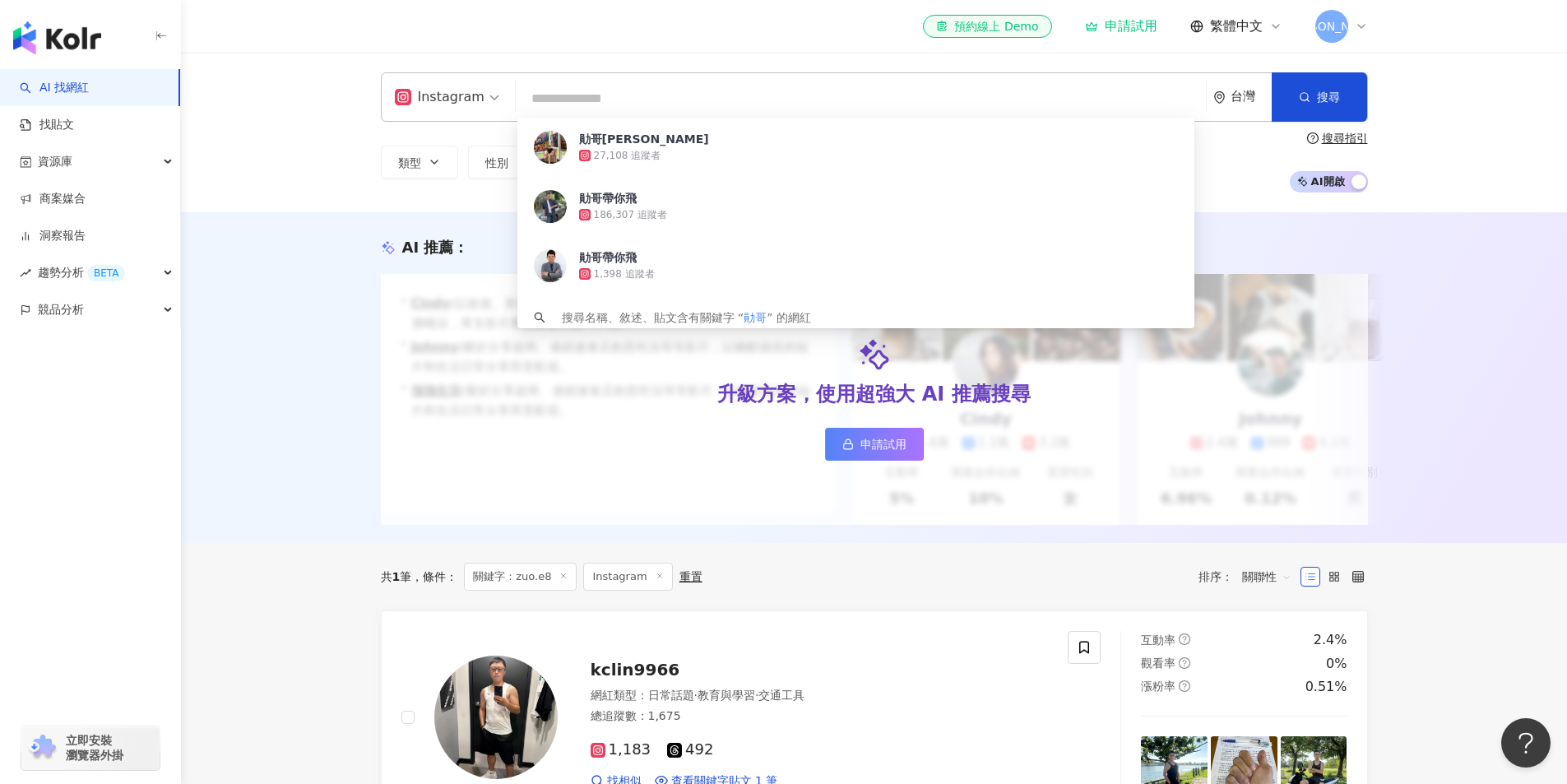
scroll to position [0, 0]
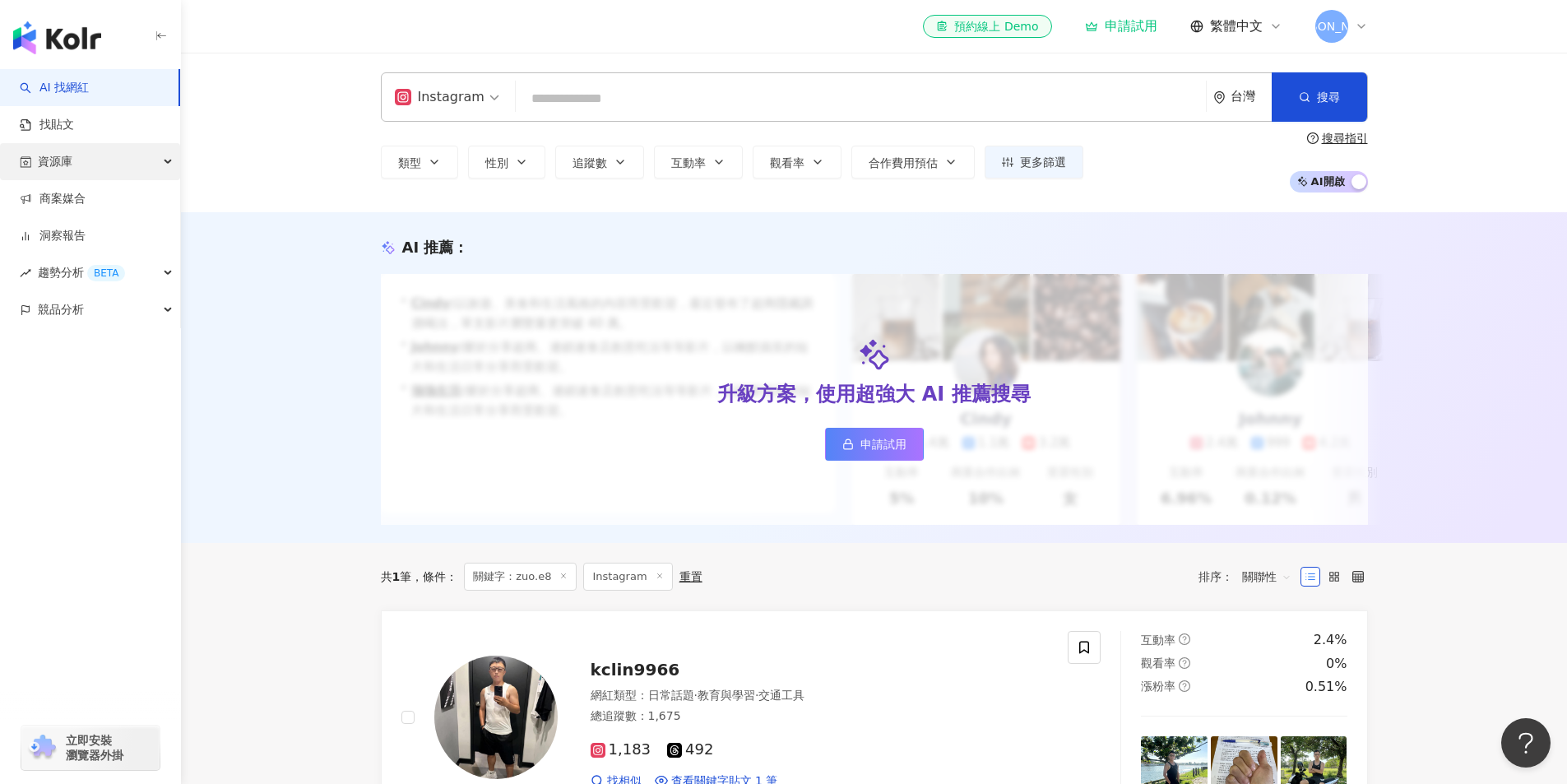
click at [88, 163] on div "資源庫" at bounding box center [90, 161] width 180 height 37
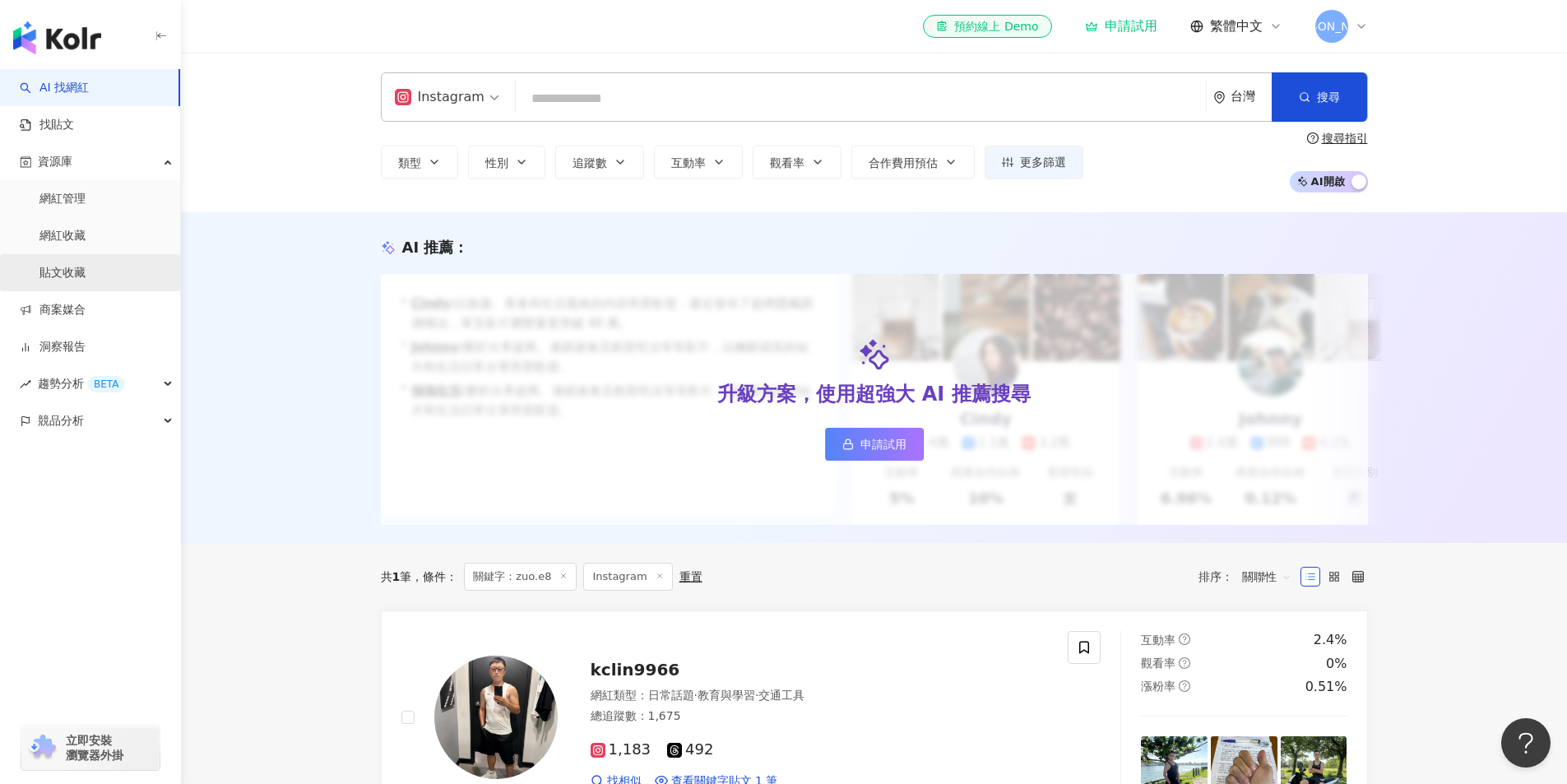
click at [86, 281] on link "貼文收藏" at bounding box center [62, 272] width 46 height 17
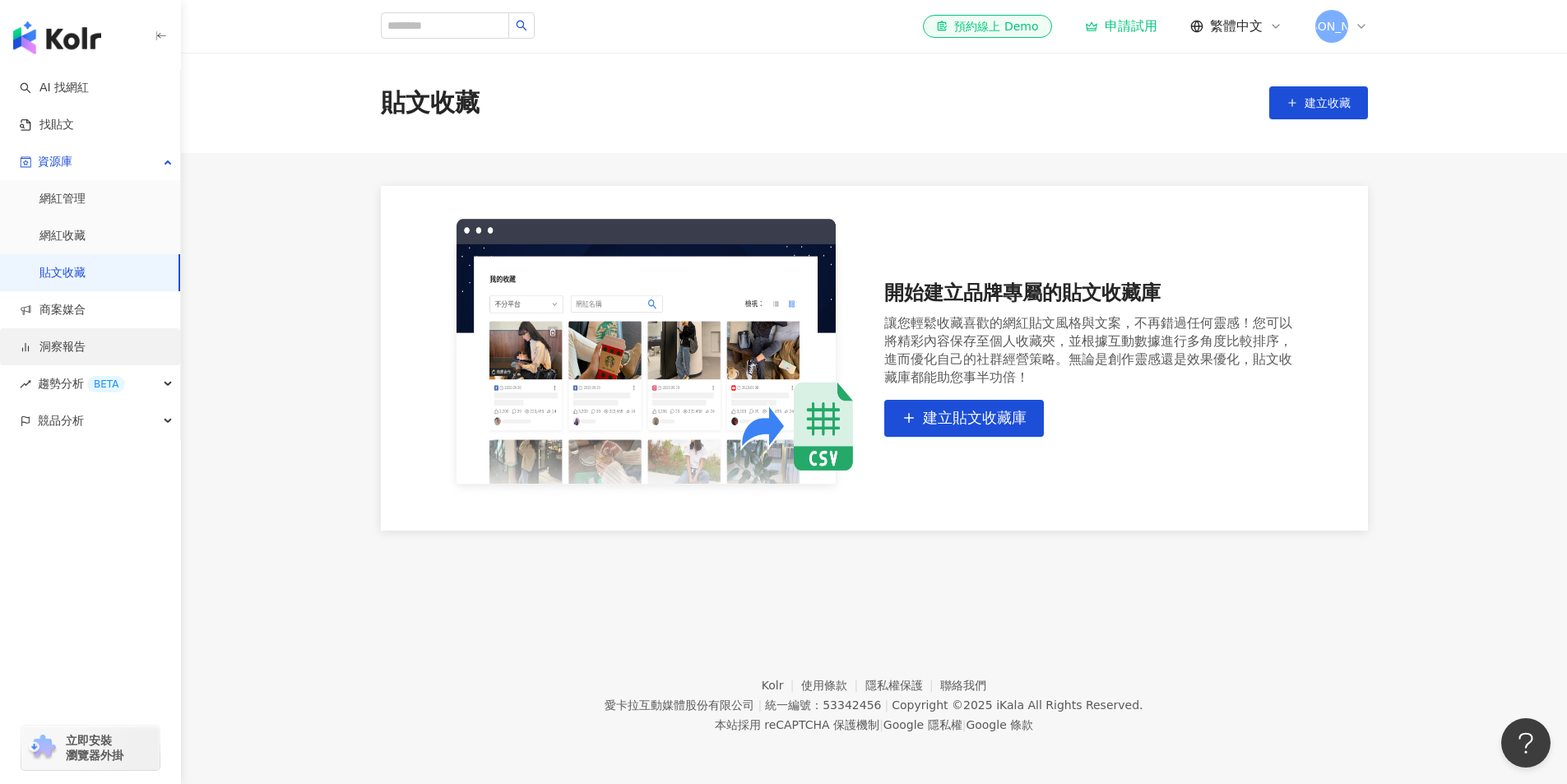
click at [86, 342] on link "洞察報告" at bounding box center [52, 346] width 66 height 17
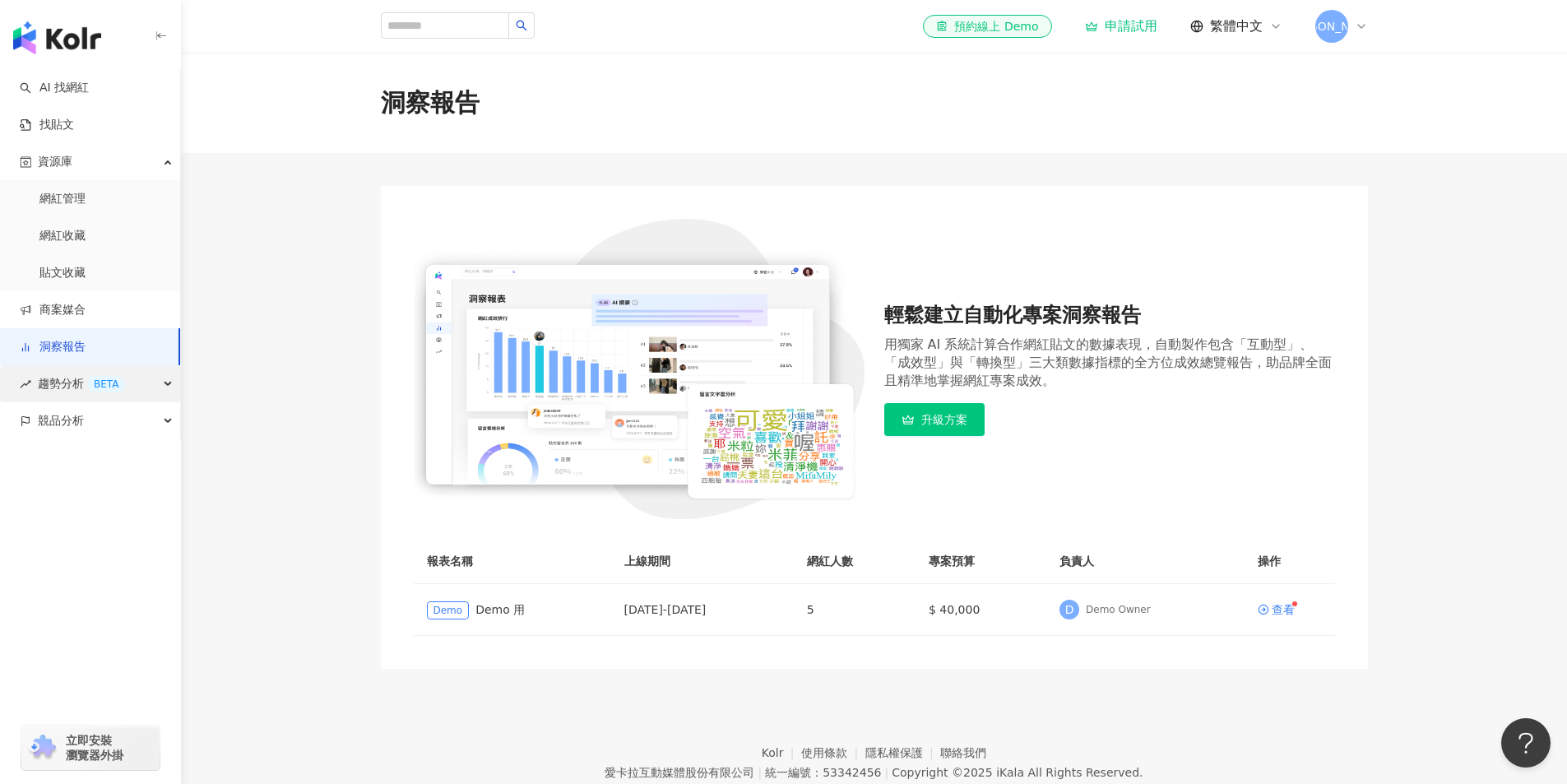
click at [113, 384] on div "BETA" at bounding box center [106, 384] width 37 height 17
click at [89, 94] on link "AI 找網紅" at bounding box center [54, 88] width 69 height 17
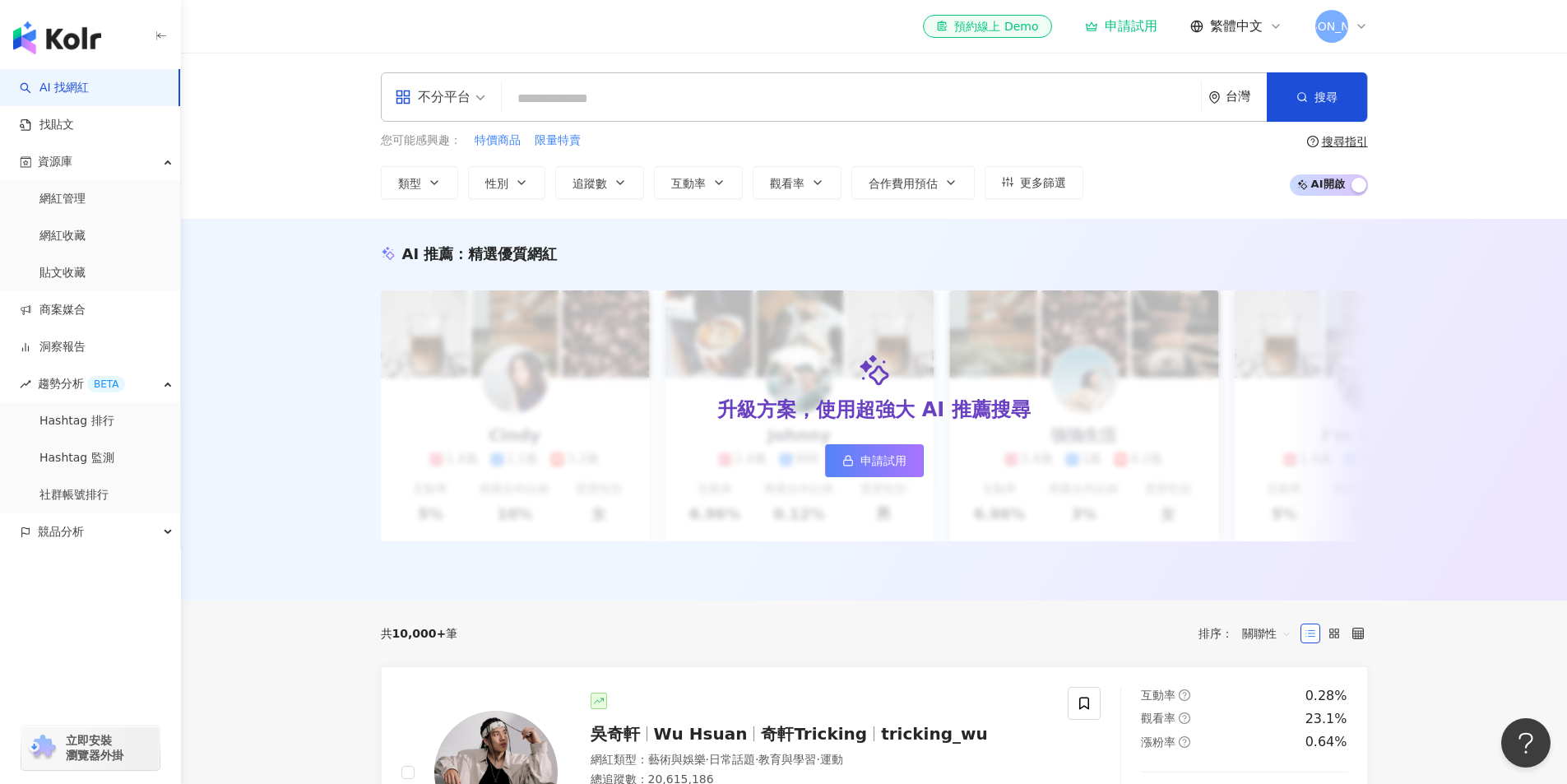
click at [303, 172] on div "不分平台 台灣 搜尋 您可能感興趣： 特價商品 限量特賣 類型 性別 追蹤數 互動率 觀看率 合作費用預估 更多篩選 搜尋指引 AI 開啟 AI 關閉" at bounding box center [874, 135] width 1386 height 166
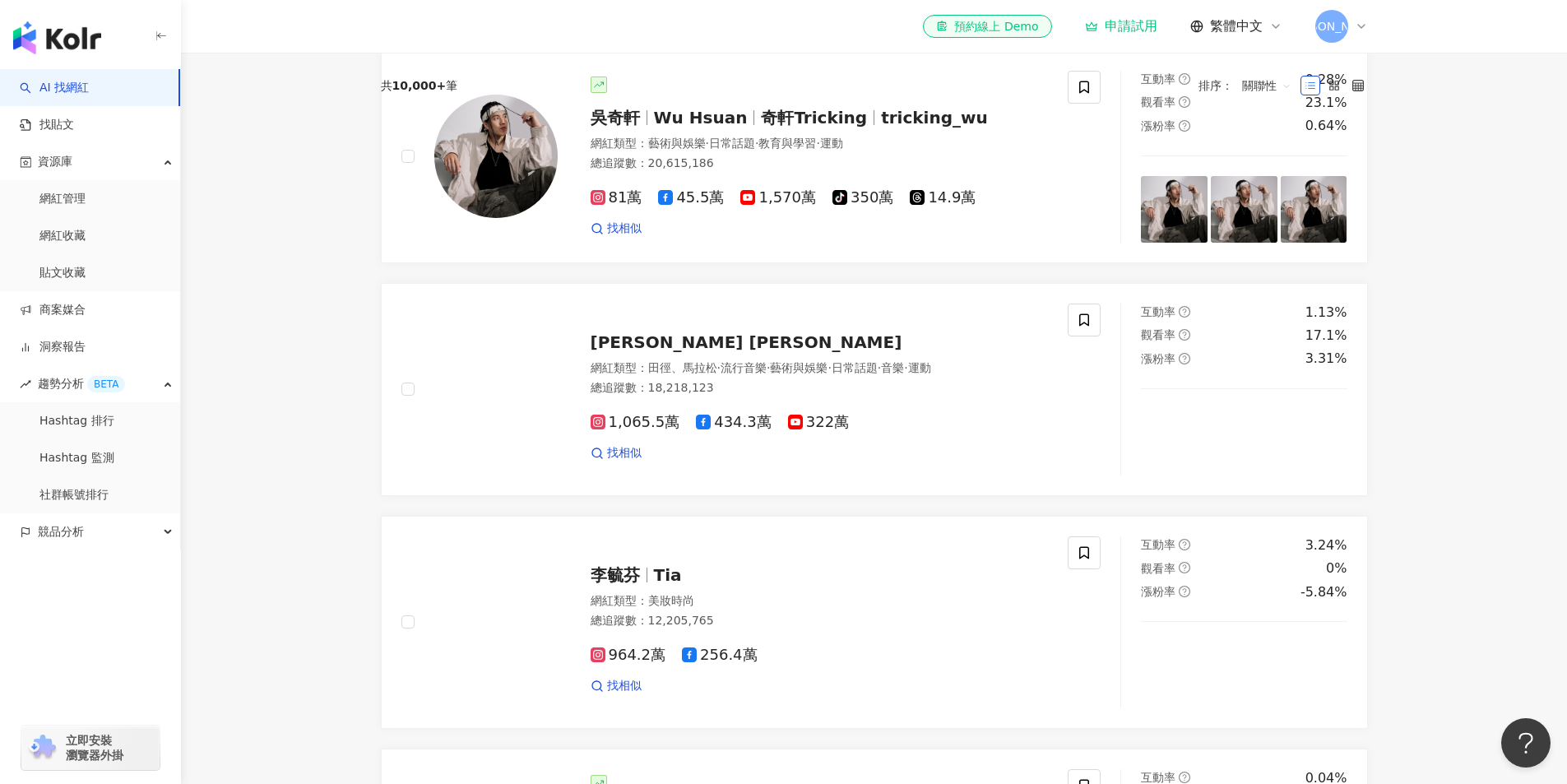
scroll to position [444, 0]
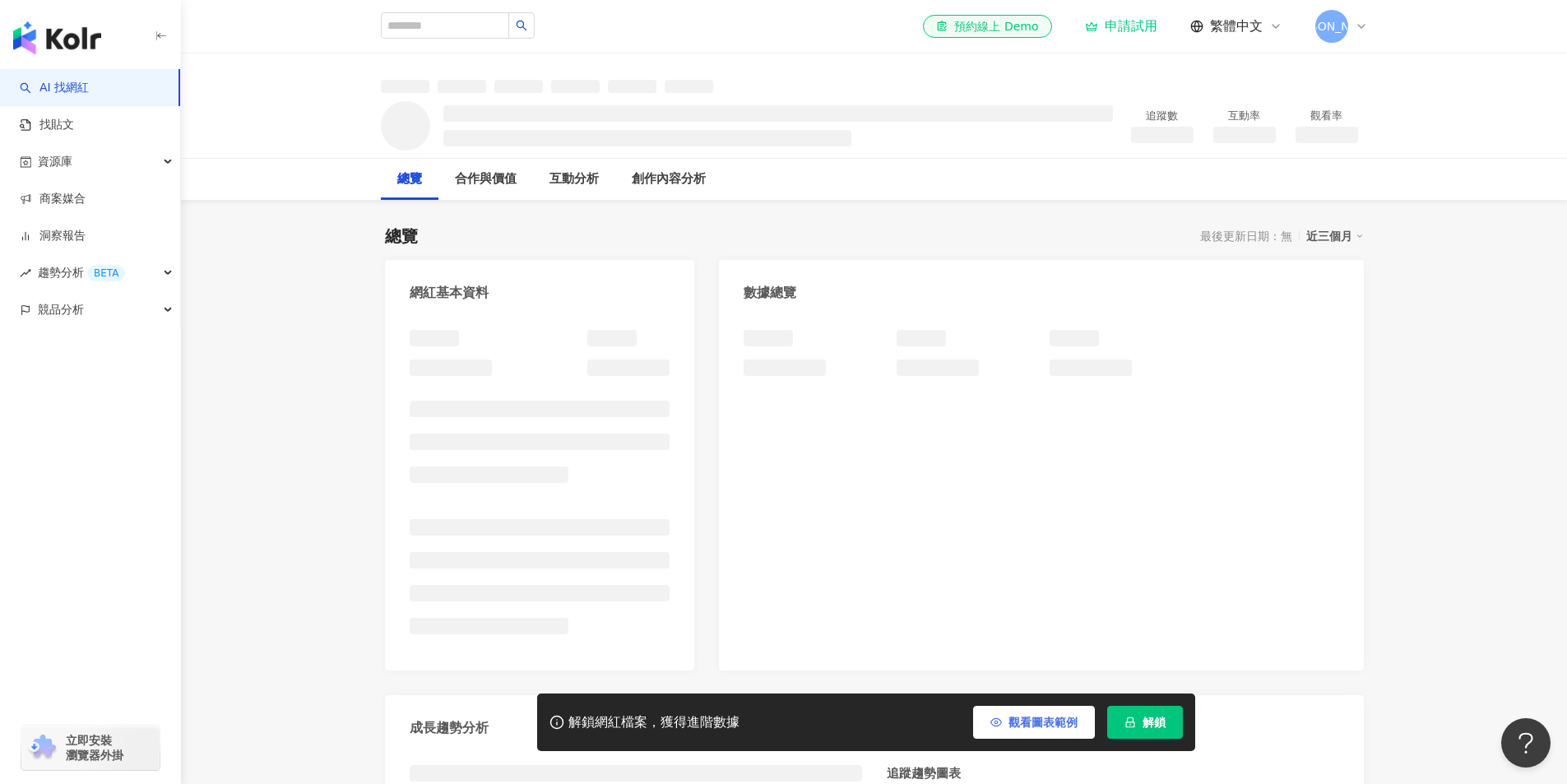
click at [1015, 721] on span "觀看圖表範例" at bounding box center [1043, 721] width 69 height 13
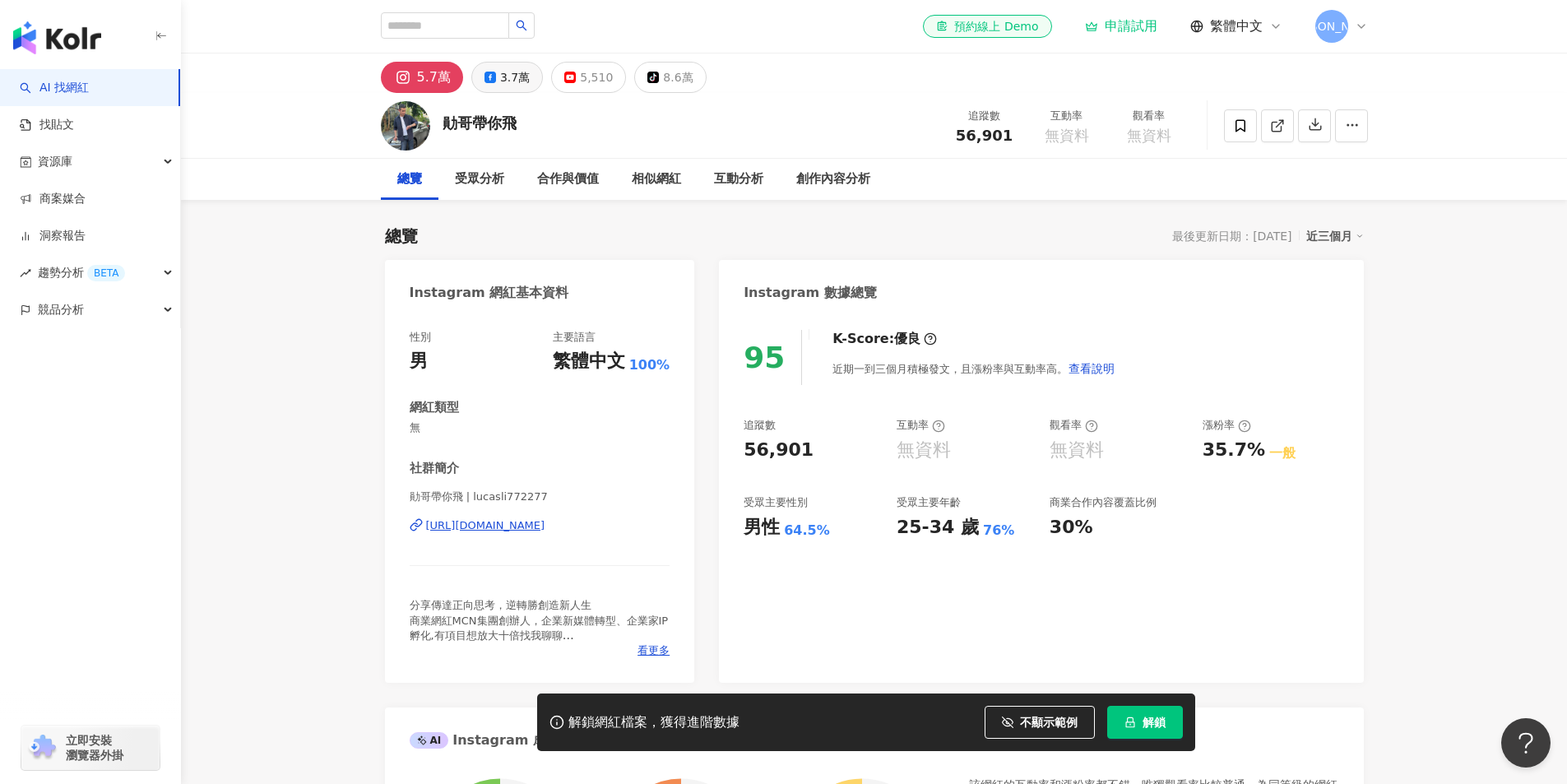
click at [519, 85] on div "3.7萬" at bounding box center [515, 77] width 30 height 23
click at [653, 81] on button "tiktok-icon 8.6萬" at bounding box center [669, 78] width 72 height 31
click at [796, 177] on div "創作內容分析" at bounding box center [833, 179] width 74 height 20
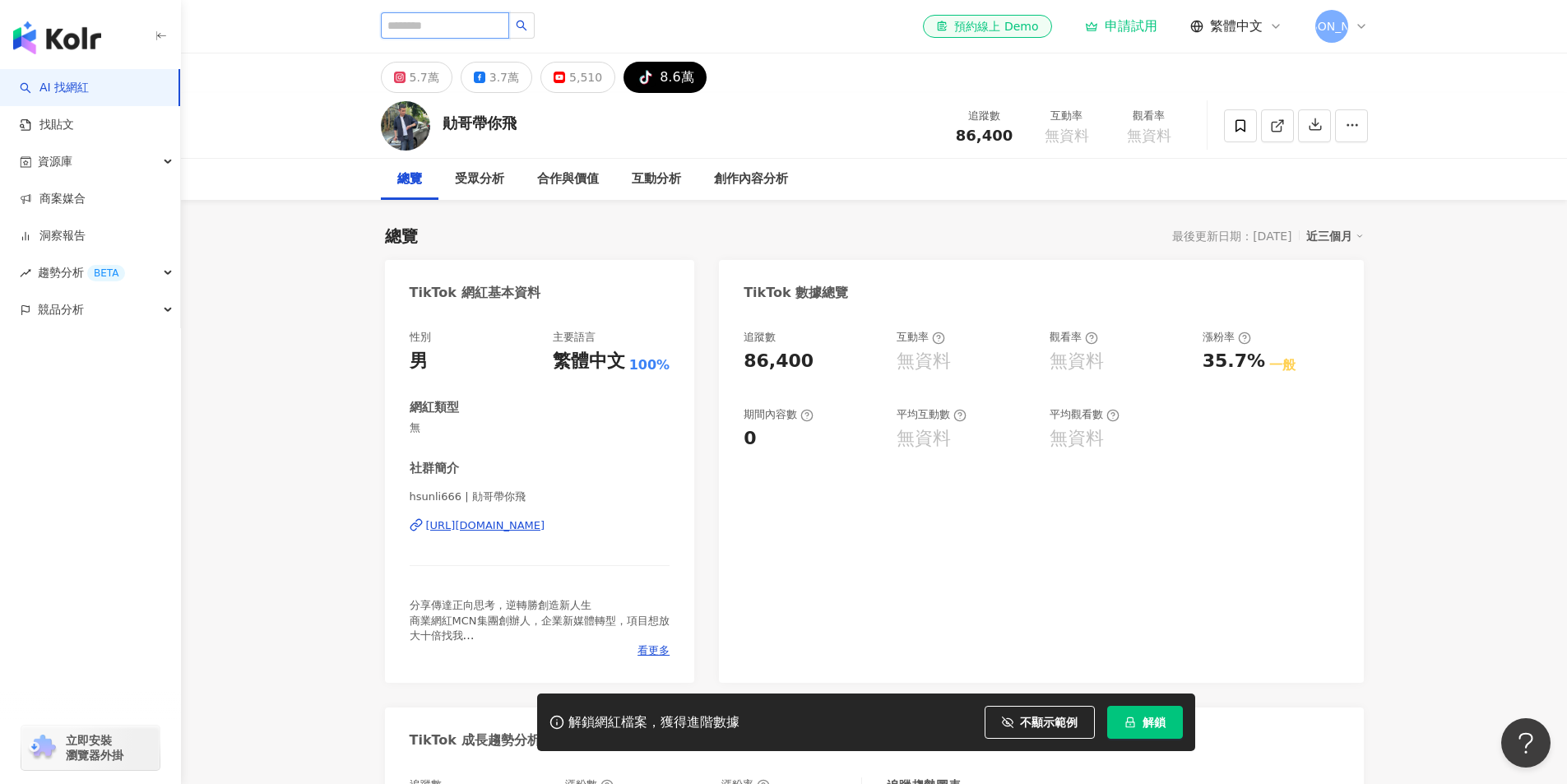
click at [501, 27] on input "search" at bounding box center [445, 26] width 128 height 27
click at [509, 30] on input "search" at bounding box center [445, 26] width 128 height 27
type input "*"
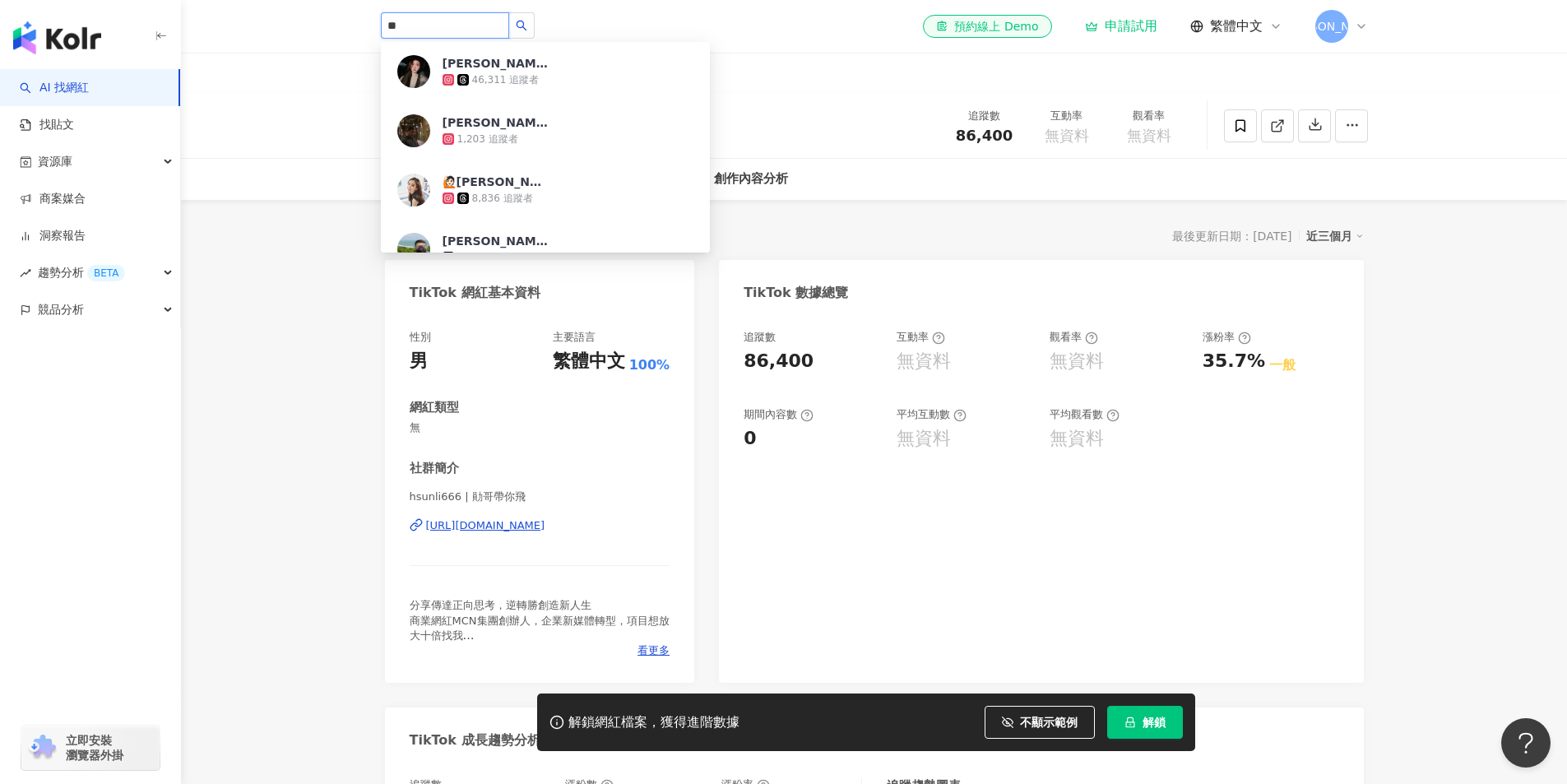
type input "*"
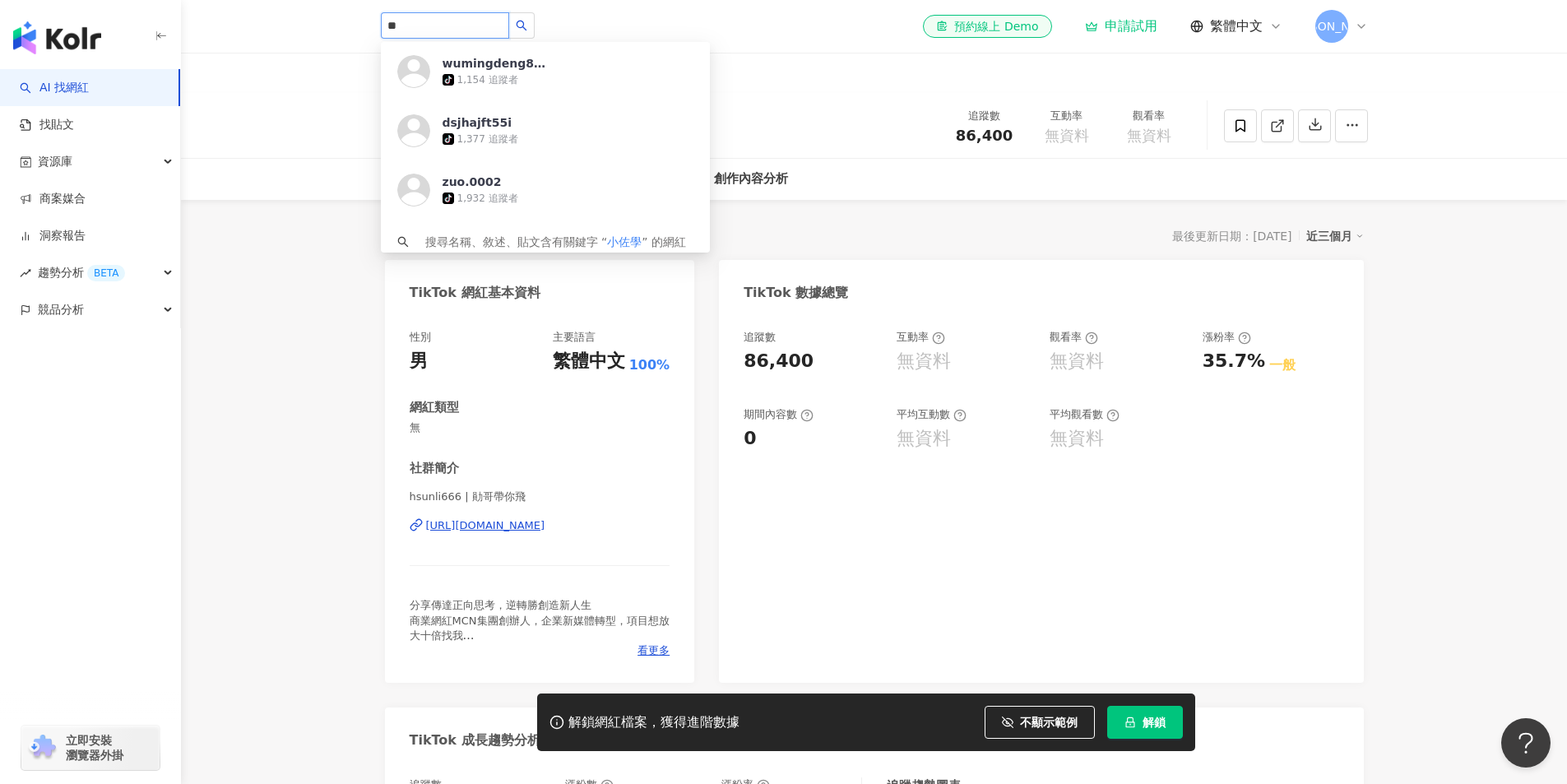
type input "*"
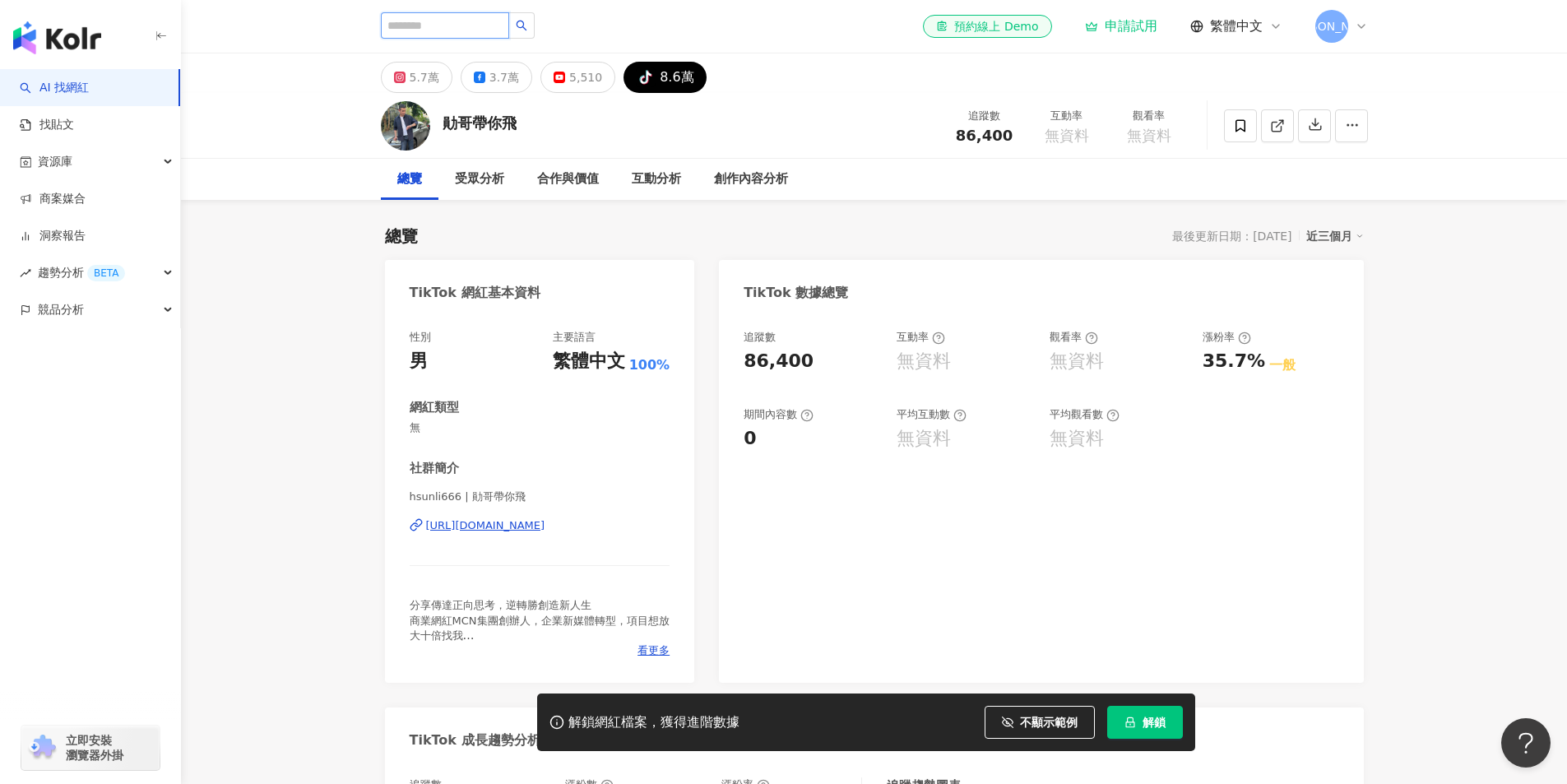
type input "*"
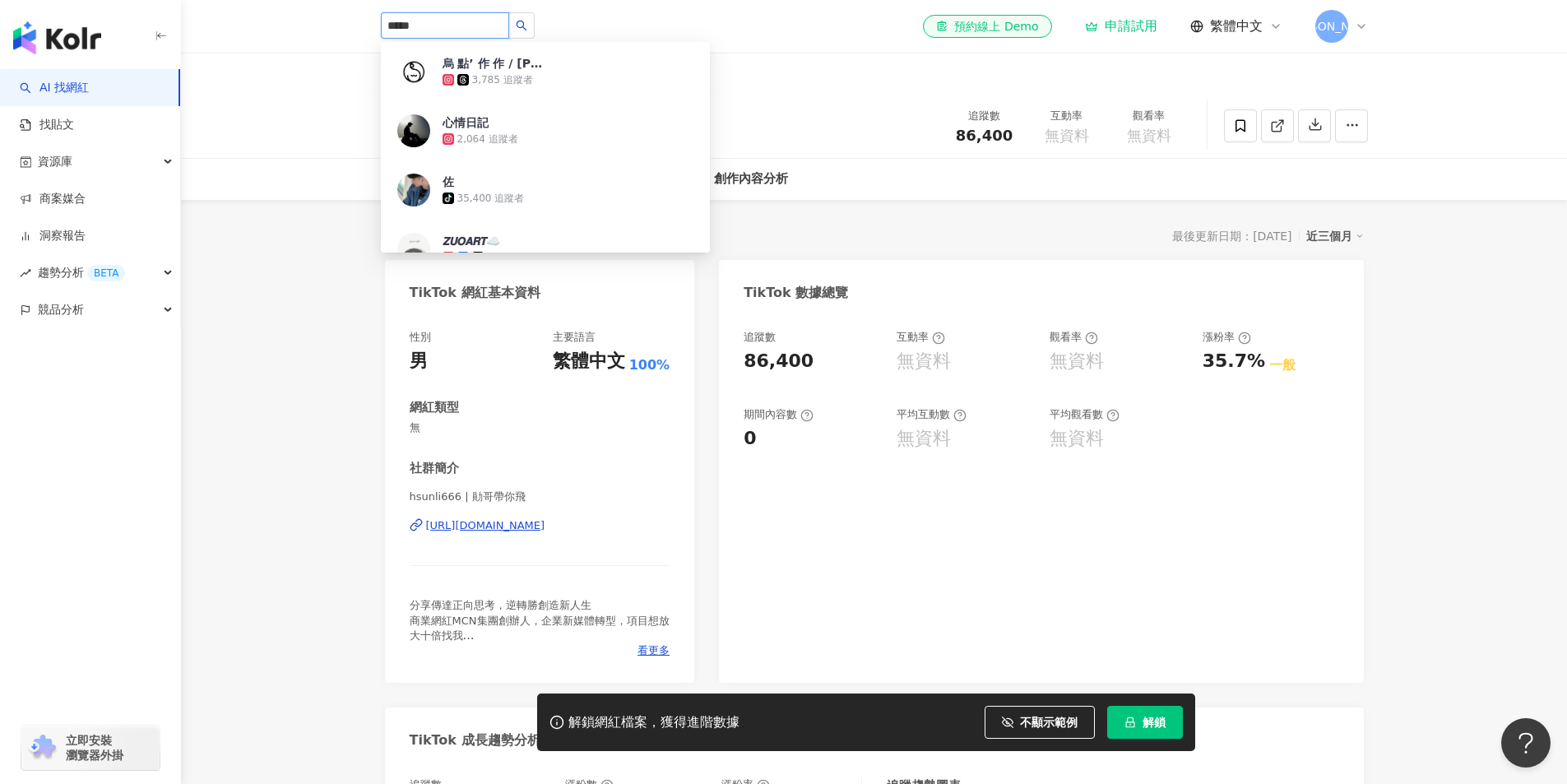
type input "******"
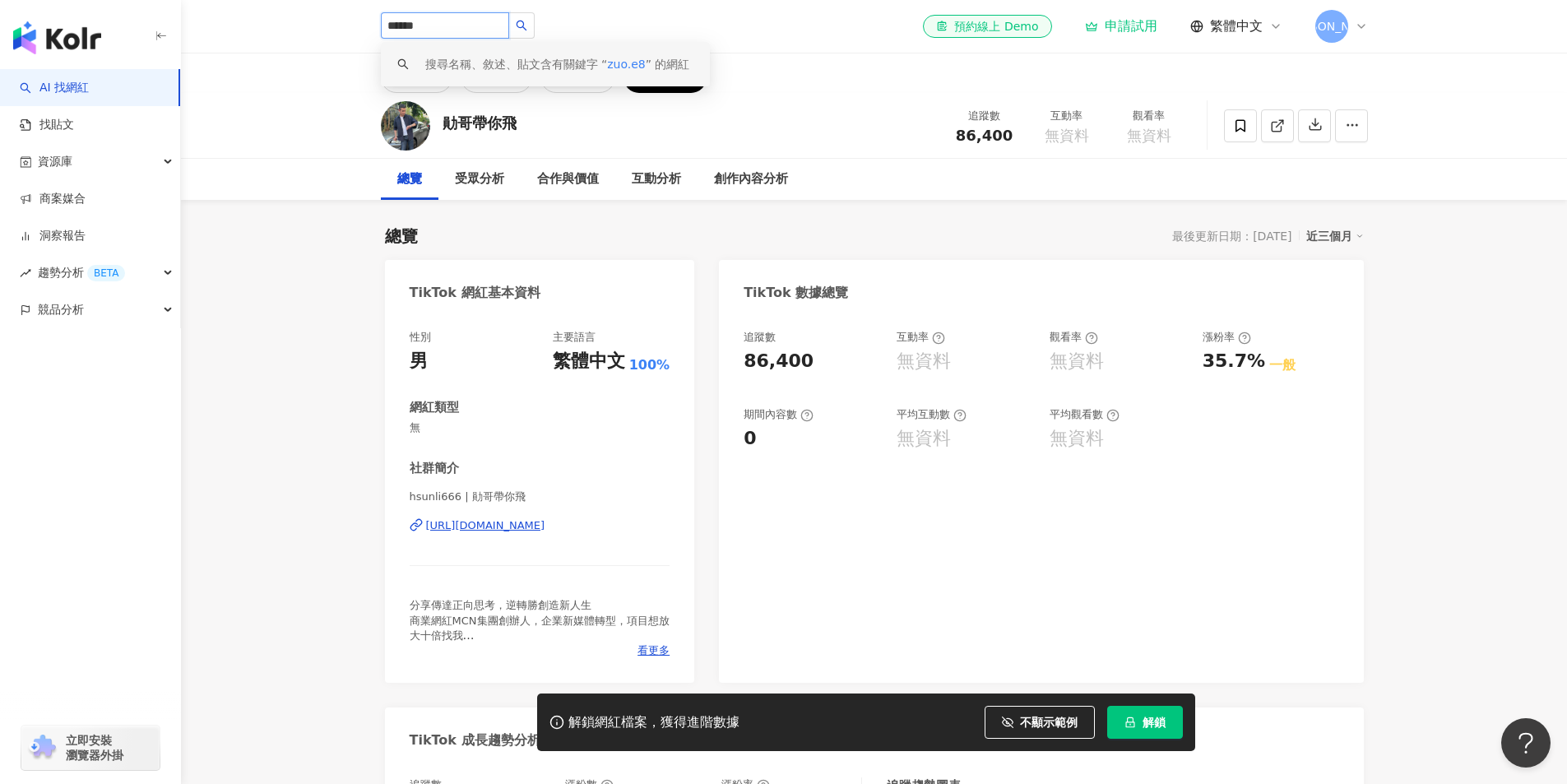
click at [631, 65] on span "zuo.e8" at bounding box center [626, 64] width 38 height 13
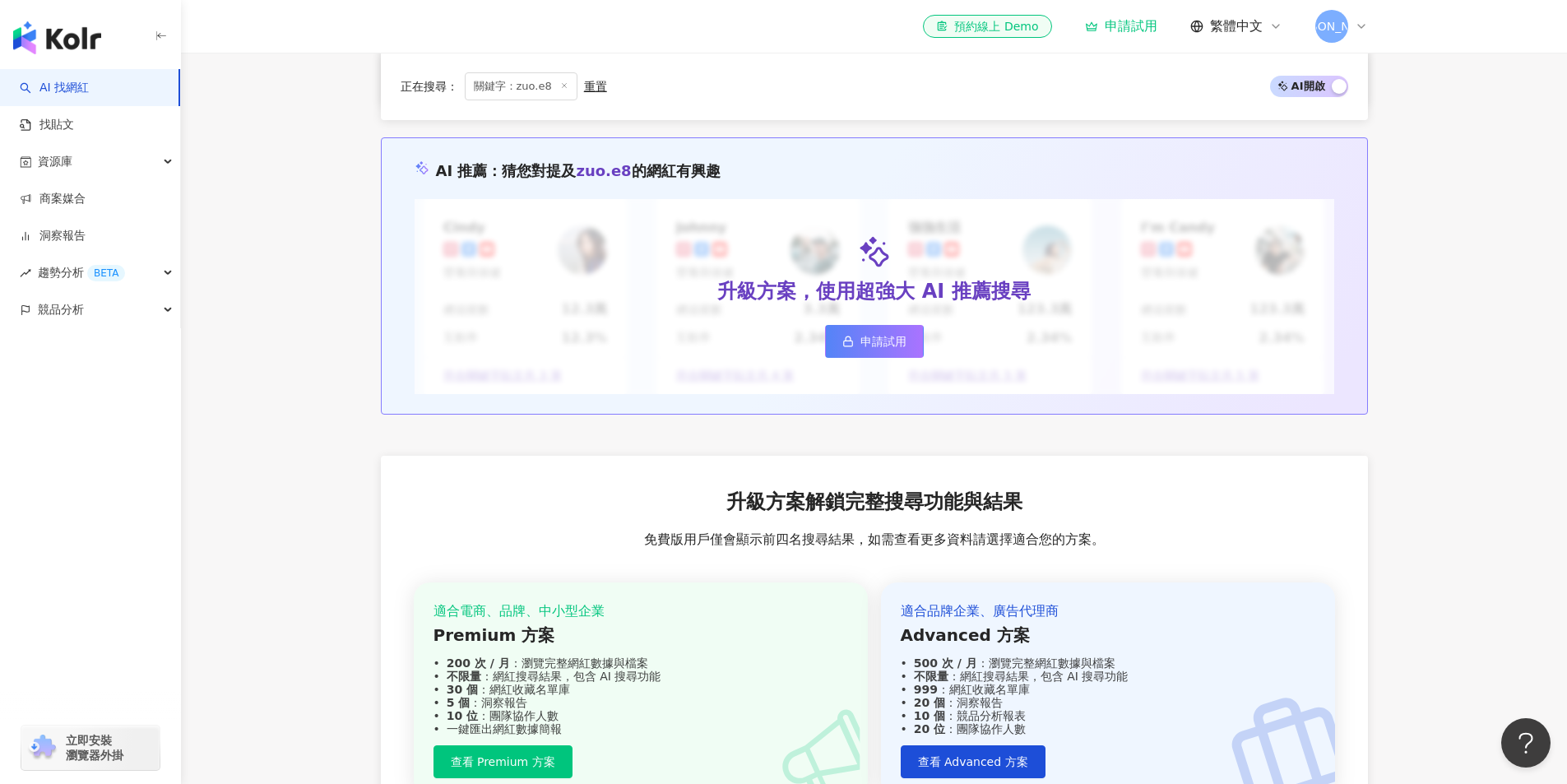
scroll to position [831, 0]
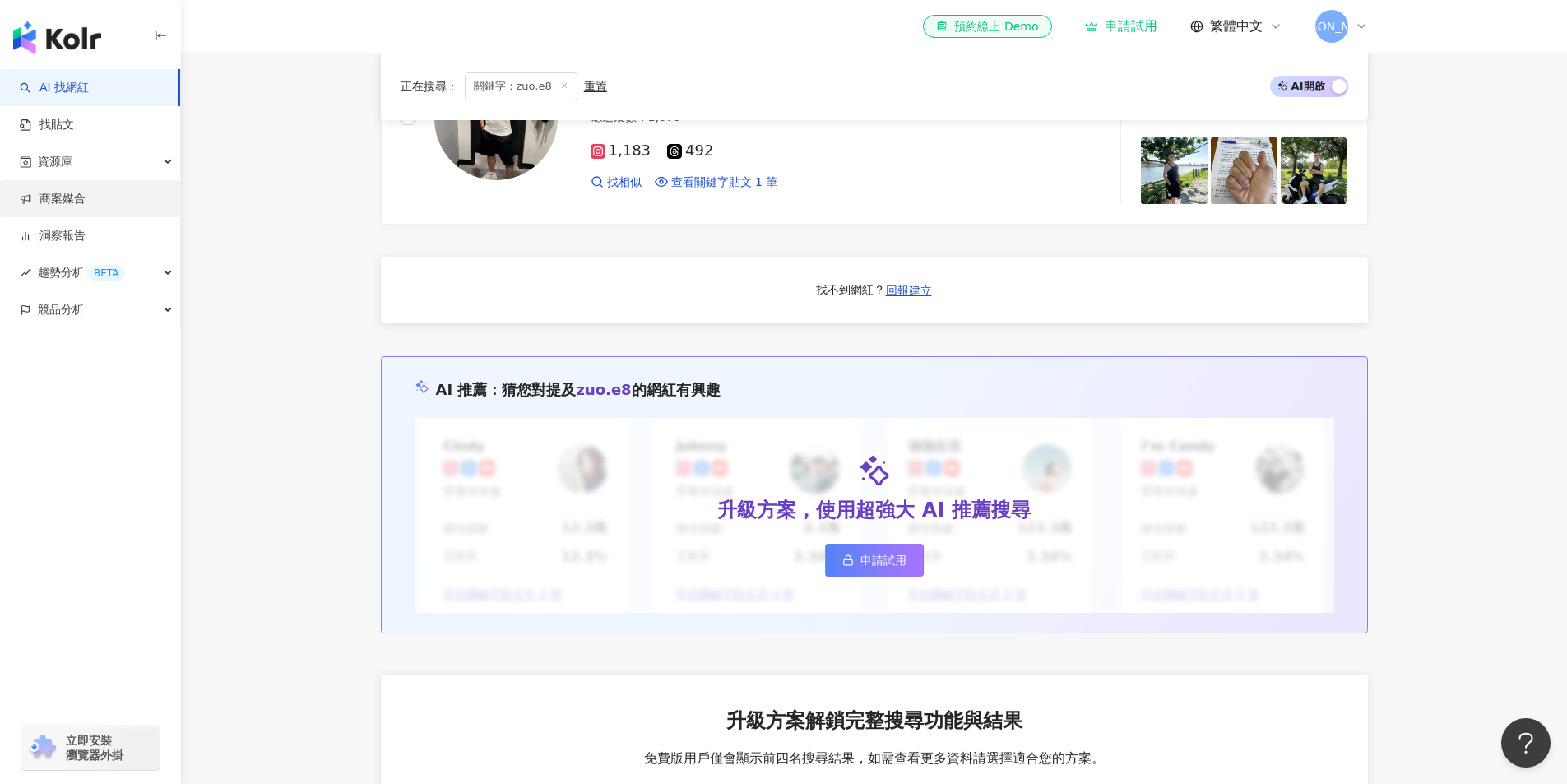
click at [86, 208] on link "商案媒合" at bounding box center [52, 199] width 66 height 17
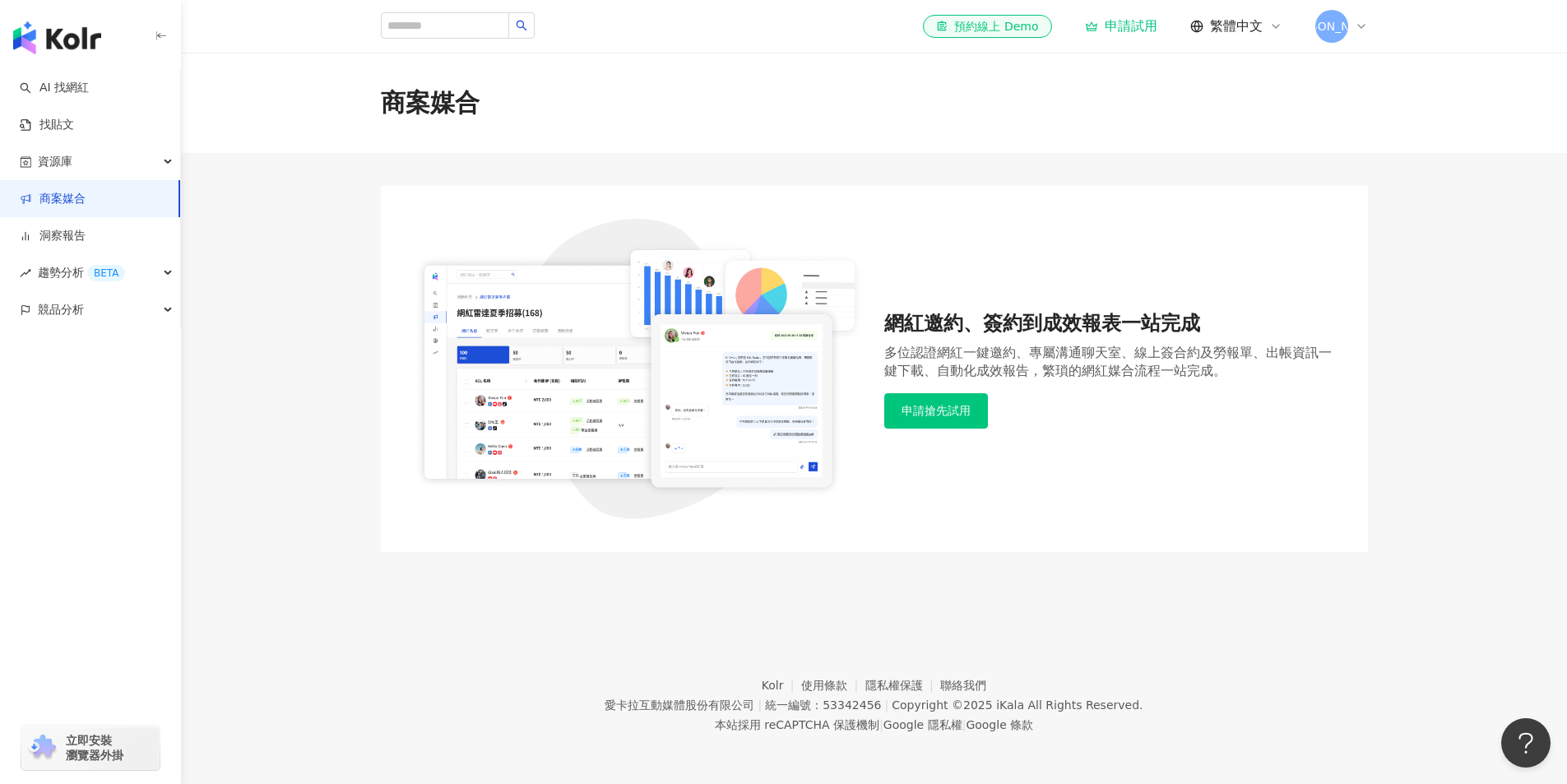
click at [412, 128] on div "商案媒合" at bounding box center [874, 102] width 1386 height 100
click at [936, 424] on button "申請搶先試用" at bounding box center [936, 410] width 103 height 34
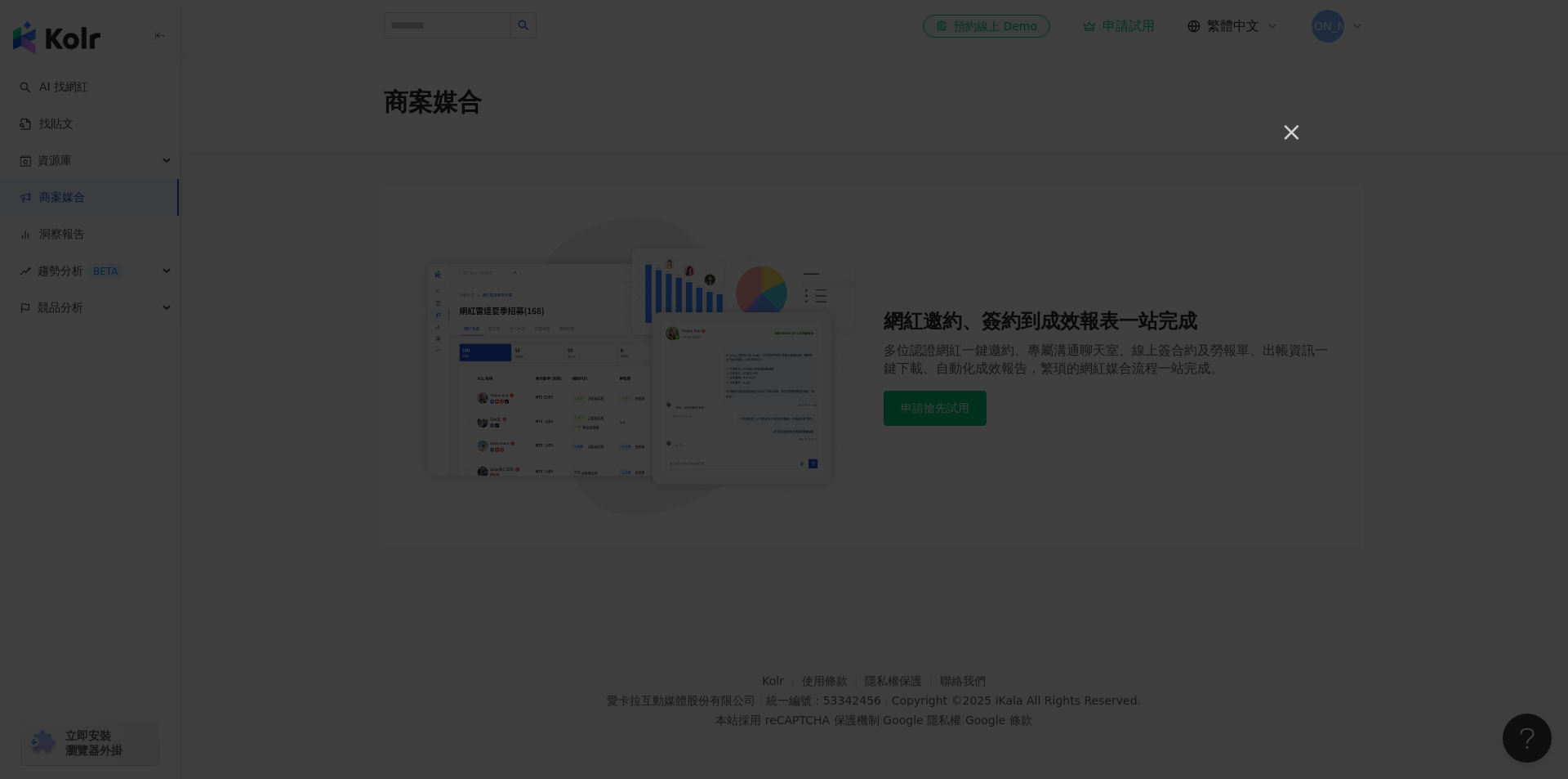
click at [177, 72] on div "×" at bounding box center [784, 389] width 1568 height 779
click at [1290, 142] on button "×" at bounding box center [1291, 132] width 20 height 20
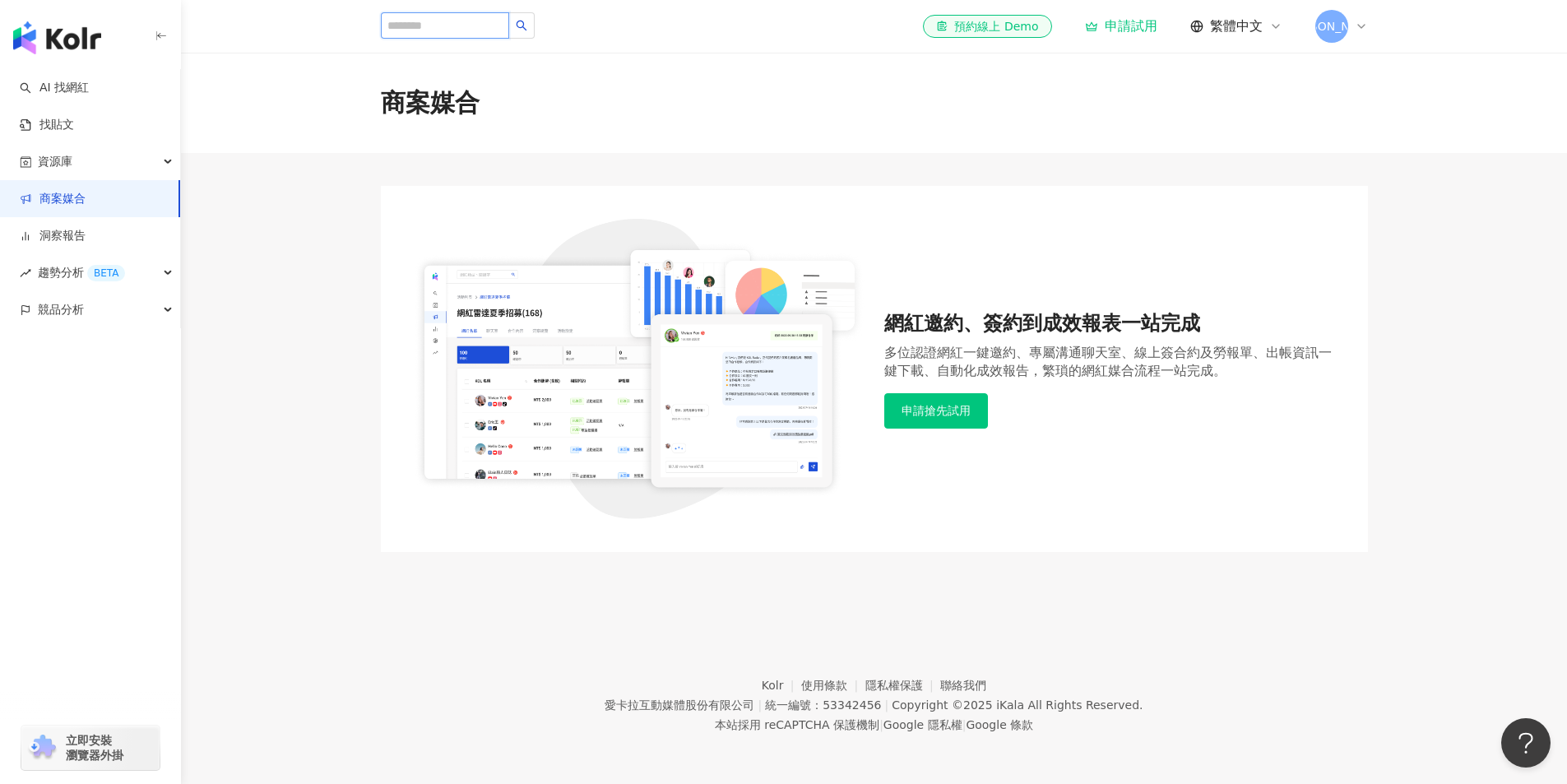
click at [496, 32] on input "search" at bounding box center [445, 26] width 128 height 27
drag, startPoint x: 459, startPoint y: 87, endPoint x: 0, endPoint y: 80, distance: 459.1
click at [451, 89] on div "商案媒合" at bounding box center [430, 102] width 98 height 34
click at [71, 117] on link "找貼文" at bounding box center [46, 125] width 54 height 17
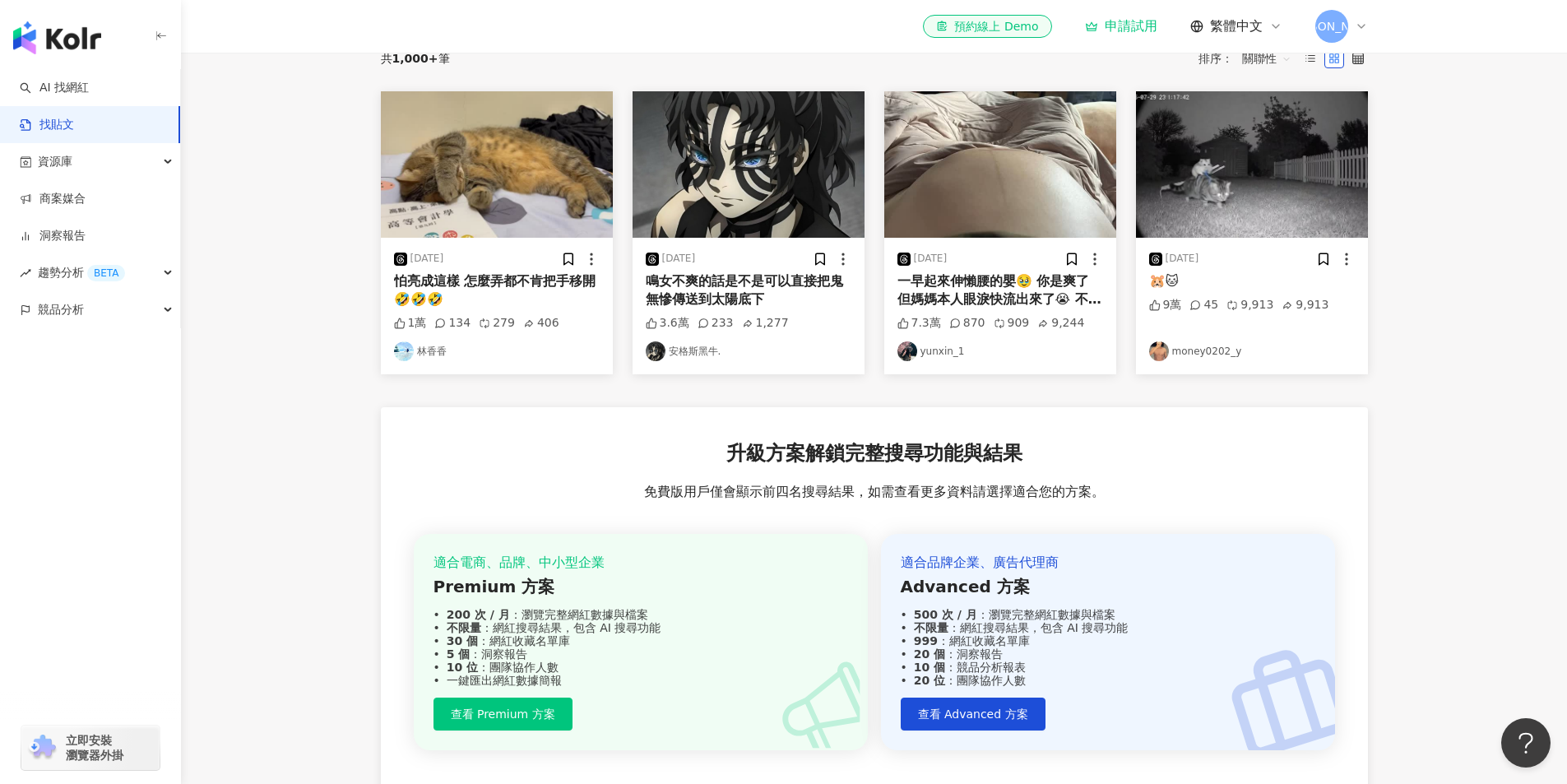
scroll to position [34, 0]
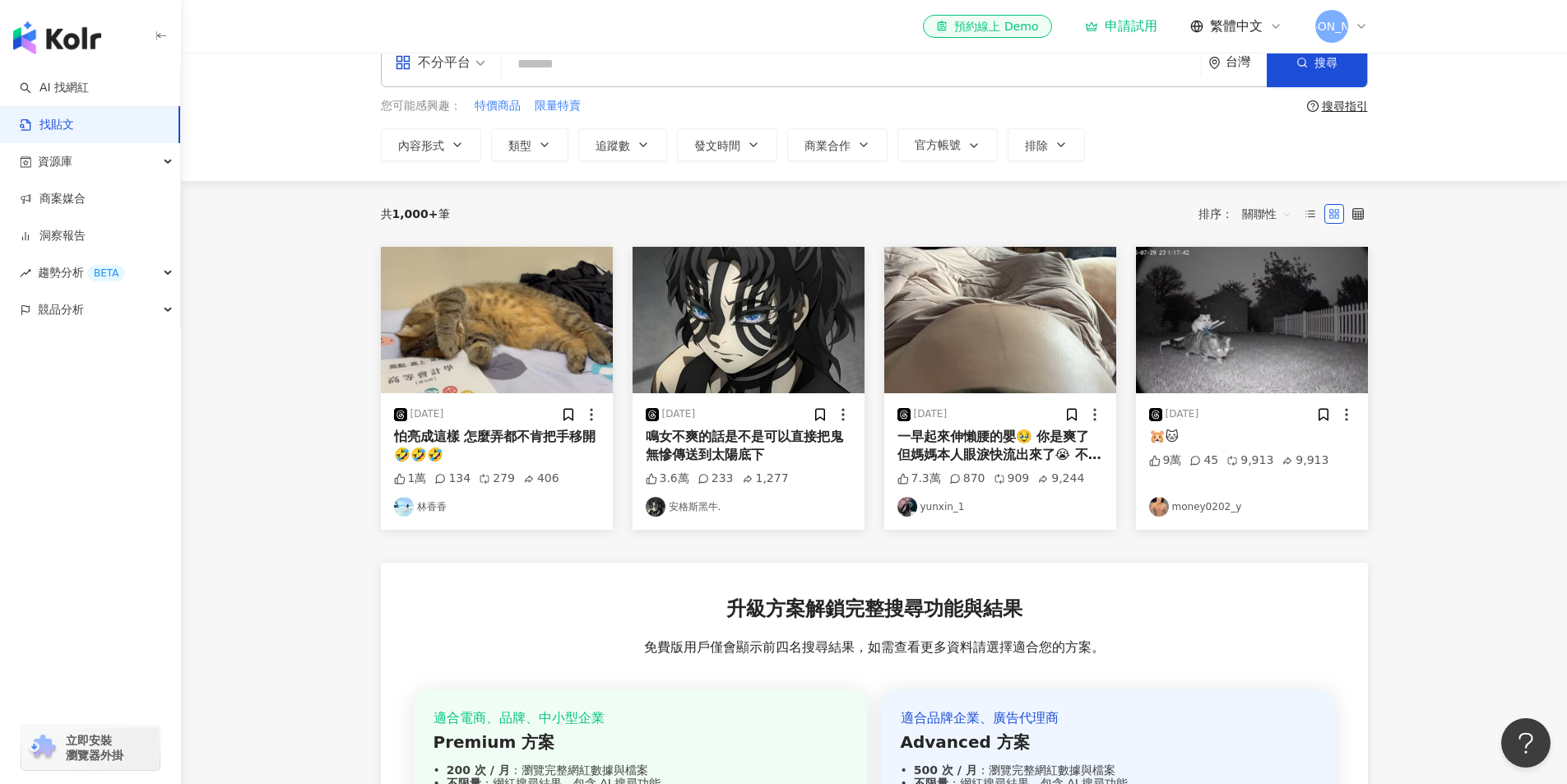
click at [671, 75] on input "search" at bounding box center [851, 64] width 686 height 35
click at [671, 72] on input "search" at bounding box center [851, 64] width 686 height 35
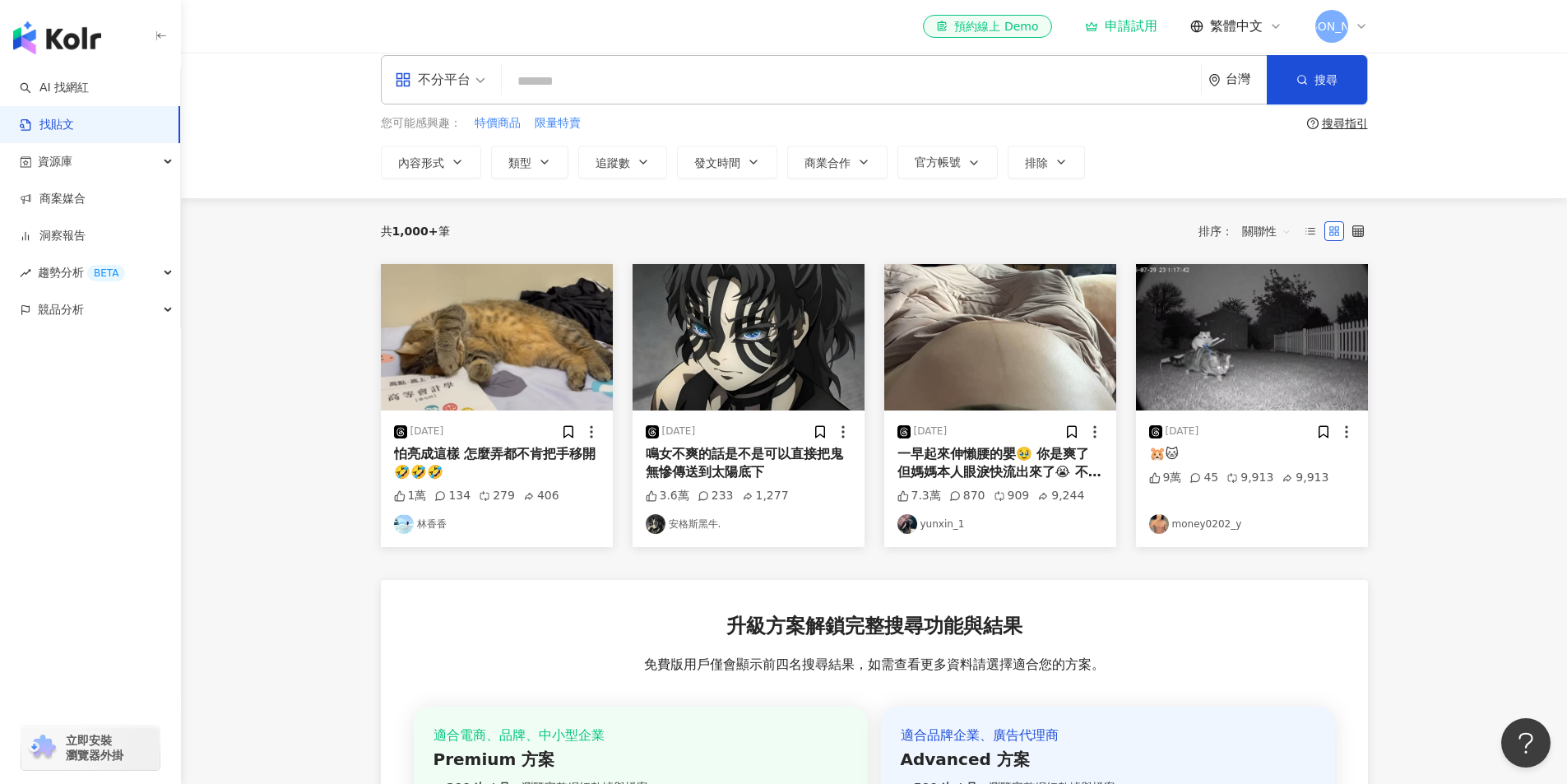
scroll to position [0, 0]
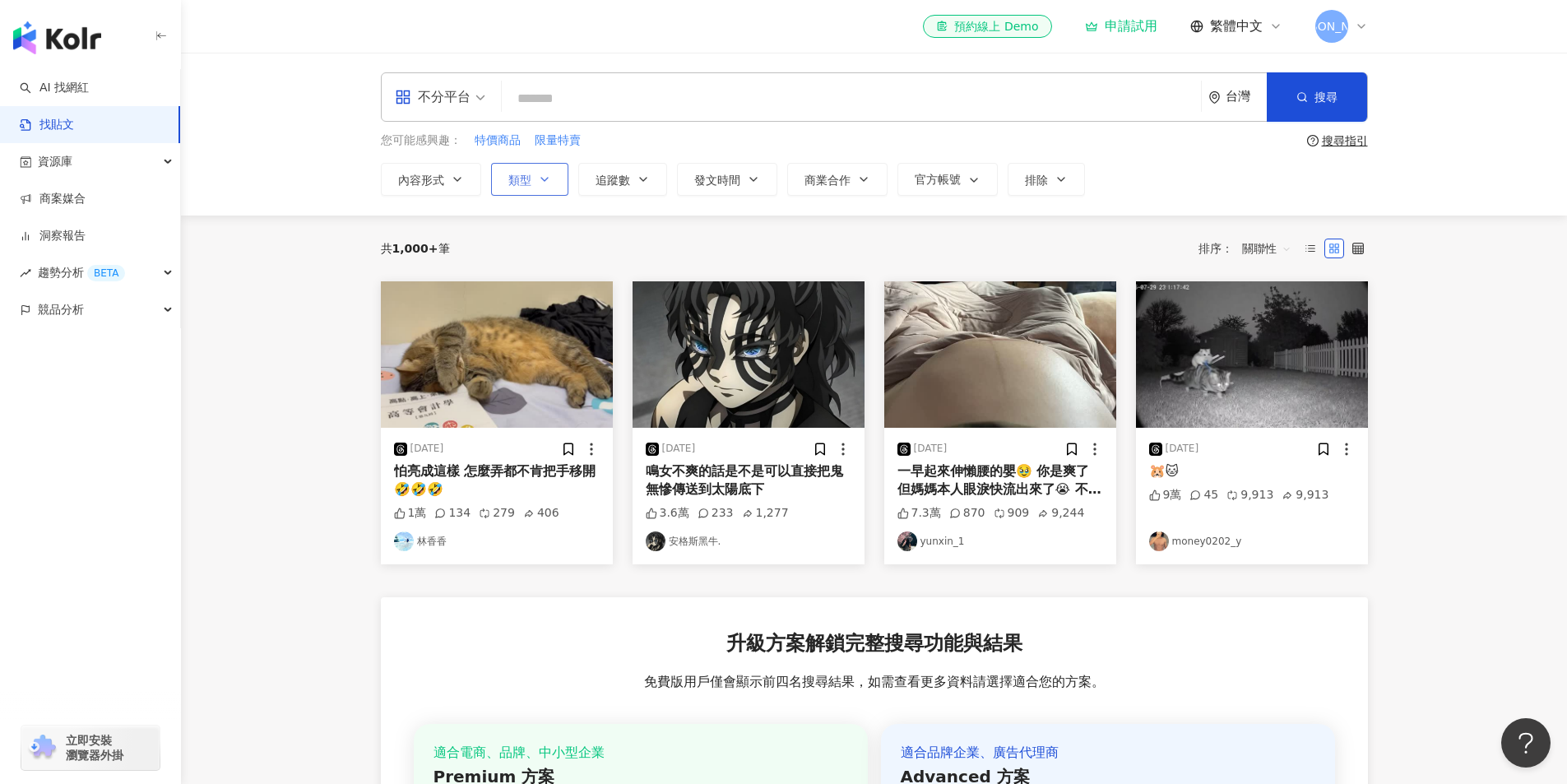
click at [533, 179] on button "類型" at bounding box center [530, 179] width 78 height 32
click at [449, 174] on button "內容形式" at bounding box center [431, 179] width 100 height 32
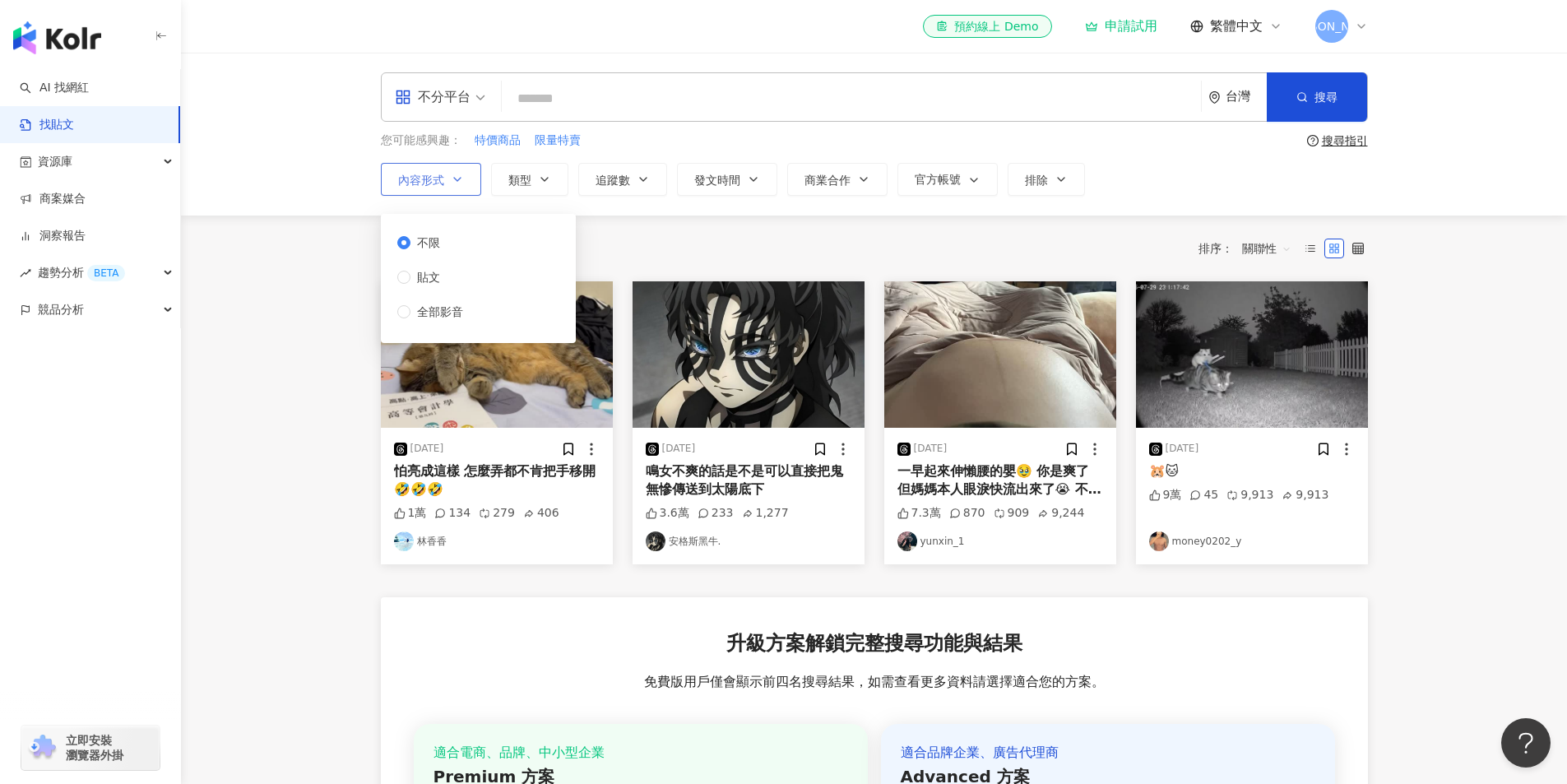
click at [452, 174] on icon "button" at bounding box center [457, 179] width 13 height 13
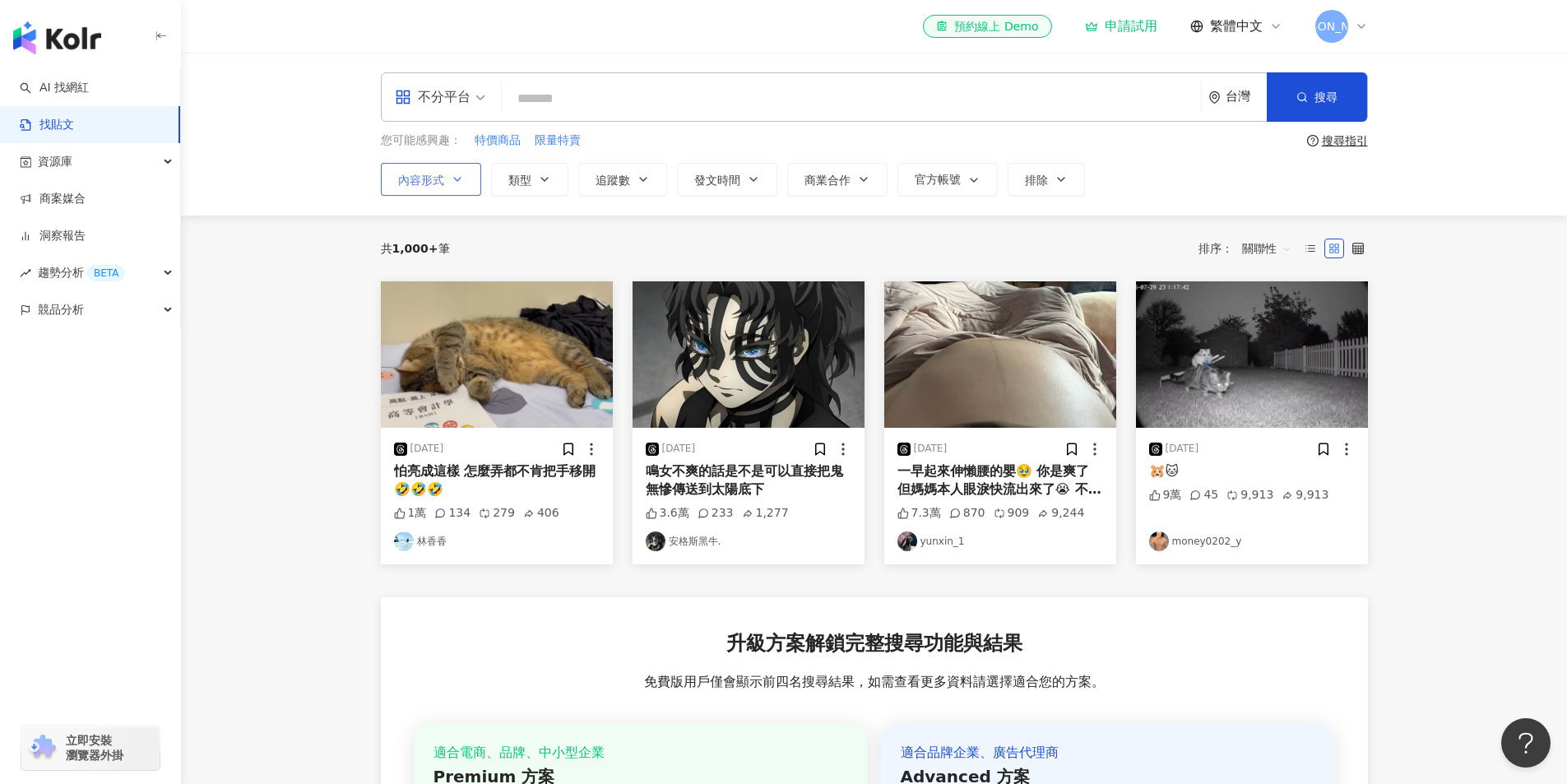
click at [452, 174] on icon "button" at bounding box center [457, 179] width 13 height 13
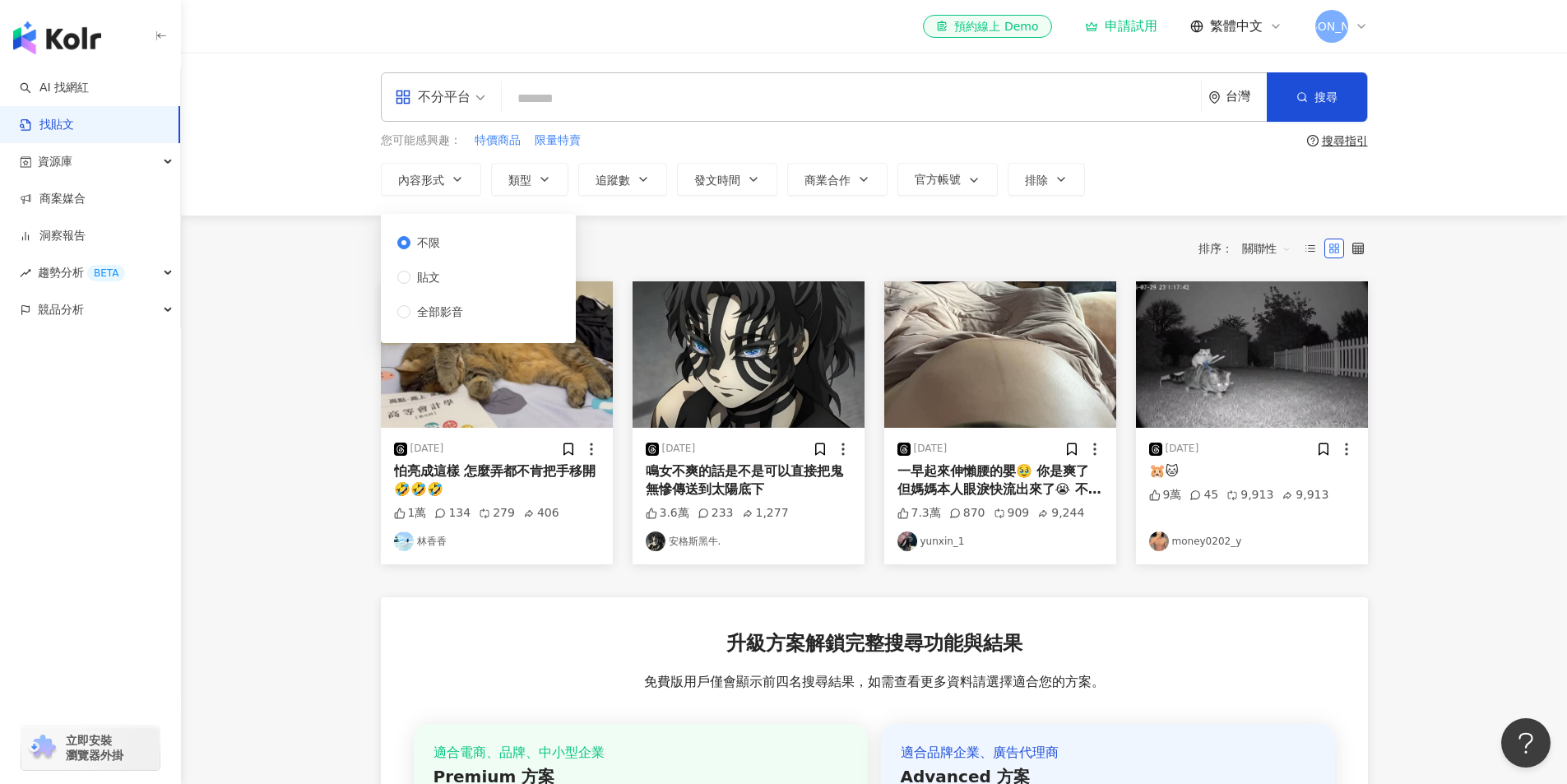
click at [482, 319] on div "不限 貼文 全部影音" at bounding box center [478, 277] width 175 height 109
click at [482, 313] on div "不限 貼文 全部影音" at bounding box center [478, 277] width 175 height 109
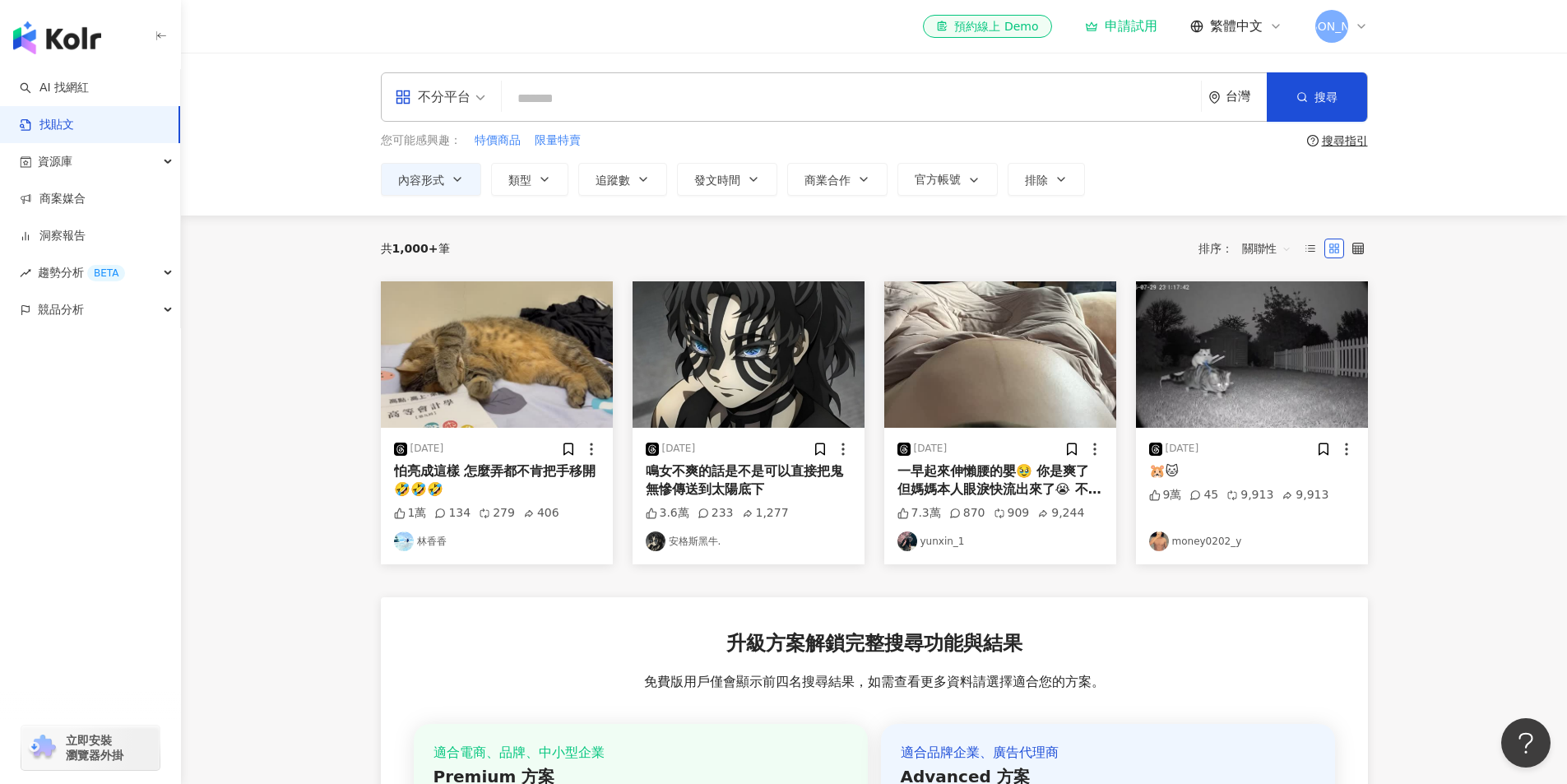
click at [328, 250] on main "不分平台 台灣 搜尋 您可能感興趣： 特價商品 限量特賣 搜尋指引 內容形式 類型 追蹤數 發文時間 商業合作 官方帳號 排除 不限 貼文 全部影音 共 1,…" at bounding box center [874, 549] width 1386 height 995
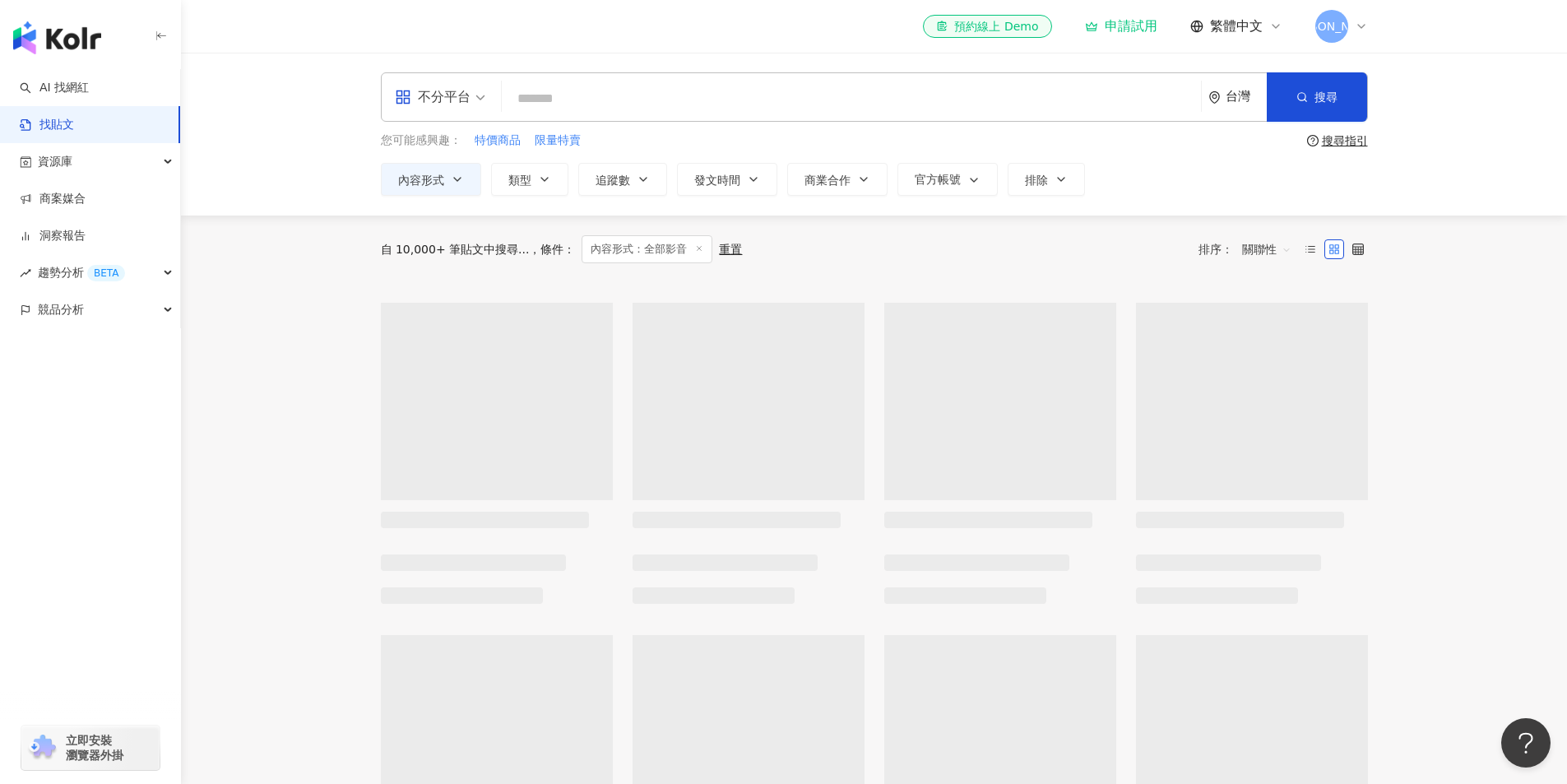
click at [591, 105] on input "search" at bounding box center [851, 98] width 686 height 35
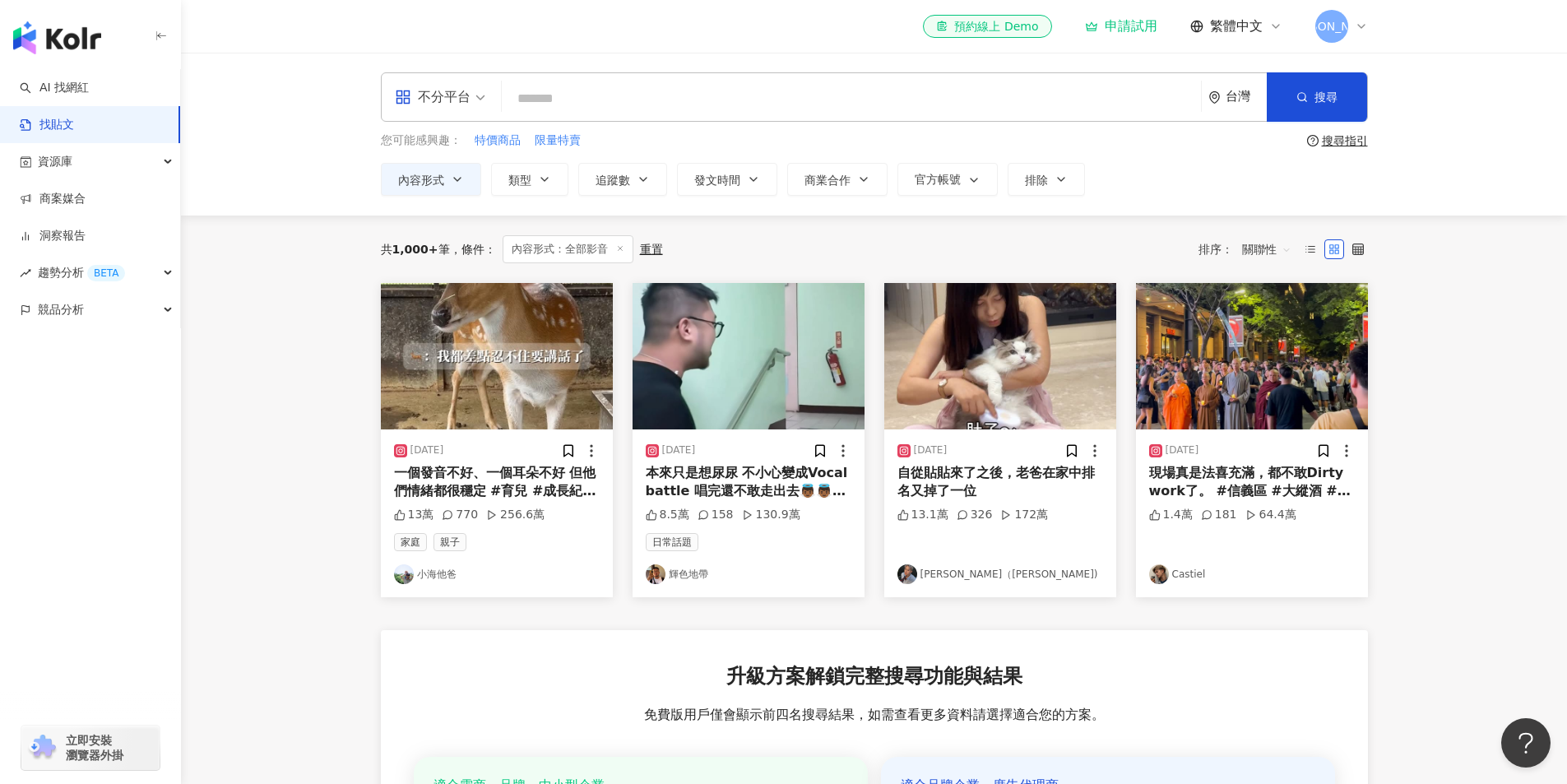
click at [617, 88] on input "search" at bounding box center [851, 98] width 686 height 35
type input "*"
type input "**"
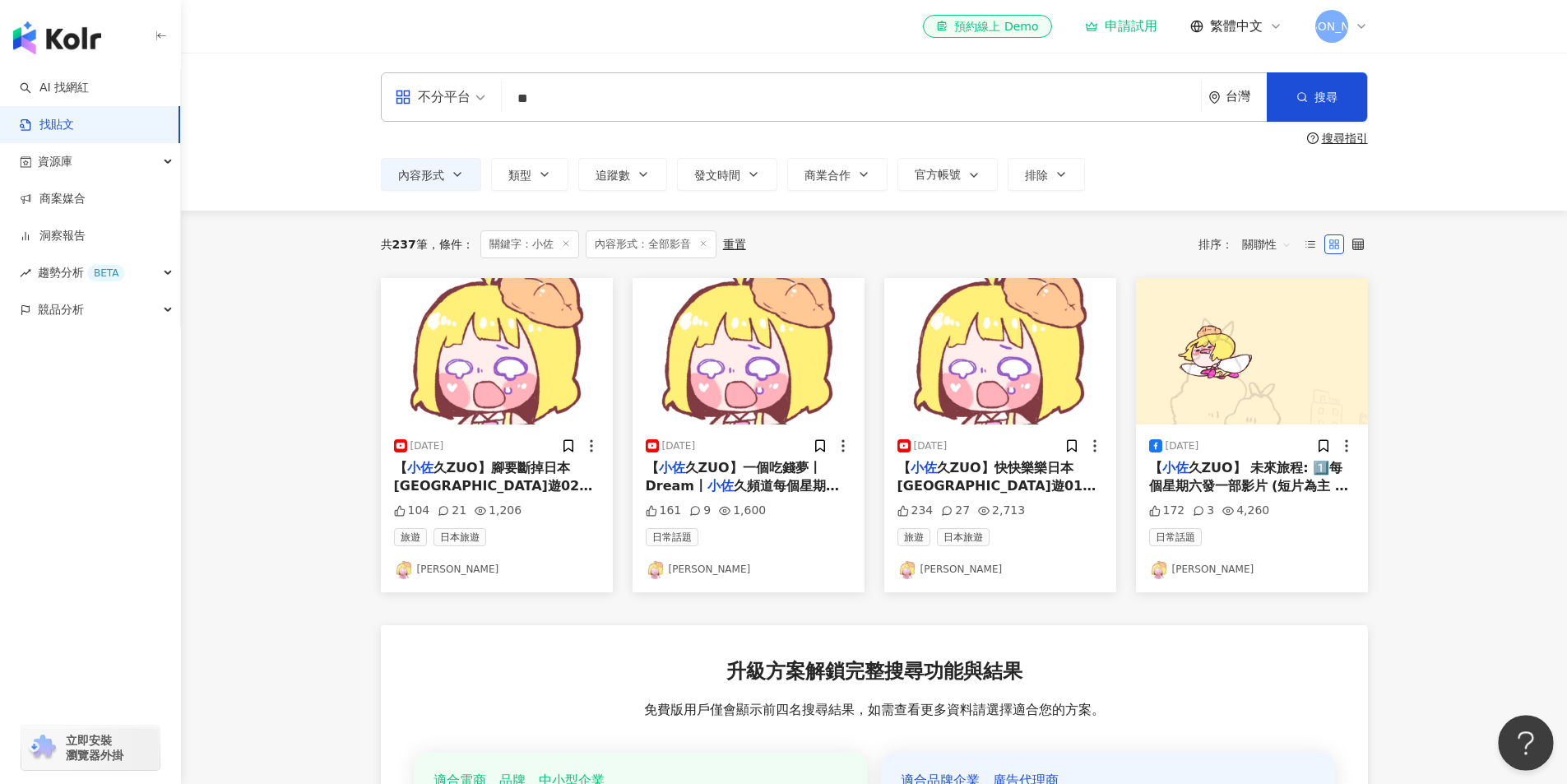
click at [1520, 739] on button "Open Beacon popover" at bounding box center [1523, 739] width 49 height 49
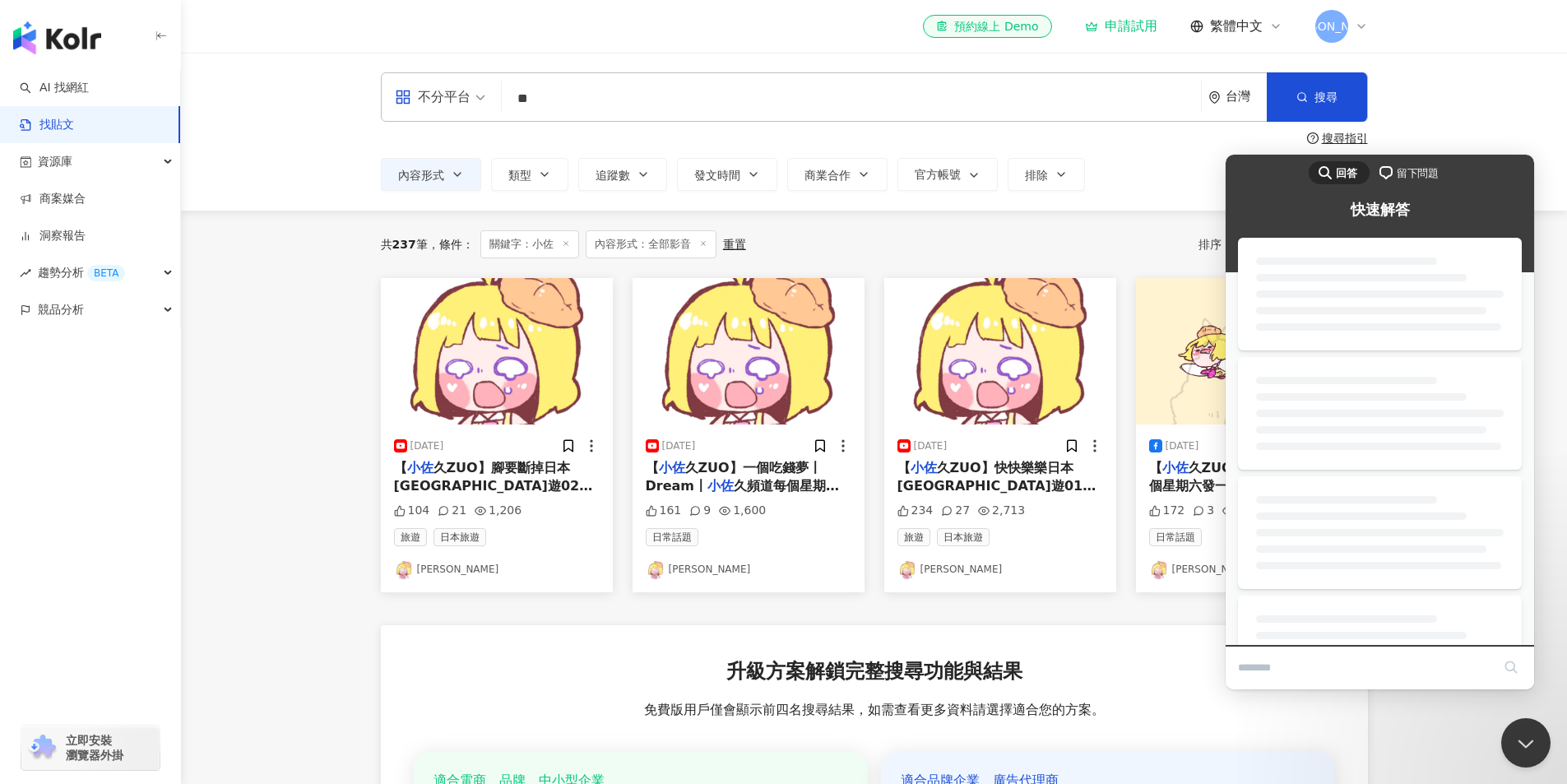
click at [1371, 664] on input "Search Doc articles" at bounding box center [1364, 667] width 253 height 34
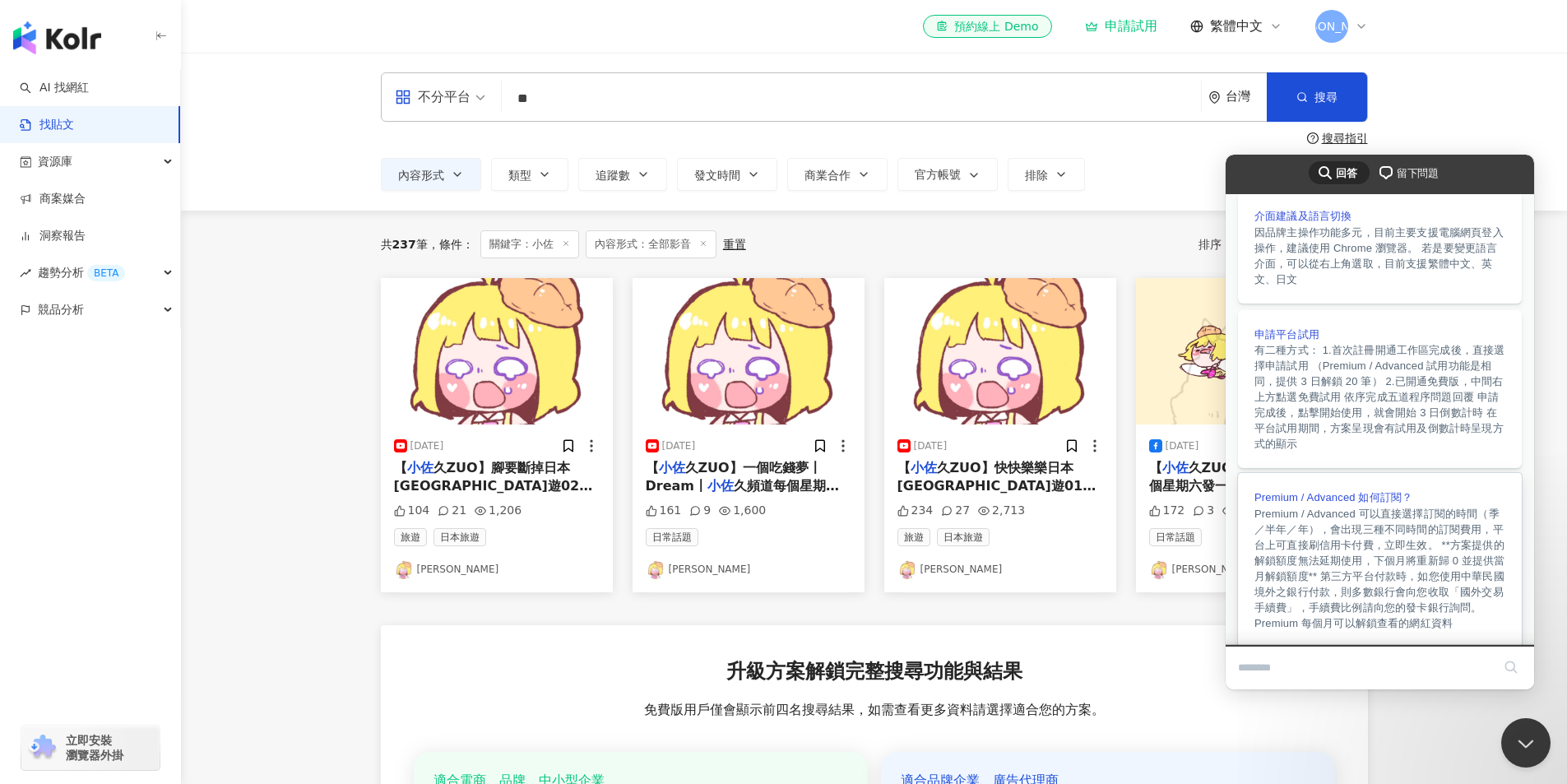
scroll to position [413, 0]
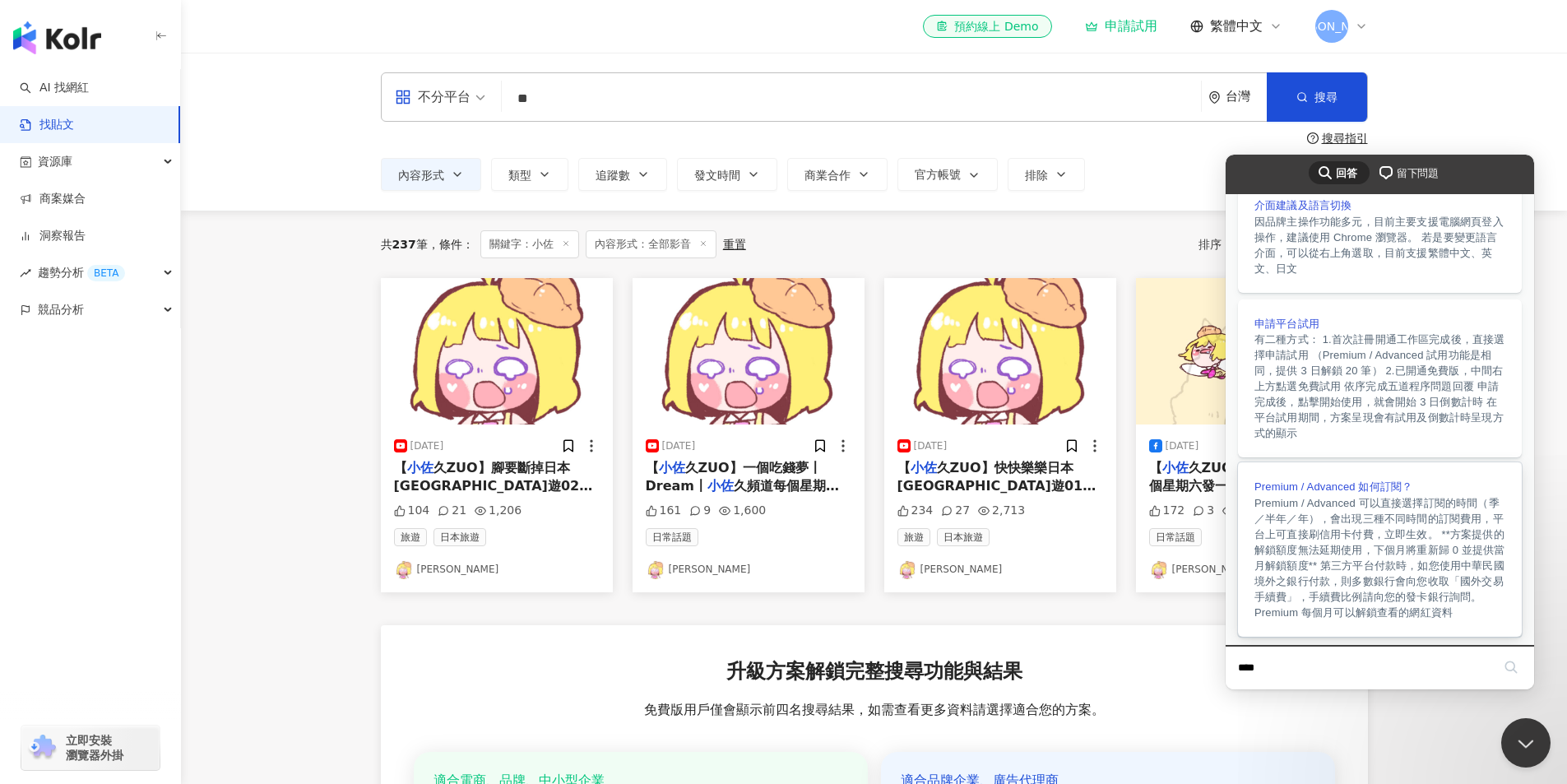
type input "**"
click button "search" at bounding box center [1511, 667] width 27 height 27
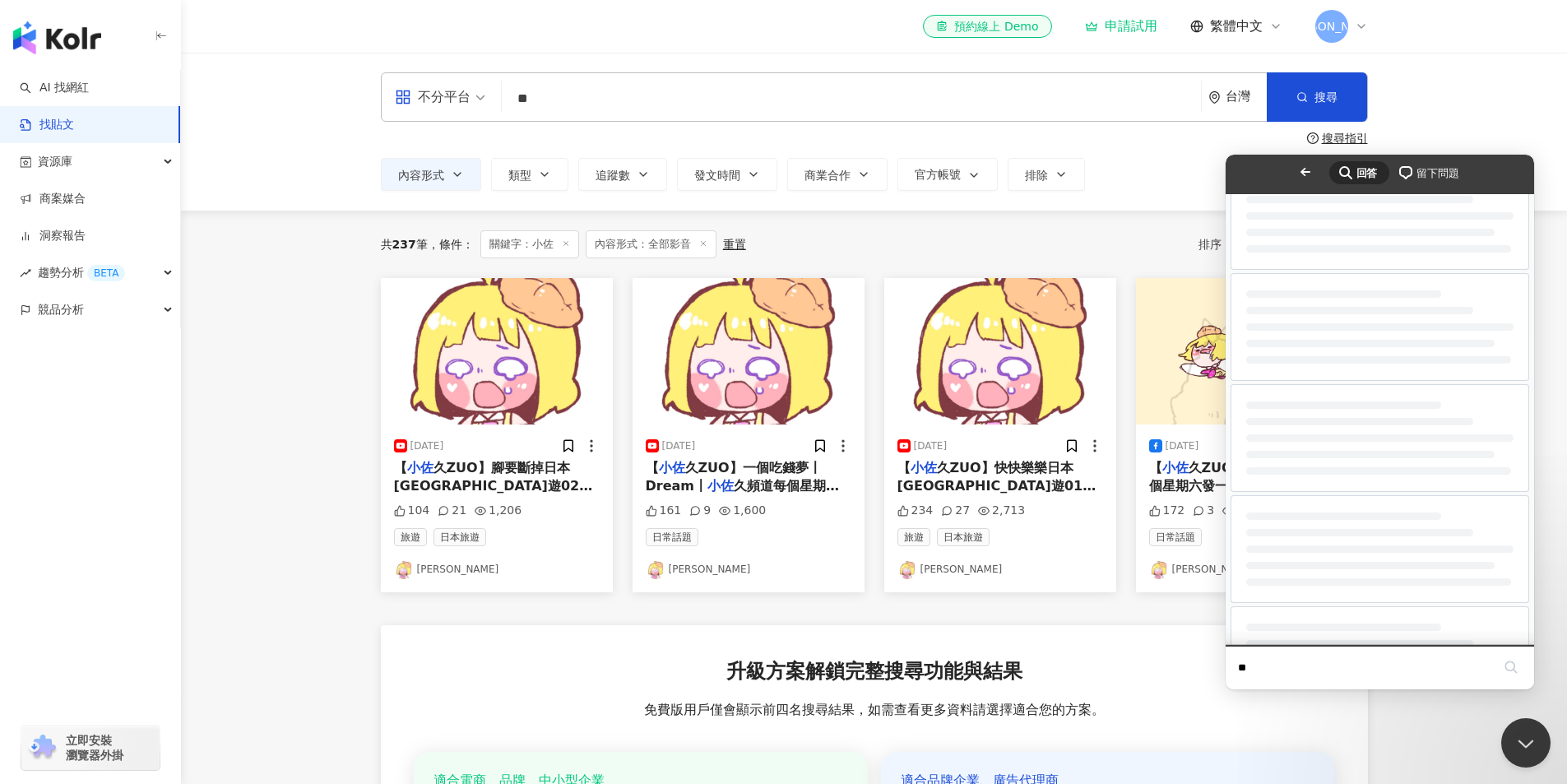
scroll to position [0, 0]
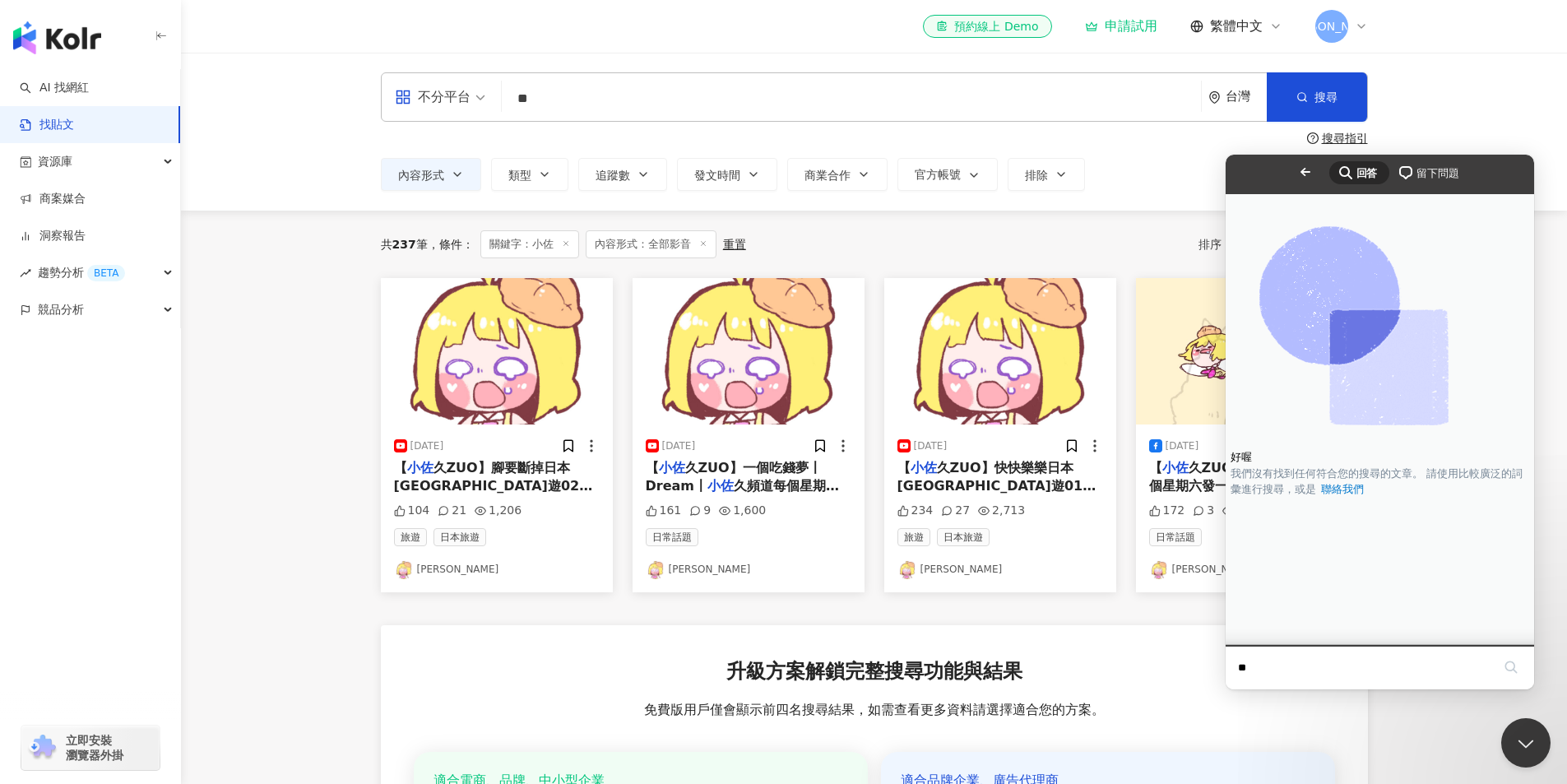
click at [1397, 163] on div "chat-square 留下問題" at bounding box center [1428, 173] width 63 height 20
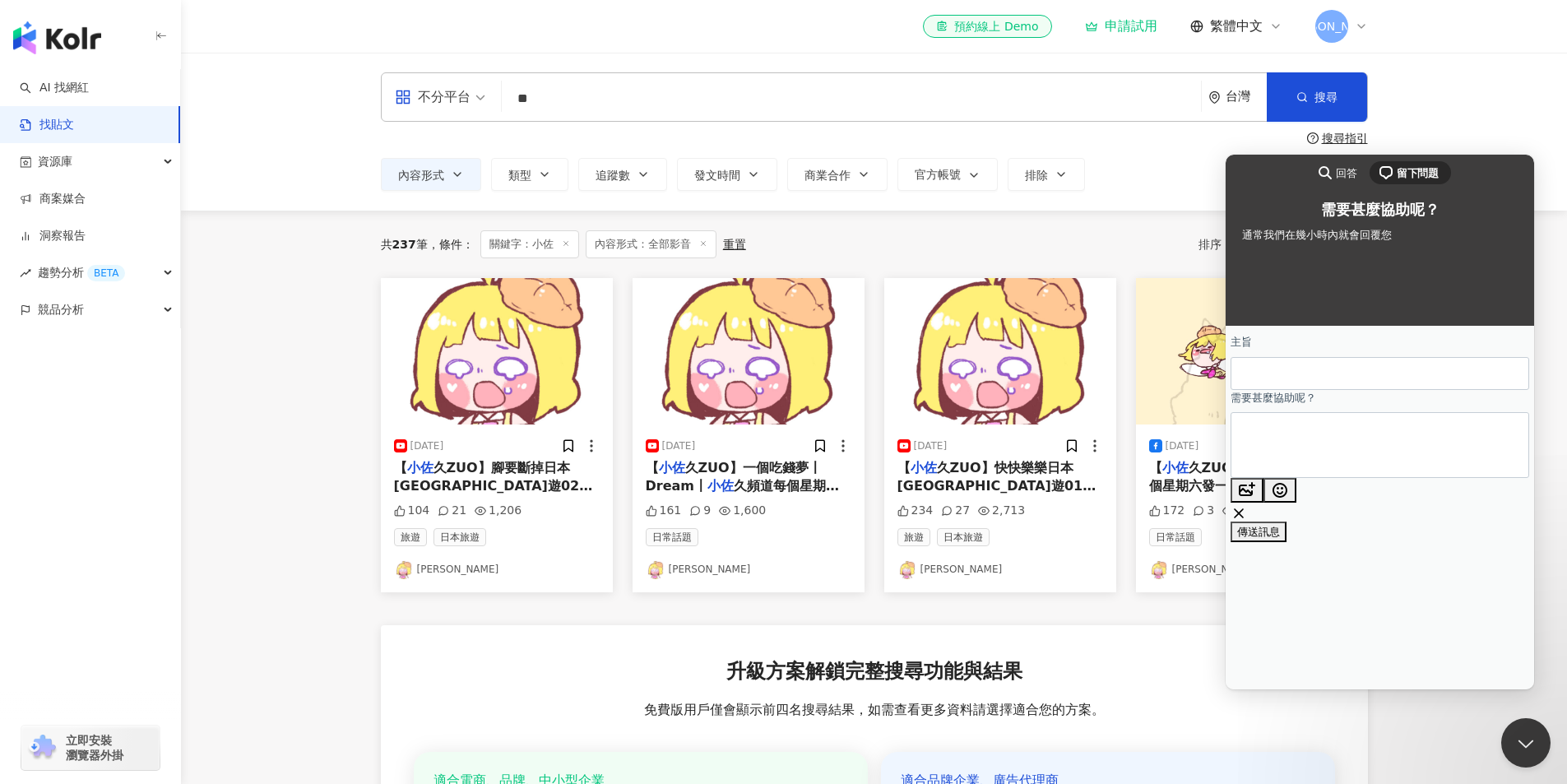
click at [1321, 379] on input "主旨" at bounding box center [1380, 373] width 273 height 30
type input "*****"
click at [1325, 457] on textarea "需要甚麼協助呢？" at bounding box center [1306, 445] width 124 height 63
type textarea "**********"
click at [1281, 549] on span "傳送訊息" at bounding box center [1258, 547] width 42 height 13
